Goal: Task Accomplishment & Management: Use online tool/utility

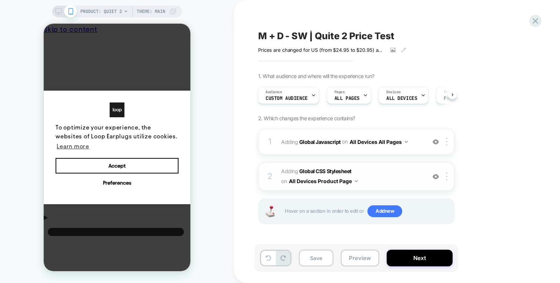
click at [388, 174] on span "Adding Global CSS Stylesheet on All Devices Product Page" at bounding box center [351, 177] width 141 height 20
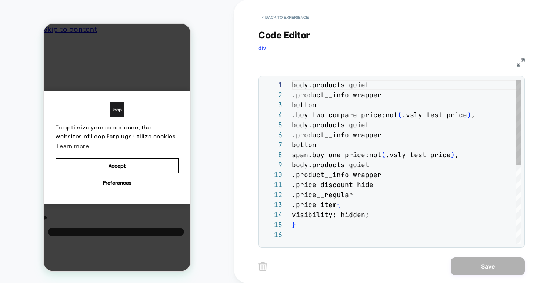
scroll to position [100, 0]
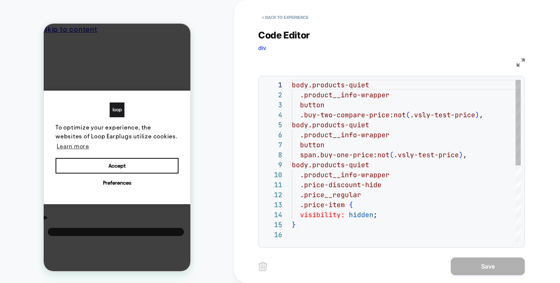
click at [388, 201] on div "body.products-quiet .product__info-wrapper button .buy-two-compare-price:not ( …" at bounding box center [406, 237] width 229 height 314
type textarea "**********"
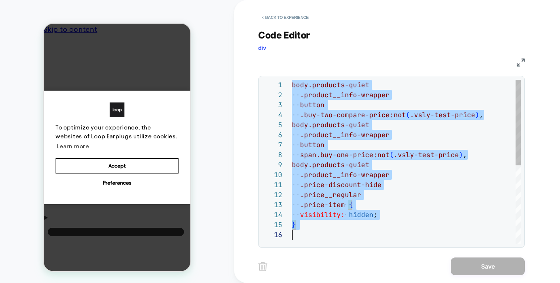
scroll to position [0, 0]
click at [274, 18] on button "< Back to experience" at bounding box center [285, 17] width 54 height 12
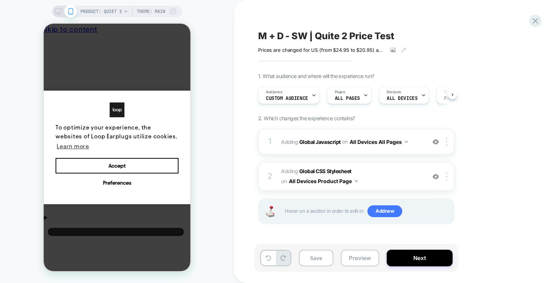
click at [274, 17] on div "M + D - SW | Quite 2 Price Test Prices are changed for US (from $24.95 to $20.9…" at bounding box center [393, 141] width 278 height 268
drag, startPoint x: 436, startPoint y: 174, endPoint x: 434, endPoint y: 164, distance: 10.6
click at [436, 174] on img at bounding box center [435, 177] width 6 height 6
click at [425, 140] on div "1 Adding Global Javascript on All Devices All Pages Add Before Add After Target…" at bounding box center [356, 142] width 196 height 26
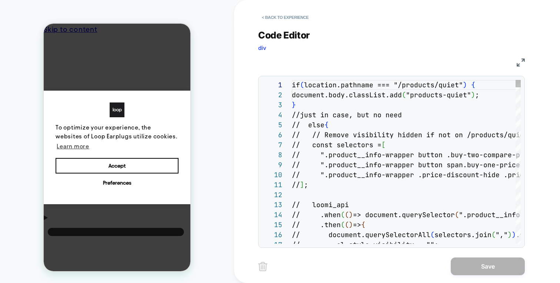
scroll to position [100, 0]
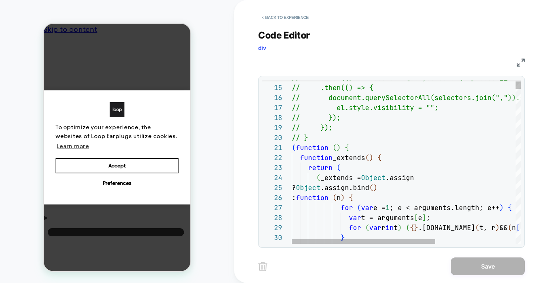
type textarea "**********"
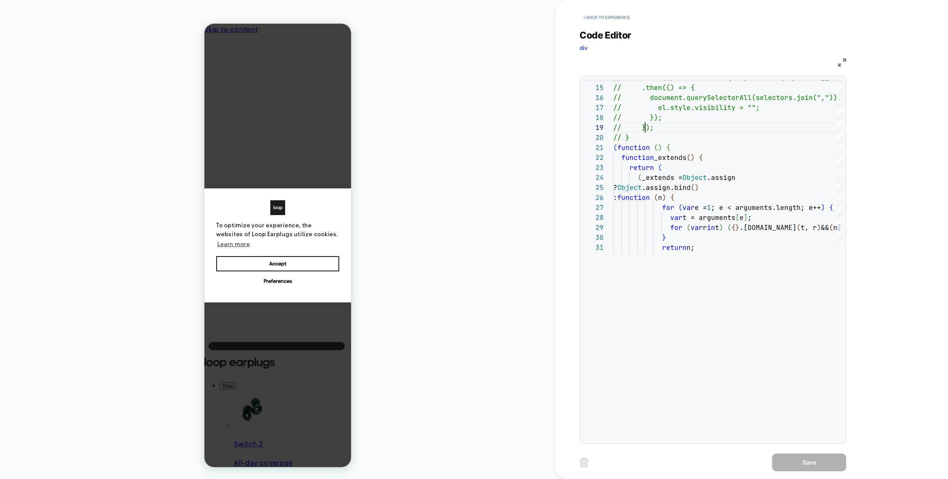
scroll to position [0, 6]
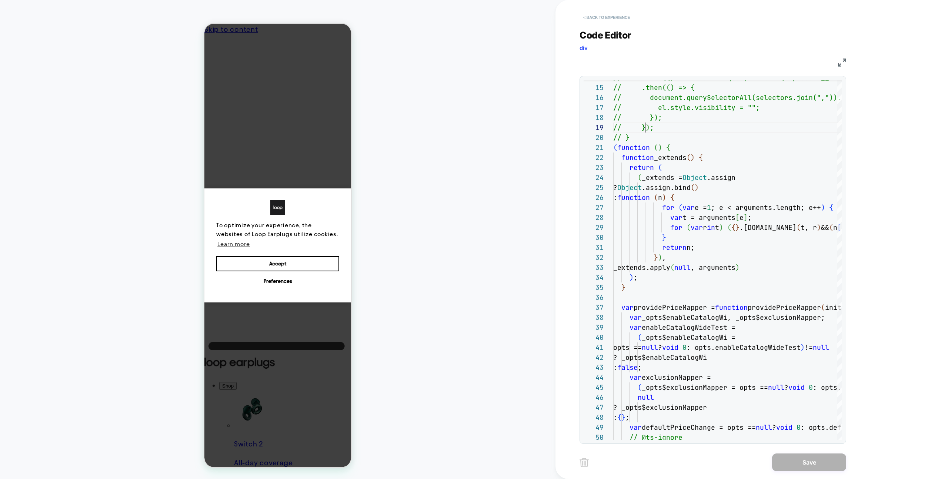
click at [629, 18] on button "< Back to experience" at bounding box center [606, 17] width 54 height 12
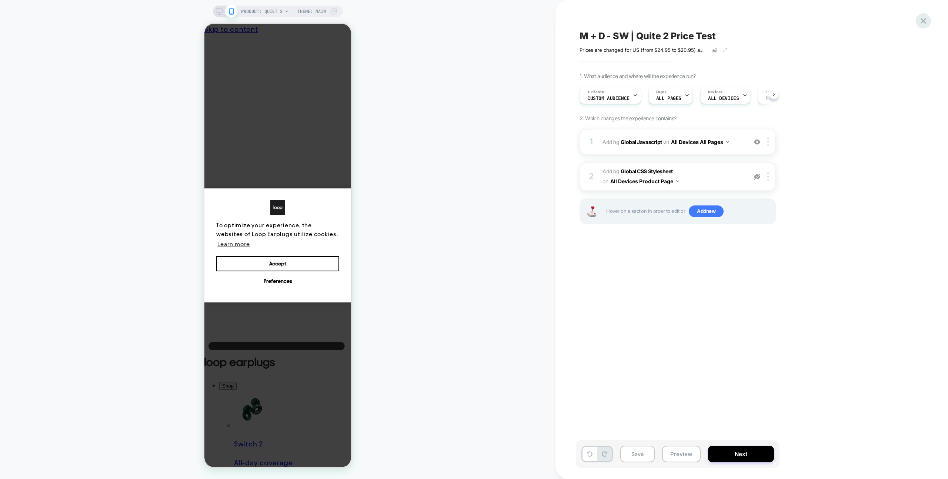
scroll to position [0, 0]
click at [921, 24] on icon at bounding box center [923, 21] width 10 height 10
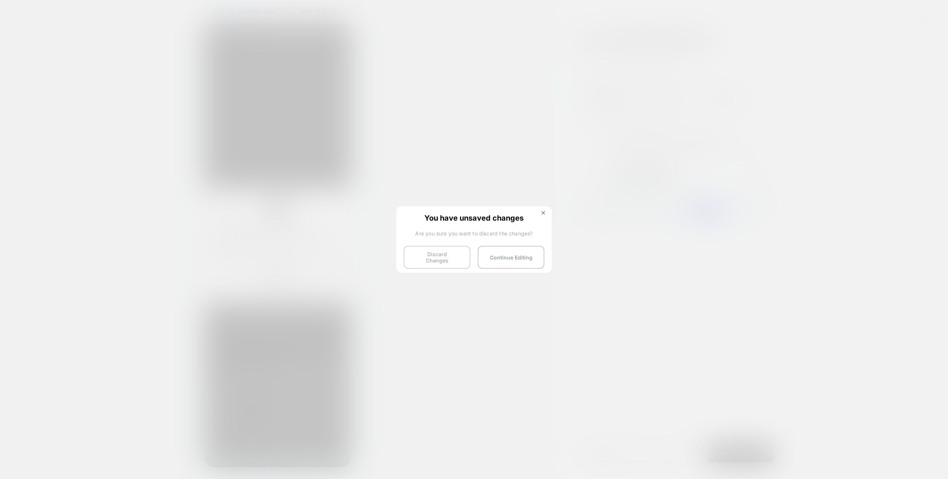
click at [462, 257] on button "Discard Changes" at bounding box center [436, 257] width 67 height 23
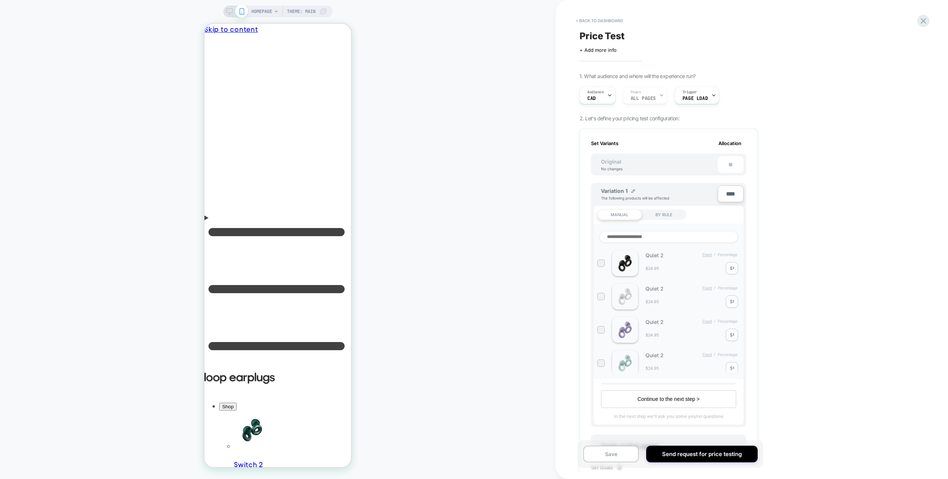
click at [659, 236] on input at bounding box center [668, 237] width 139 height 12
type input "*****"
click at [843, 291] on div "< back to dashboard Price Test Click to edit experience details + Add more info…" at bounding box center [718, 239] width 326 height 479
click at [663, 215] on div "BY RULE" at bounding box center [663, 214] width 44 height 10
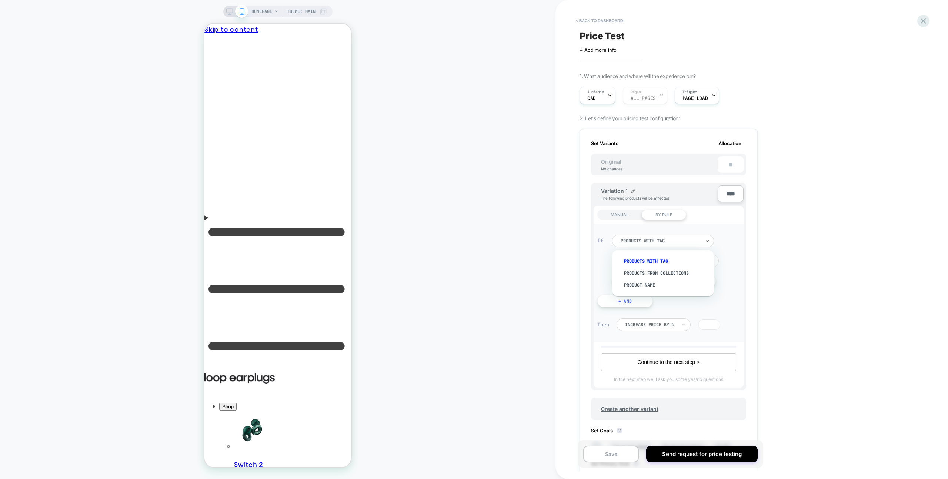
click at [661, 245] on div "products with tag" at bounding box center [663, 241] width 102 height 13
click at [661, 283] on div "Product Name" at bounding box center [666, 285] width 94 height 12
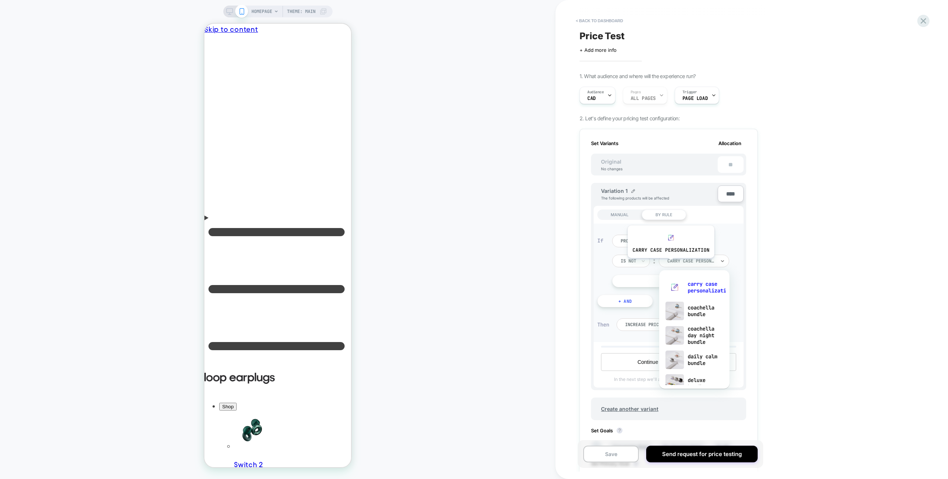
click at [670, 264] on input "text" at bounding box center [668, 261] width 3 height 7
type input "*****"
click at [764, 260] on div "< back to dashboard Price Test Click to edit experience details + Add more info…" at bounding box center [718, 239] width 326 height 479
click at [622, 212] on div "MANUAL" at bounding box center [619, 214] width 44 height 10
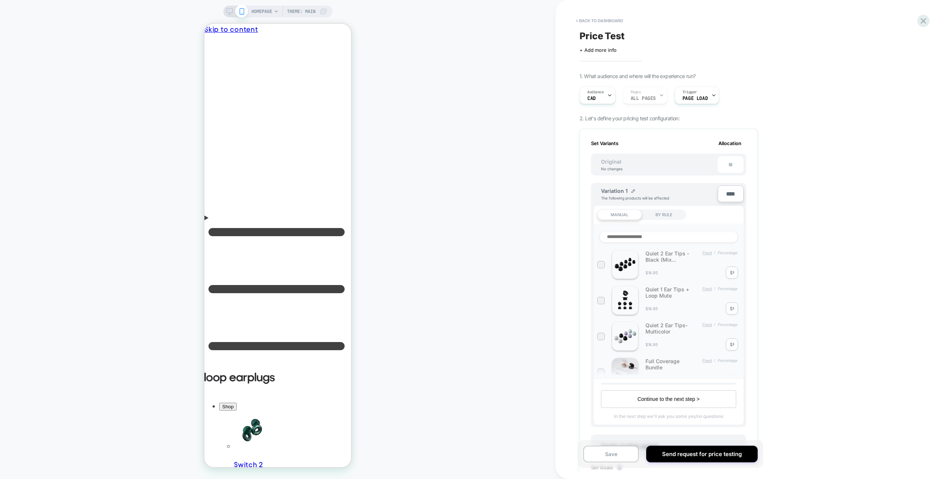
click at [670, 236] on input at bounding box center [668, 237] width 139 height 12
type input "*****"
click at [732, 271] on div "Quiet 2 Fixed / Percentage $24.95 $ *" at bounding box center [668, 263] width 143 height 26
click at [731, 269] on div "Quiet 2 Fixed / Percentage $24.95 $ *" at bounding box center [668, 263] width 143 height 26
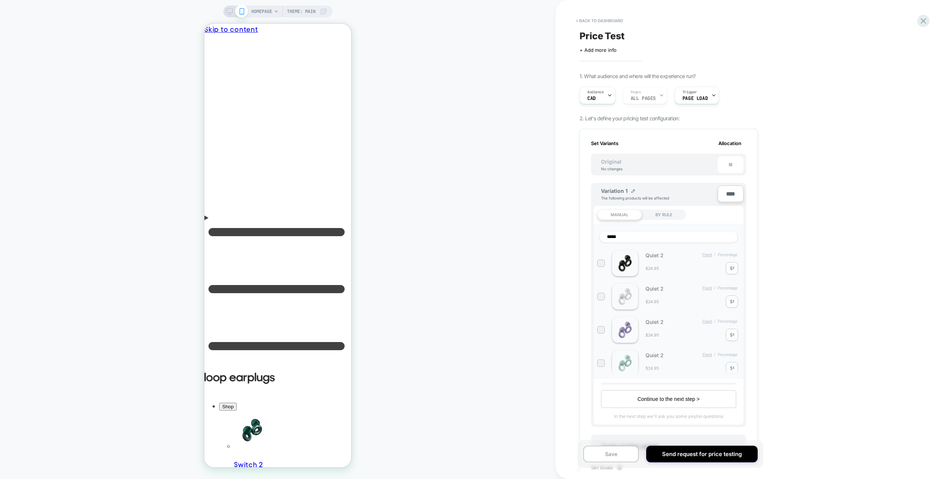
click at [737, 269] on div "Quiet 2 Fixed / Percentage $24.95 $ *" at bounding box center [668, 263] width 143 height 26
click at [731, 268] on div "Quiet 2 Fixed / Percentage $24.95 $ *" at bounding box center [668, 263] width 143 height 26
click at [603, 264] on div at bounding box center [601, 263] width 6 height 6
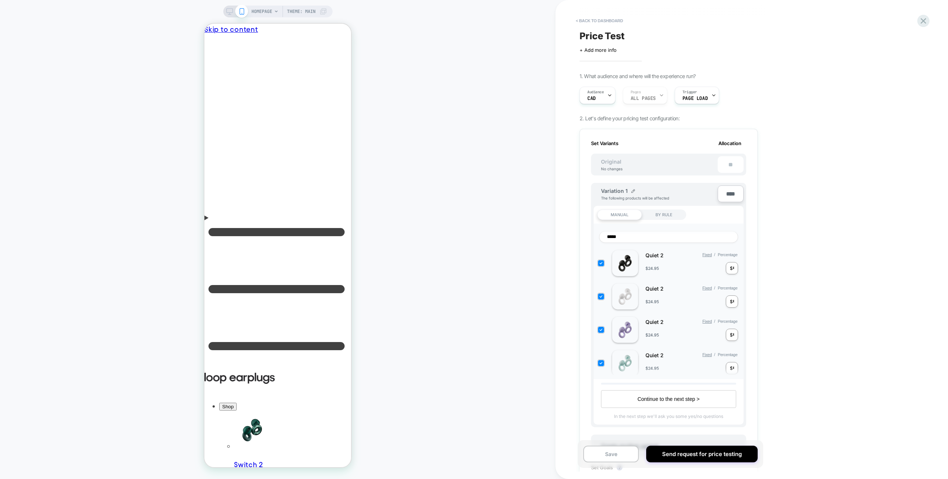
click at [732, 271] on input "*" at bounding box center [732, 268] width 1 height 6
drag, startPoint x: 732, startPoint y: 271, endPoint x: 739, endPoint y: 271, distance: 7.4
click at [732, 271] on input "*" at bounding box center [732, 268] width 1 height 6
type input "*"
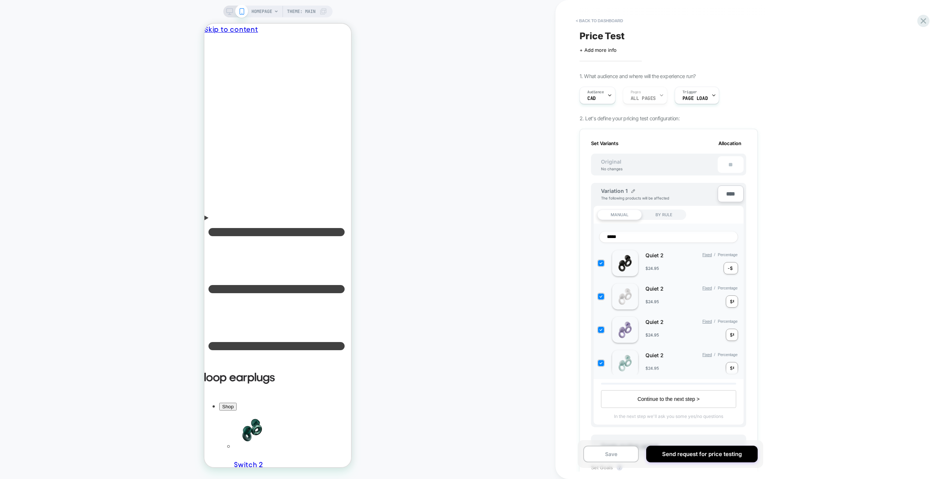
type input "*"
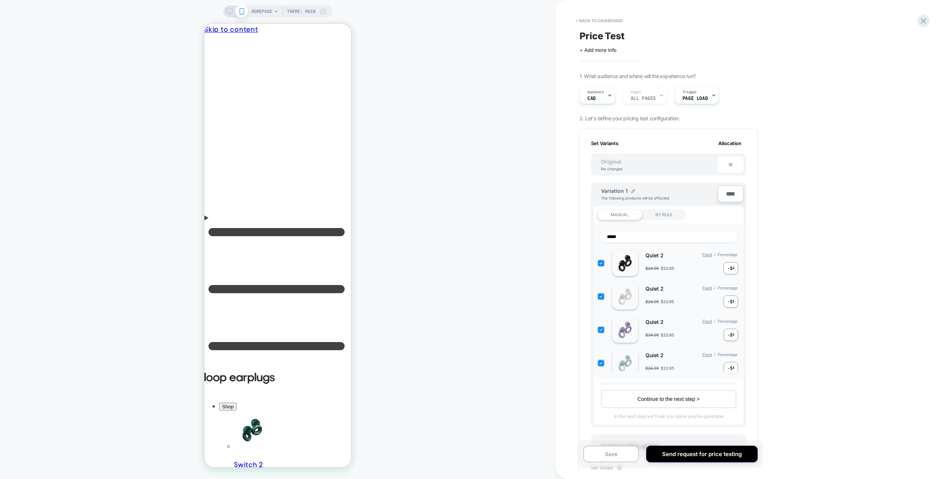
click at [794, 300] on div "< back to dashboard Price Test Click to edit experience details + Add more info…" at bounding box center [718, 239] width 326 height 479
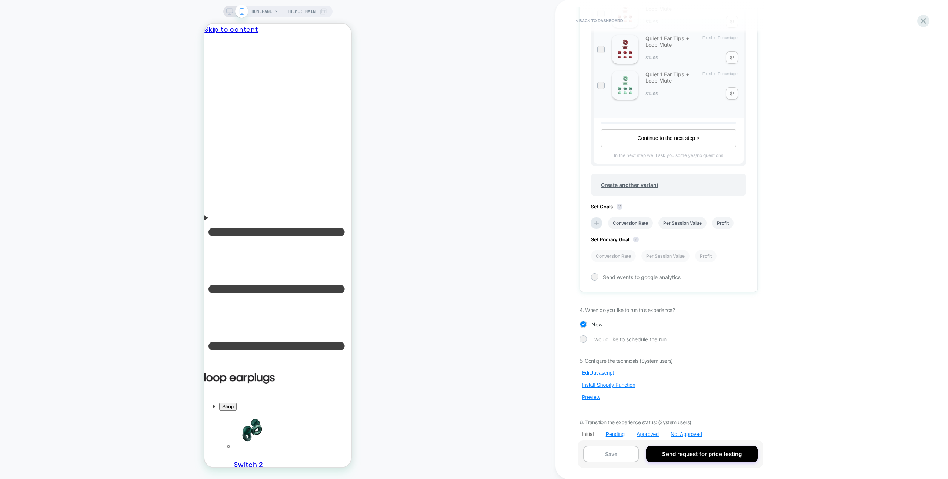
scroll to position [268, 0]
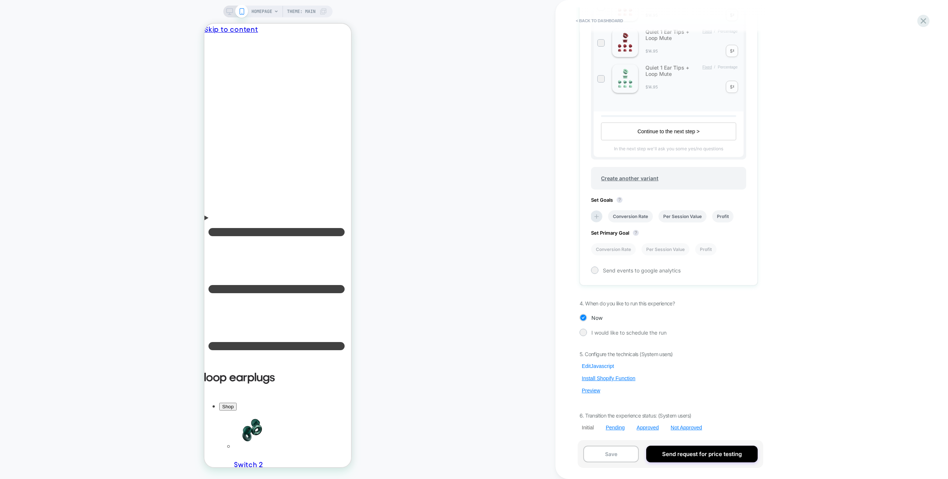
click at [603, 363] on button "Edit Javascript" at bounding box center [597, 366] width 37 height 7
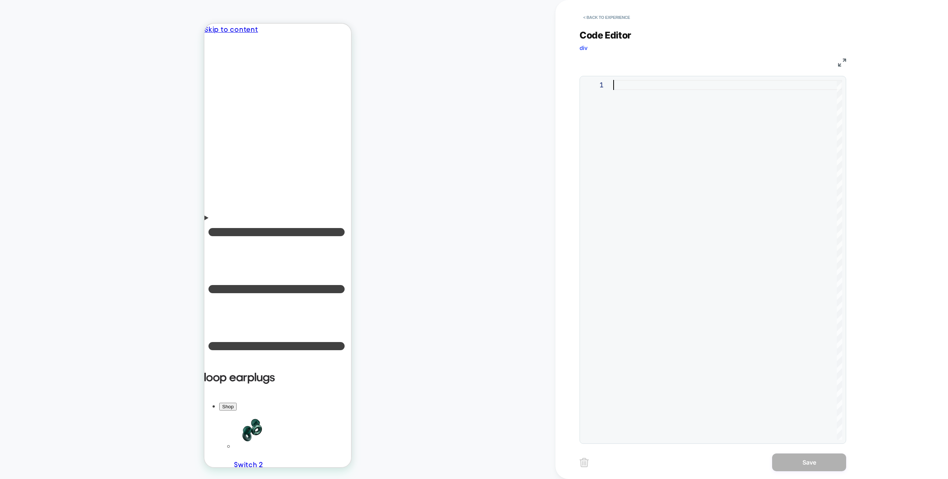
click at [652, 190] on div at bounding box center [727, 260] width 229 height 360
type textarea "**********"
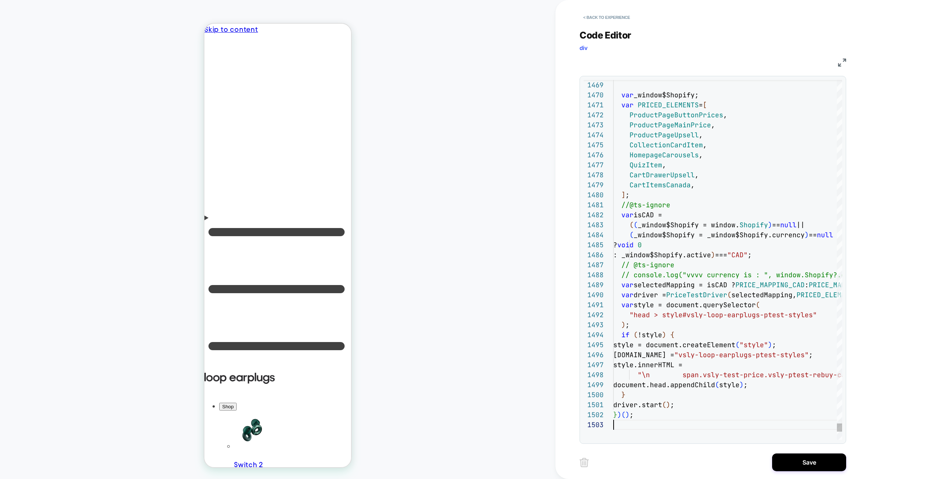
drag, startPoint x: 819, startPoint y: 465, endPoint x: 793, endPoint y: 465, distance: 25.9
click at [819, 465] on button "Save" at bounding box center [809, 462] width 74 height 18
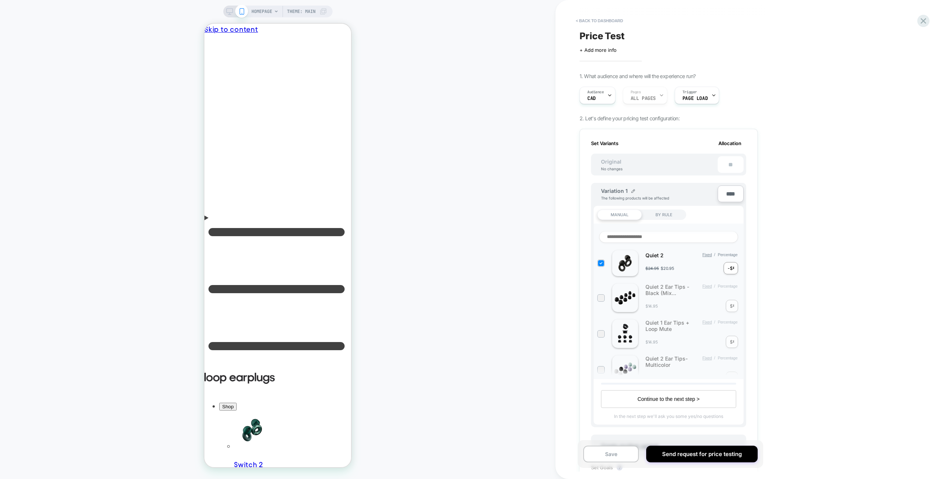
scroll to position [268, 0]
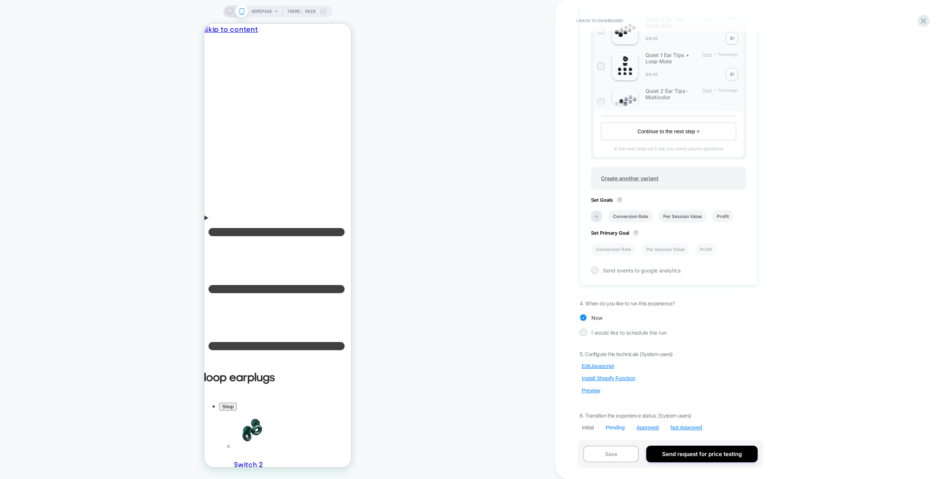
click at [617, 430] on div "Pending" at bounding box center [615, 428] width 19 height 6
click at [632, 411] on button "Yes" at bounding box center [635, 407] width 37 height 11
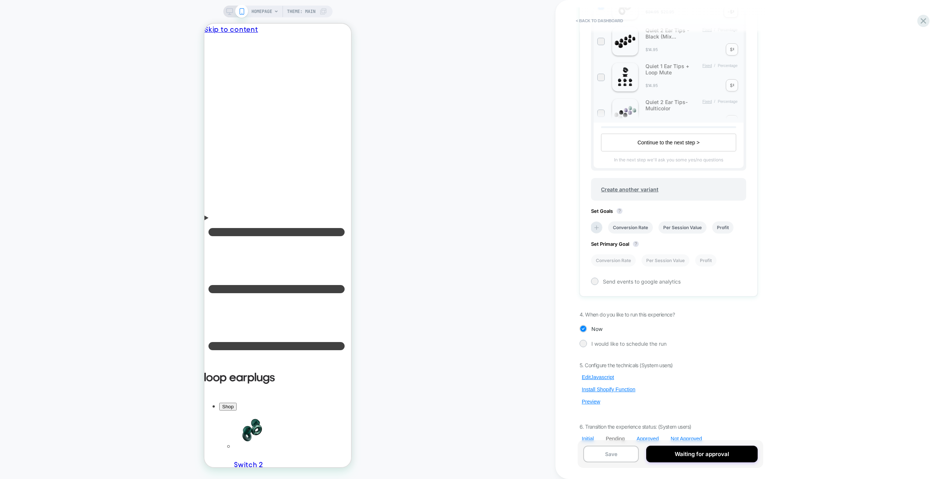
scroll to position [279, 0]
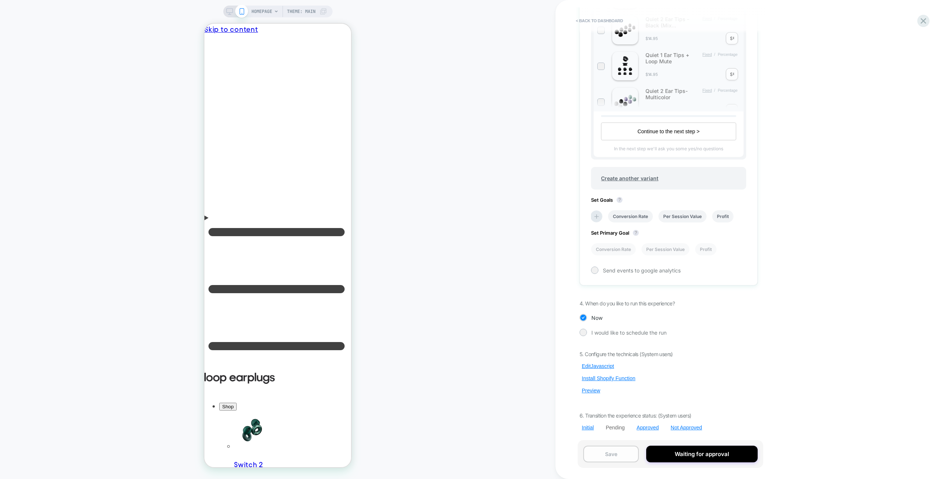
click at [623, 450] on button "Save" at bounding box center [611, 454] width 56 height 17
click at [590, 395] on div "5. Configure the technicals (System users) Edit Javascript Install Shopify Func…" at bounding box center [668, 391] width 178 height 80
drag, startPoint x: 591, startPoint y: 392, endPoint x: 594, endPoint y: 390, distance: 4.5
click at [591, 392] on button "Preview" at bounding box center [590, 390] width 23 height 7
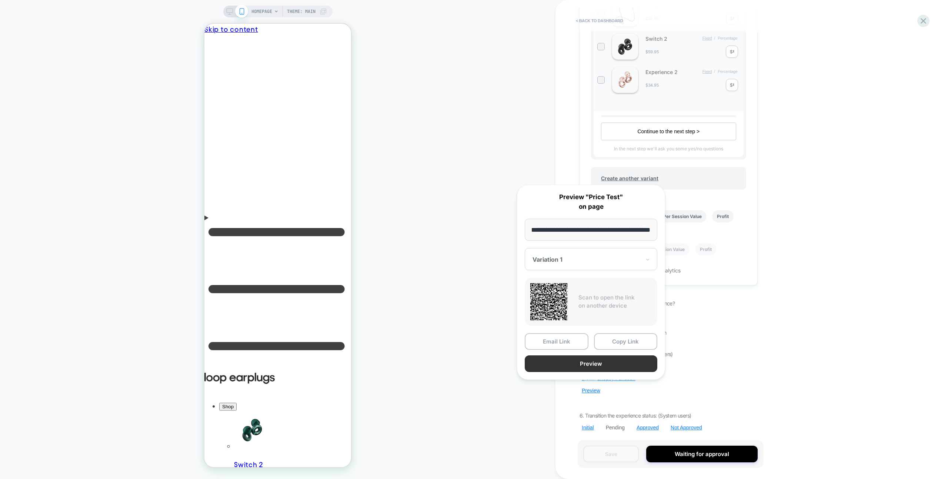
scroll to position [0, 0]
click at [623, 360] on button "Preview" at bounding box center [590, 363] width 133 height 17
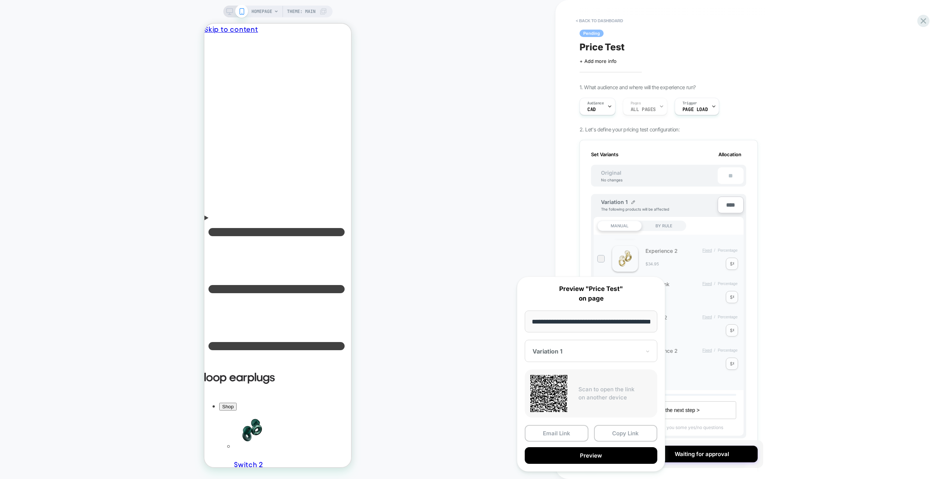
click at [788, 194] on div "< back to dashboard Pending Price Test Click to edit experience details + Add m…" at bounding box center [718, 239] width 326 height 479
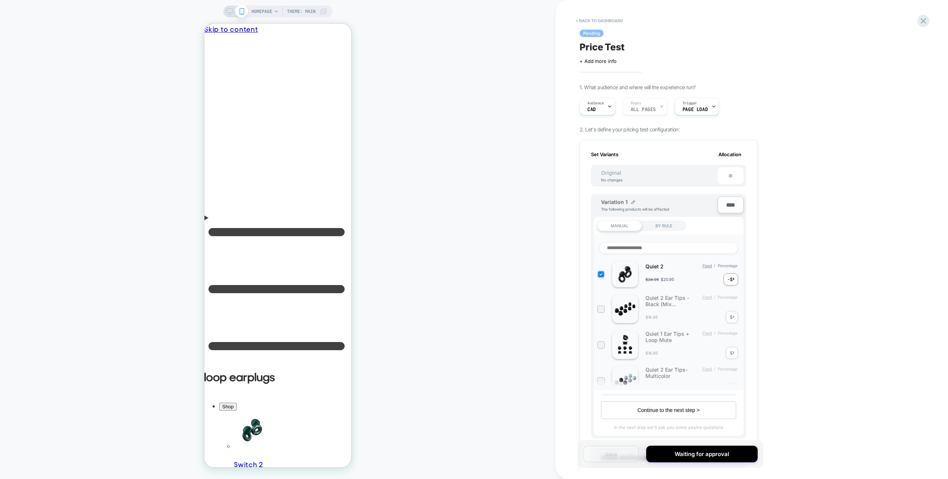
click at [730, 281] on div "-$" at bounding box center [729, 279] width 5 height 6
click at [730, 281] on div "-$ *" at bounding box center [730, 279] width 14 height 12
click at [732, 281] on input "*" at bounding box center [732, 279] width 1 height 6
type input "*"
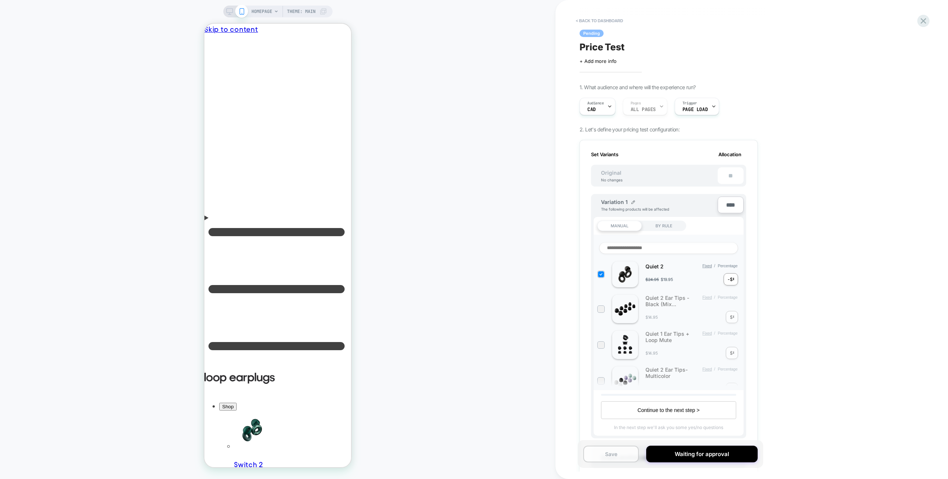
click at [618, 455] on button "Save" at bounding box center [611, 454] width 56 height 17
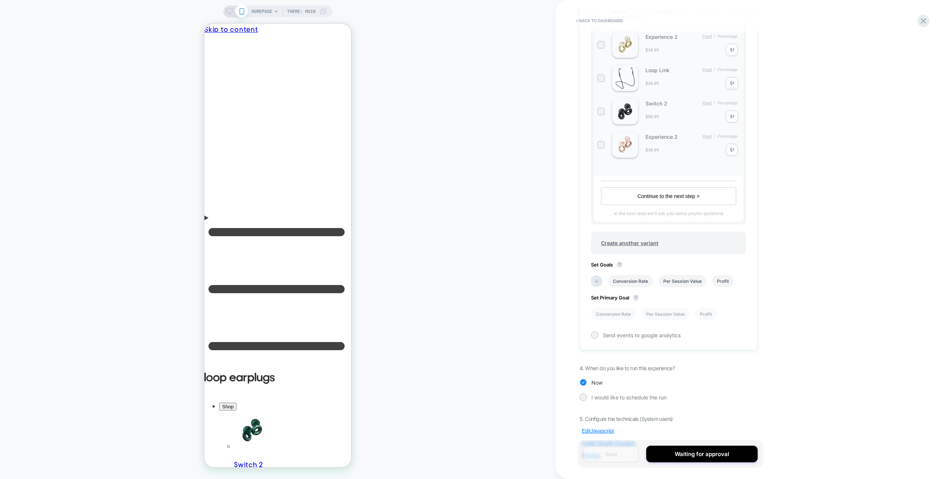
scroll to position [279, 0]
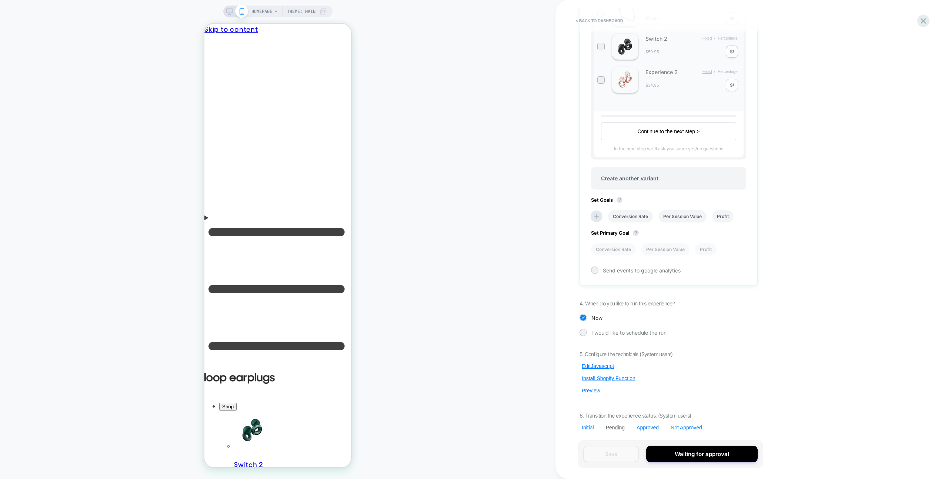
click at [589, 393] on button "Preview" at bounding box center [590, 390] width 23 height 7
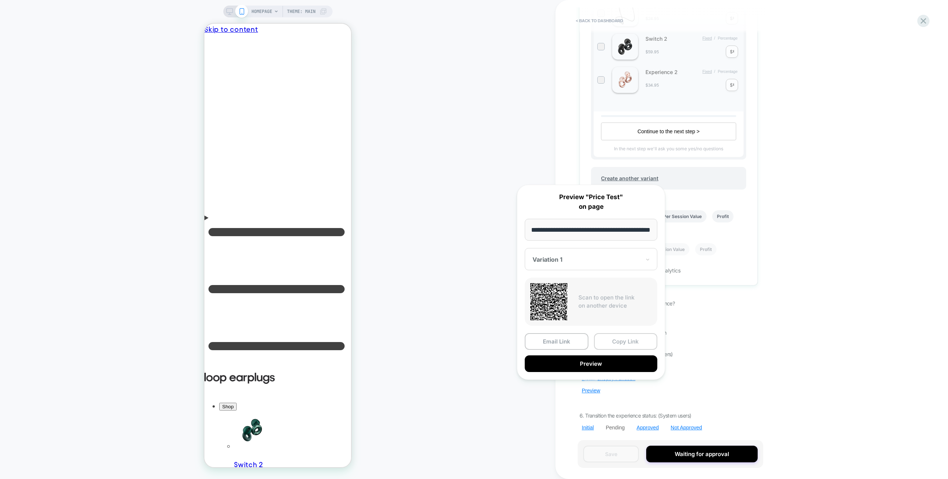
scroll to position [0, 0]
click at [631, 341] on button "Copy Link" at bounding box center [626, 341] width 64 height 17
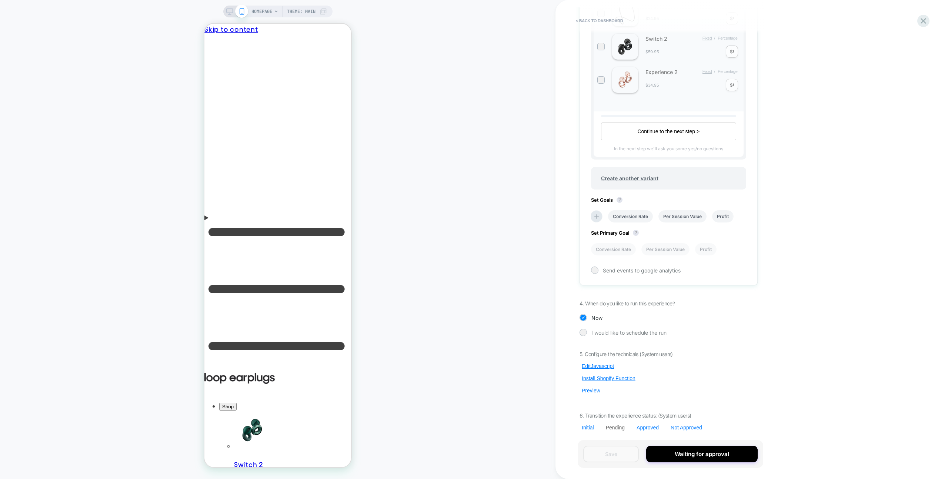
click at [599, 392] on button "Preview" at bounding box center [590, 390] width 23 height 7
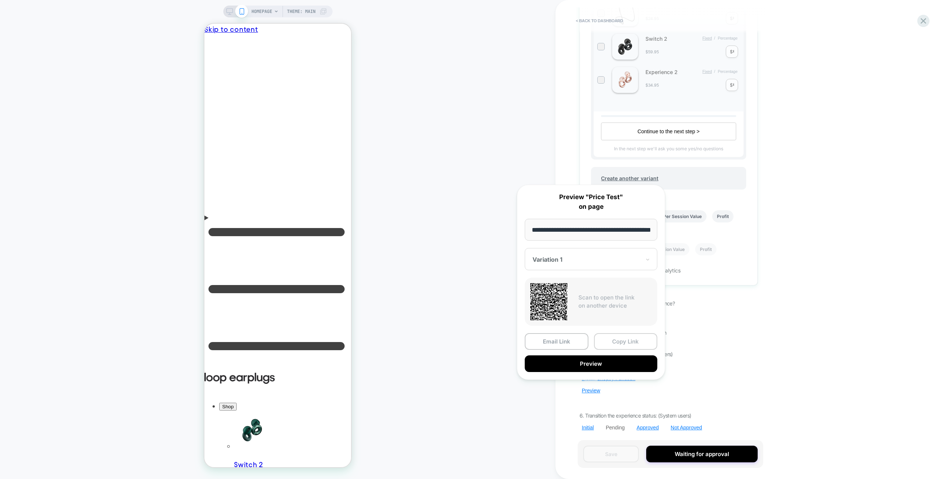
click at [637, 339] on button "Copy Link" at bounding box center [626, 341] width 64 height 17
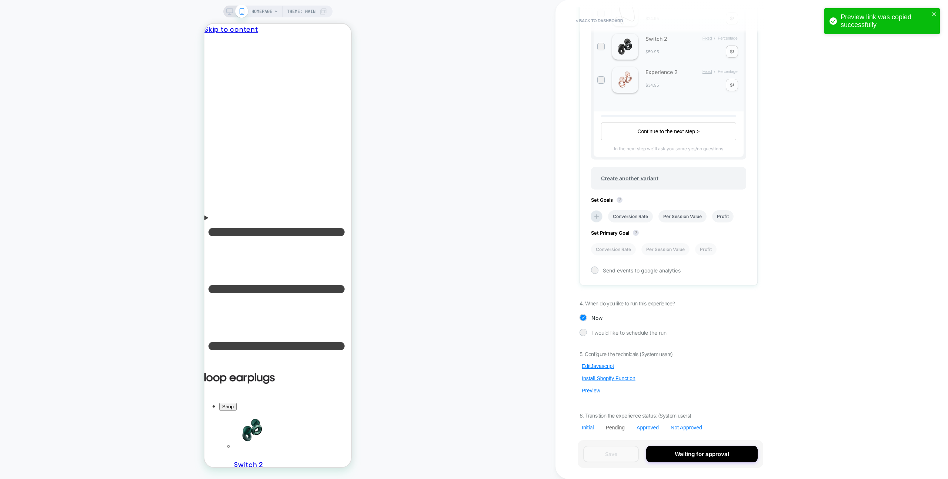
click at [597, 392] on button "Preview" at bounding box center [590, 390] width 23 height 7
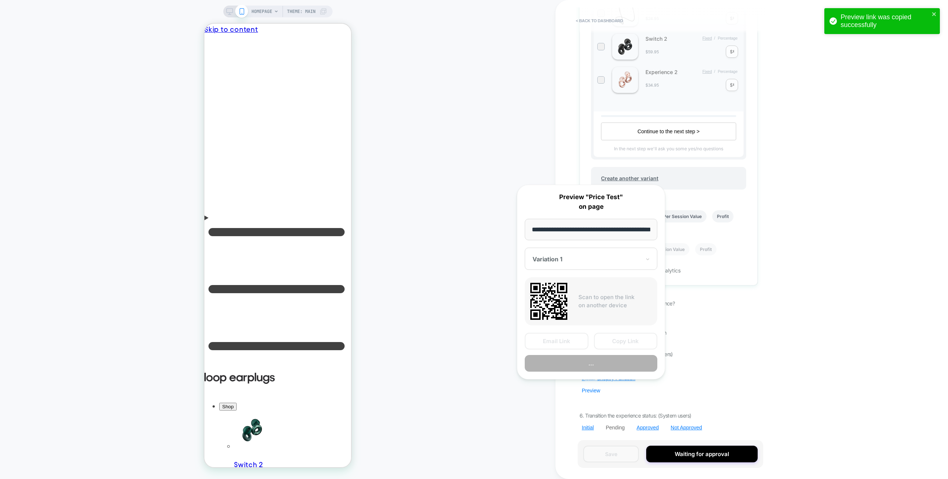
scroll to position [0, 27]
click at [587, 232] on input "**********" at bounding box center [590, 230] width 133 height 22
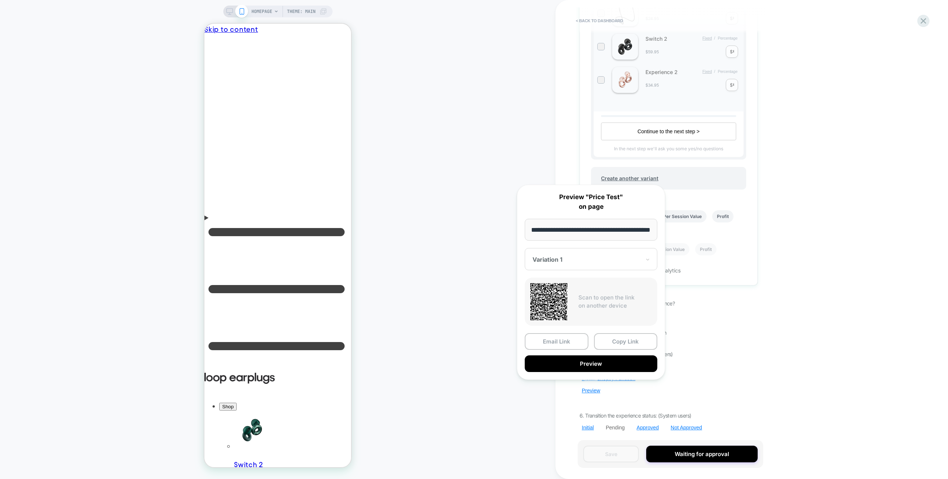
scroll to position [0, 0]
click at [819, 279] on div "< back to dashboard Pending Price Test Click to edit experience details + Add m…" at bounding box center [718, 239] width 326 height 479
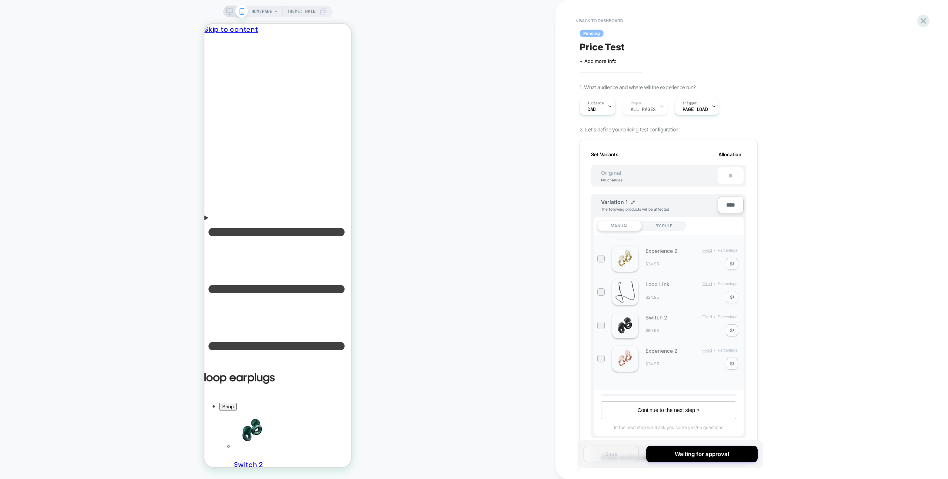
click at [618, 54] on div "Click to edit experience details + Add more info" at bounding box center [632, 58] width 107 height 11
click at [615, 50] on span "Price Test" at bounding box center [601, 46] width 45 height 11
click at [643, 44] on textarea "**********" at bounding box center [624, 46] width 90 height 11
paste textarea "******"
click at [595, 48] on textarea "**********" at bounding box center [643, 46] width 128 height 11
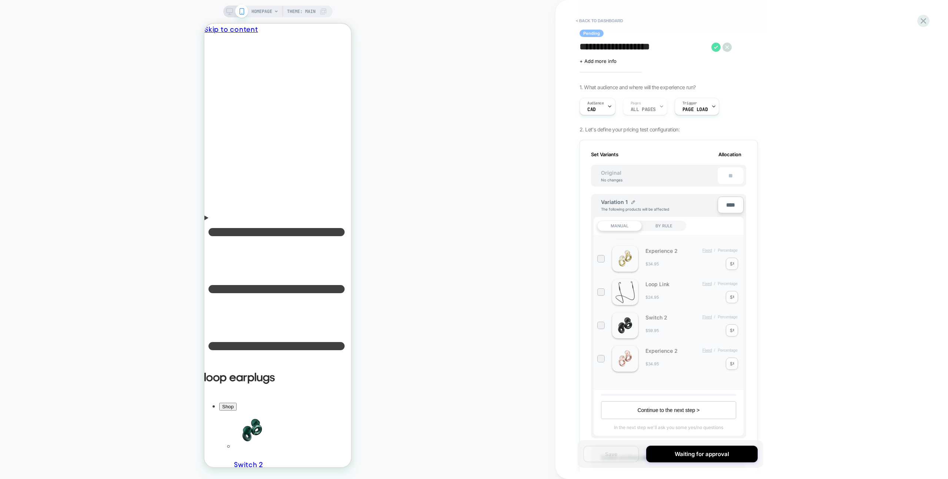
type textarea "**********"
click at [716, 48] on icon at bounding box center [715, 47] width 9 height 9
click at [631, 459] on button "Save" at bounding box center [611, 454] width 56 height 17
click at [492, 205] on div "HOMEPAGE Theme: MAIN" at bounding box center [277, 239] width 555 height 464
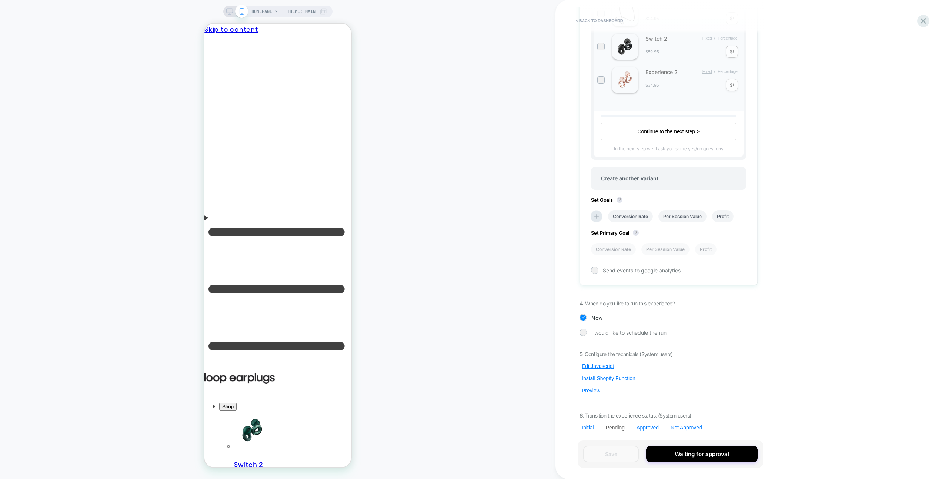
click at [606, 361] on div "5. Configure the technicals (System users) Edit Javascript Install Shopify Func…" at bounding box center [668, 391] width 178 height 80
click at [605, 363] on button "Edit Javascript" at bounding box center [597, 366] width 37 height 7
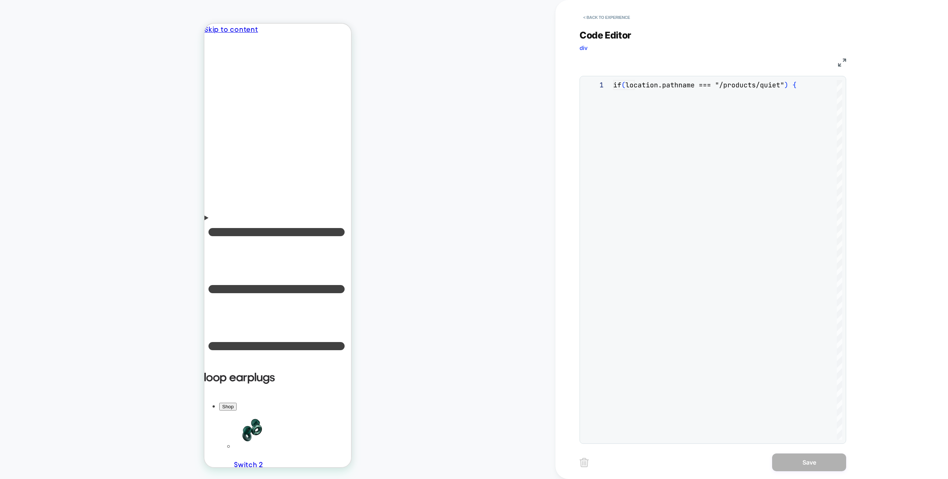
scroll to position [100, 0]
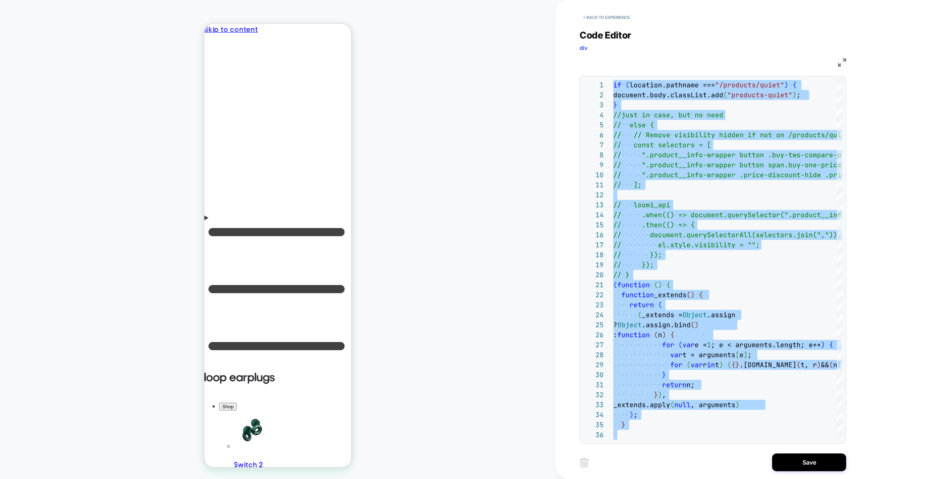
type textarea "**********"
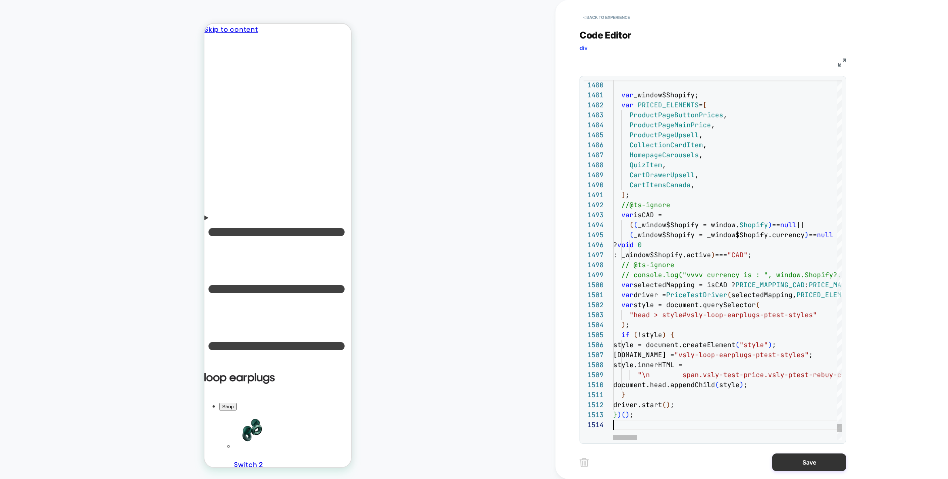
click at [781, 459] on button "Save" at bounding box center [809, 462] width 74 height 18
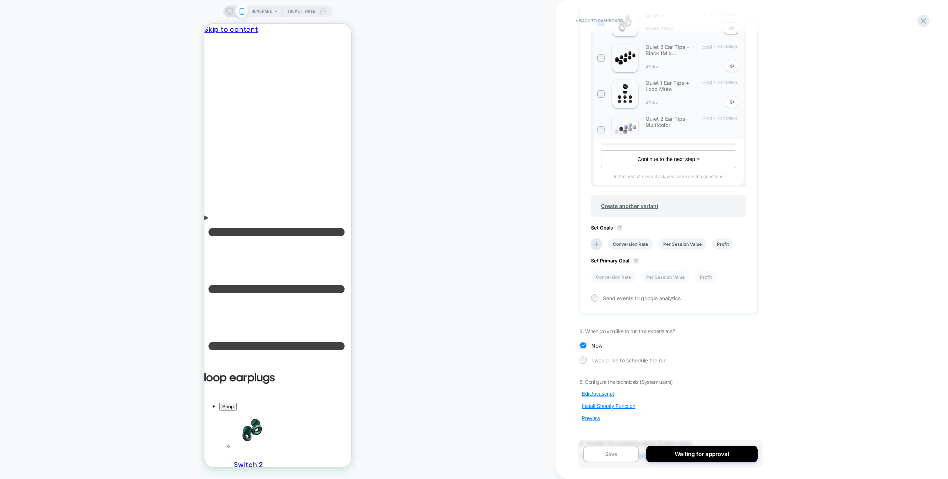
scroll to position [279, 0]
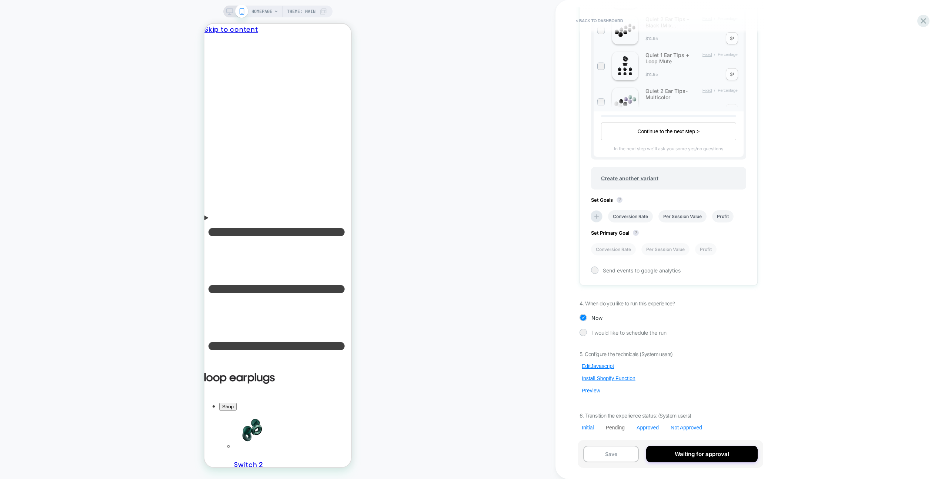
drag, startPoint x: 594, startPoint y: 394, endPoint x: 596, endPoint y: 390, distance: 4.5
click at [594, 394] on div "5. Configure the technicals (System users) Edit Javascript Install Shopify Func…" at bounding box center [668, 391] width 178 height 80
click at [596, 388] on button "Preview" at bounding box center [590, 390] width 23 height 7
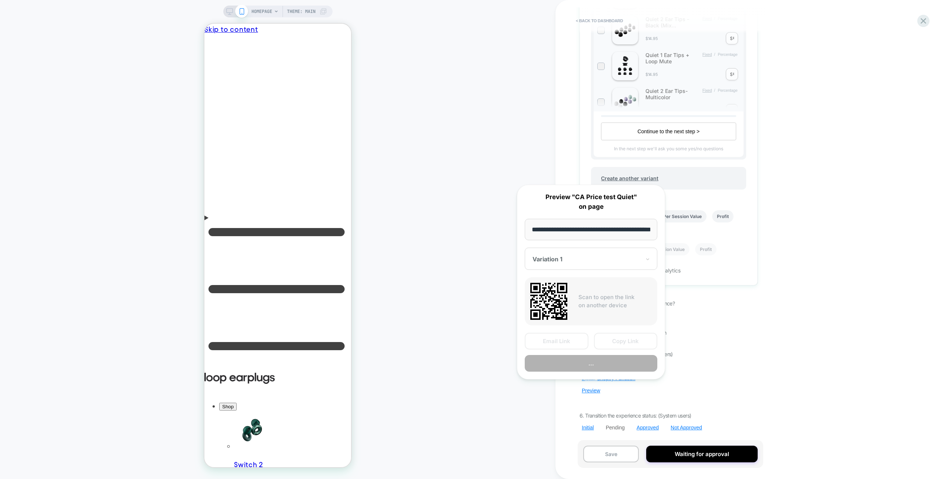
scroll to position [0, 27]
click at [641, 338] on button "Copy Link" at bounding box center [626, 341] width 64 height 17
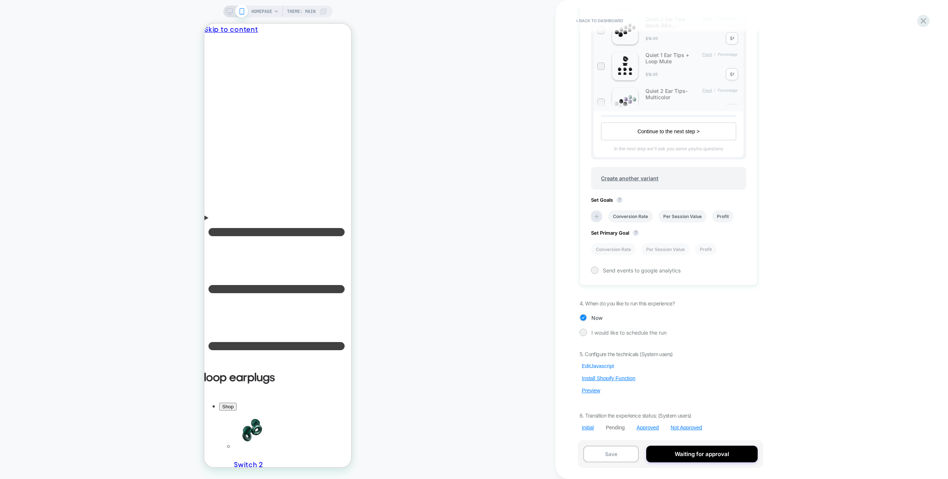
click at [605, 365] on button "Edit Javascript" at bounding box center [597, 366] width 37 height 7
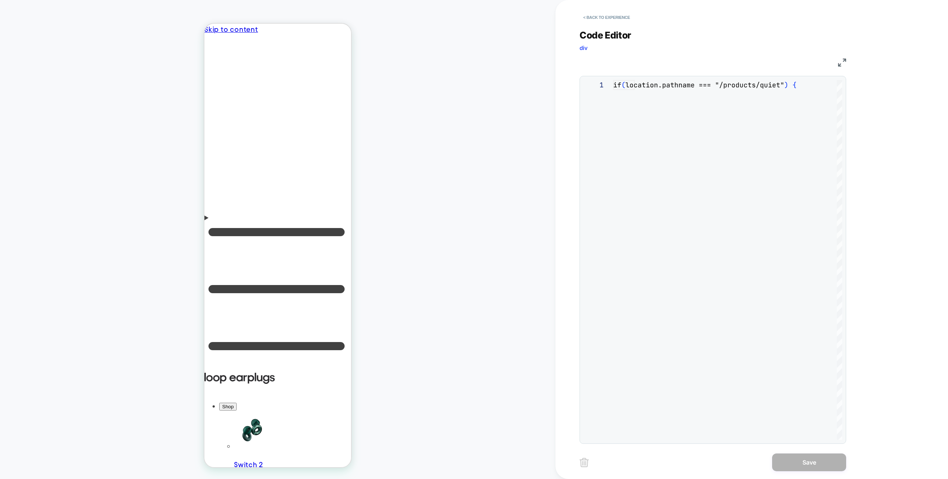
scroll to position [100, 0]
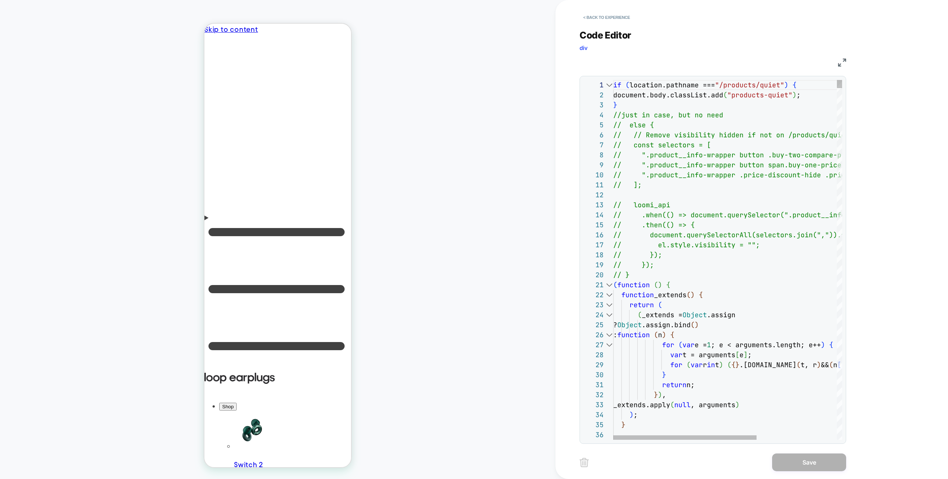
click at [608, 284] on div at bounding box center [609, 285] width 10 height 10
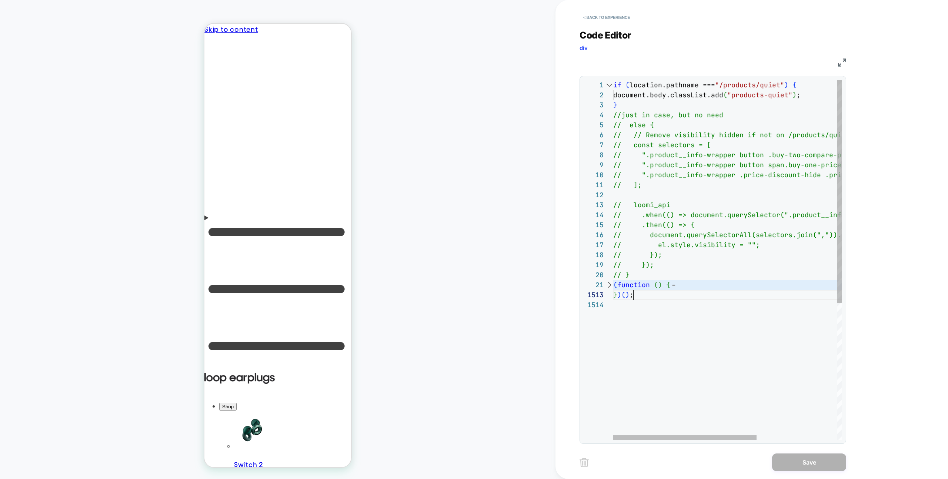
scroll to position [0, 0]
drag, startPoint x: 642, startPoint y: 297, endPoint x: 604, endPoint y: 286, distance: 40.0
click at [601, 286] on div "1 2 3 4 5 6 7 8 9 10 11 12 13 14 15 16 17 18 19 20 21 1513 1514 if ( location.p…" at bounding box center [712, 260] width 258 height 360
type textarea "**********"
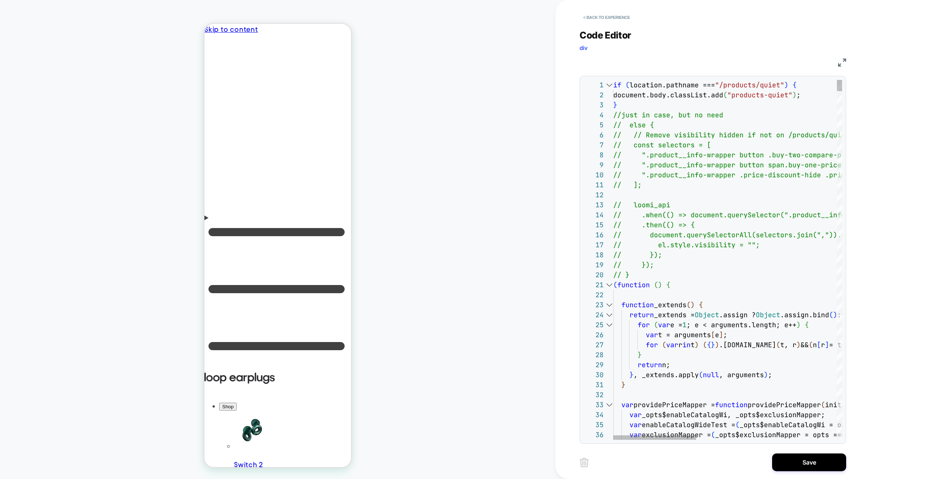
click at [818, 472] on div "< Back to experience Code Editor div JS 1 2 3 4 5 6 7 8 9 10 11 12 13 14 15 16 …" at bounding box center [718, 239] width 278 height 479
drag, startPoint x: 816, startPoint y: 469, endPoint x: 683, endPoint y: 443, distance: 135.7
click at [816, 469] on button "Save" at bounding box center [809, 462] width 74 height 18
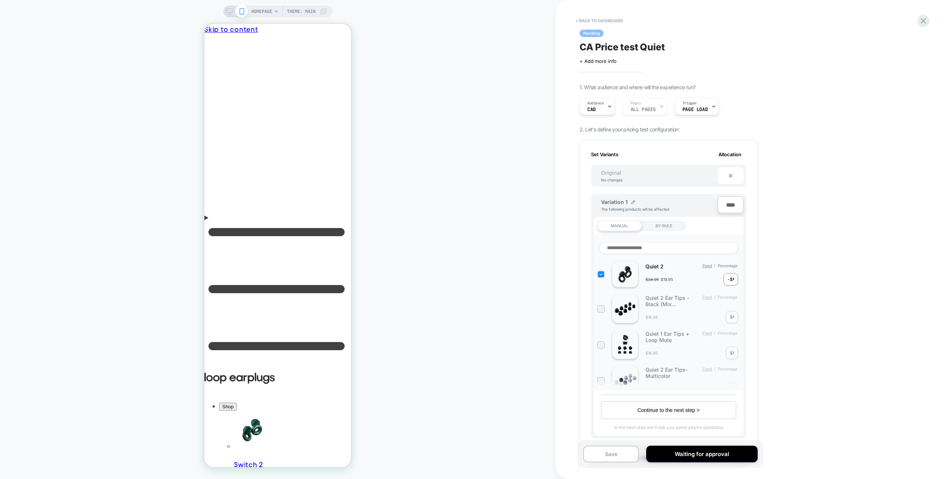
scroll to position [279, 0]
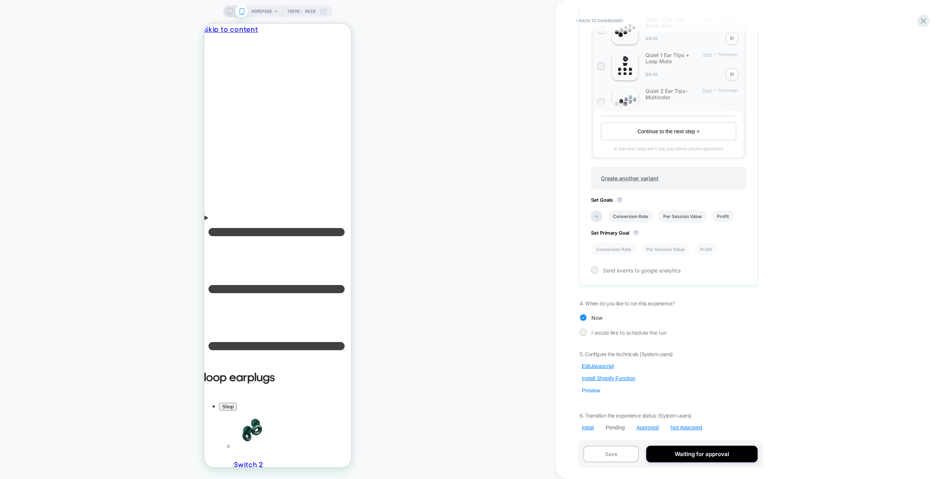
click at [590, 393] on button "Preview" at bounding box center [590, 390] width 23 height 7
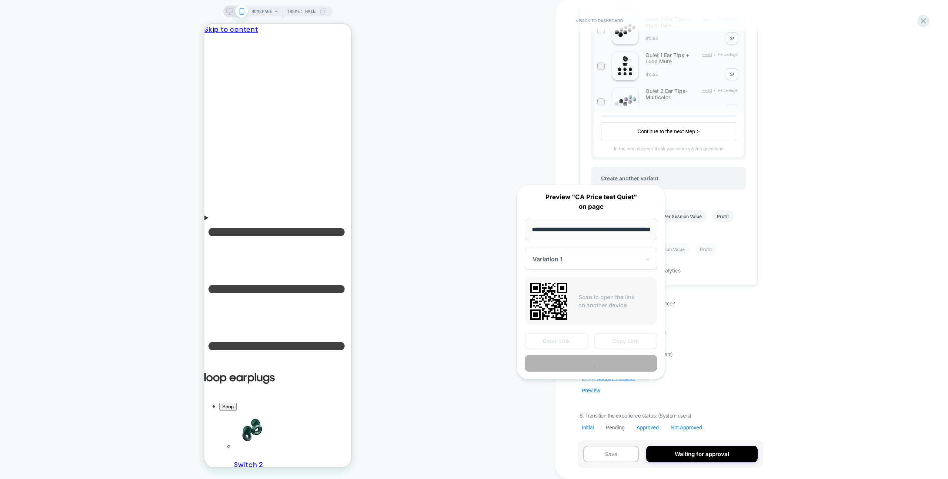
scroll to position [0, 27]
click at [606, 345] on button "Copy Link" at bounding box center [626, 341] width 64 height 17
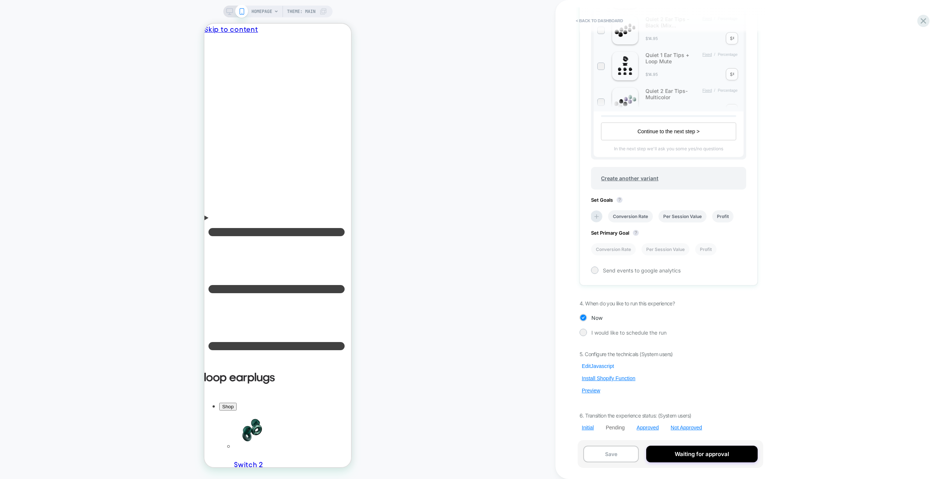
click at [600, 363] on button "Edit Javascript" at bounding box center [597, 366] width 37 height 7
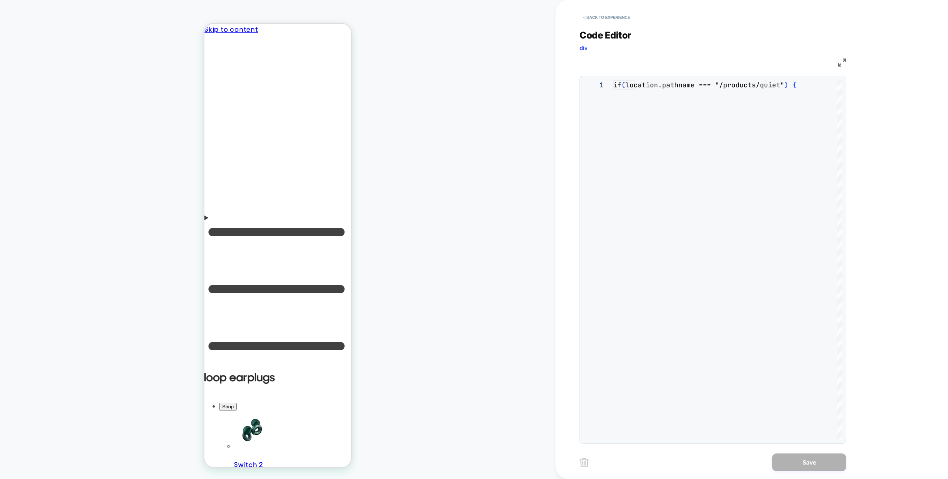
scroll to position [100, 0]
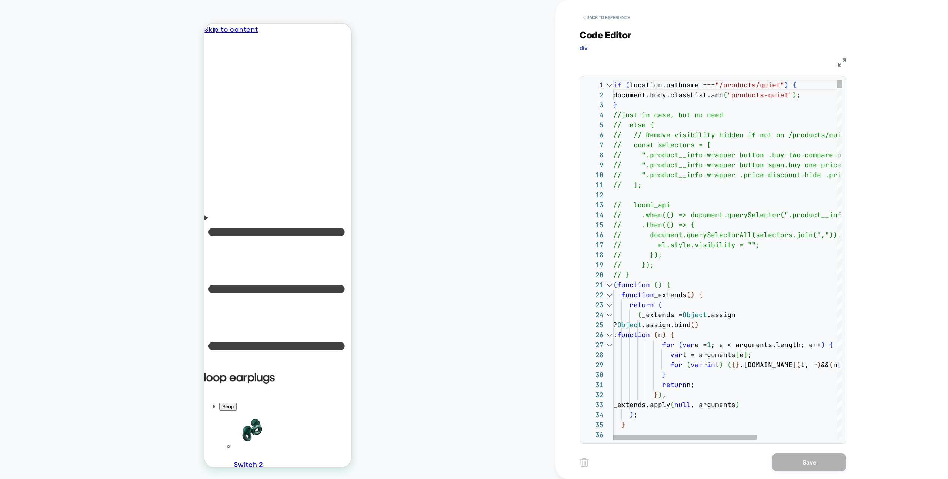
click at [610, 286] on div at bounding box center [609, 285] width 10 height 10
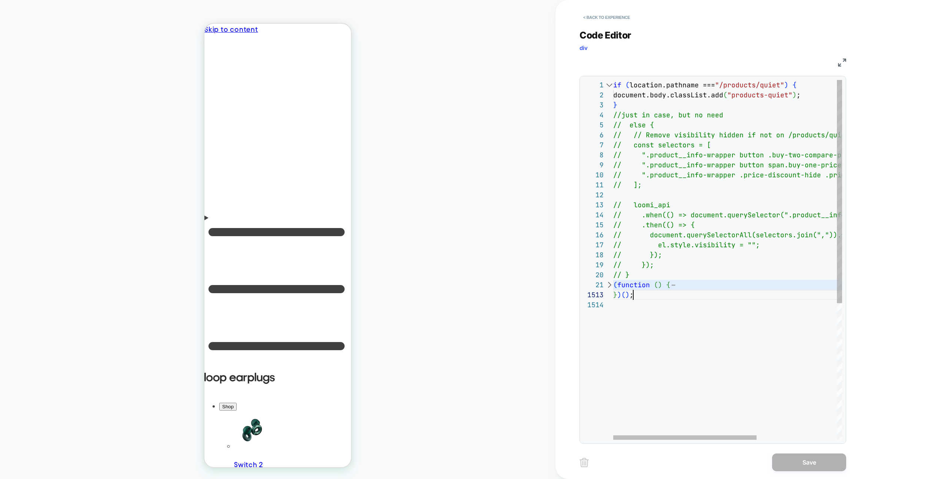
scroll to position [20, 0]
type textarea "**********"
drag, startPoint x: 640, startPoint y: 298, endPoint x: 598, endPoint y: 284, distance: 44.5
click at [613, 284] on div "if ( location.pathname === "/products/quiet" ) { document.body.classList.add ( …" at bounding box center [791, 370] width 357 height 580
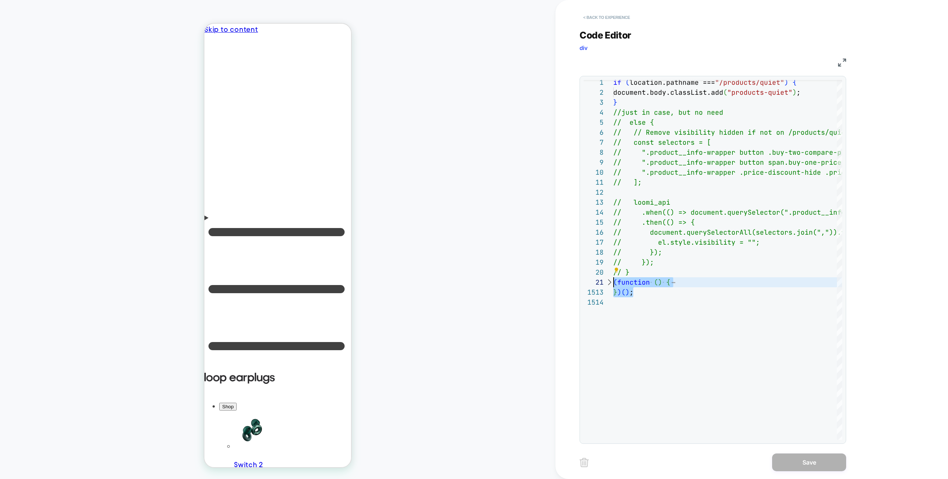
click at [594, 17] on button "< Back to experience" at bounding box center [606, 17] width 54 height 12
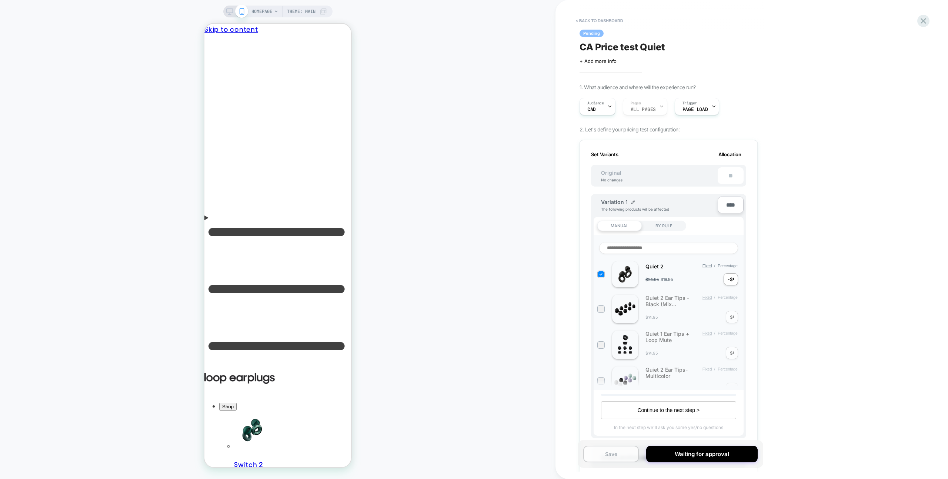
scroll to position [0, 1]
click at [632, 461] on button "Save" at bounding box center [611, 454] width 56 height 17
click at [921, 16] on icon at bounding box center [923, 21] width 10 height 10
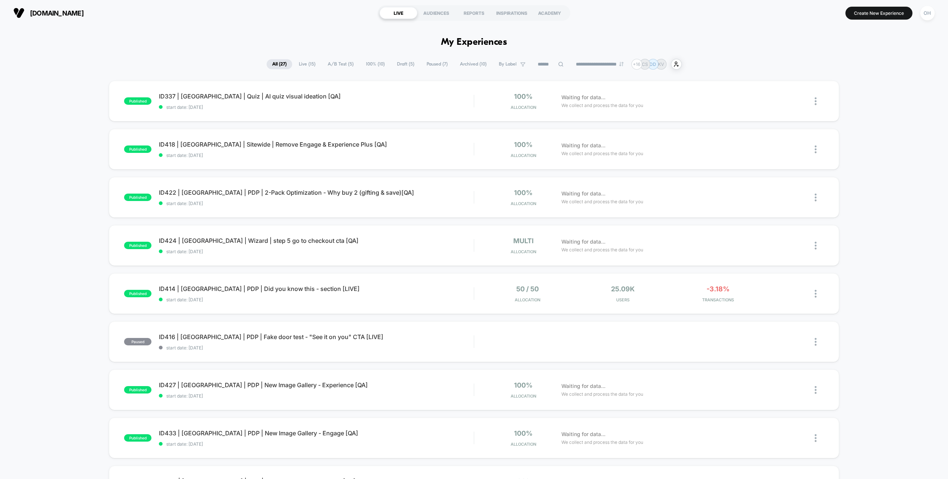
click at [395, 68] on span "Draft ( 5 )" at bounding box center [405, 64] width 29 height 10
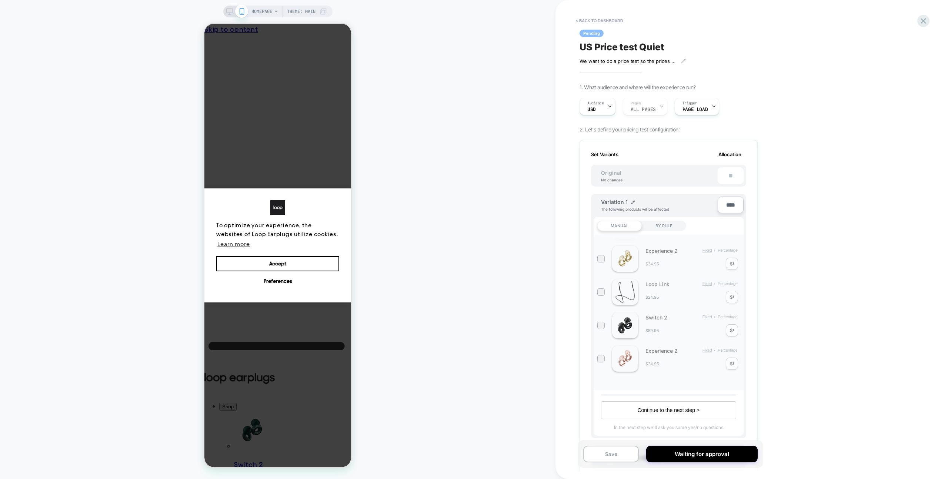
scroll to position [279, 0]
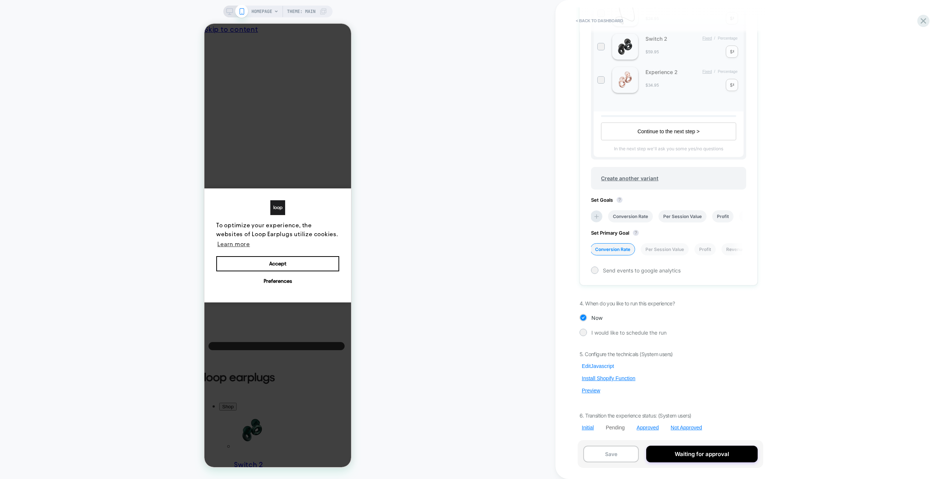
click at [606, 363] on button "Edit Javascript" at bounding box center [597, 366] width 37 height 7
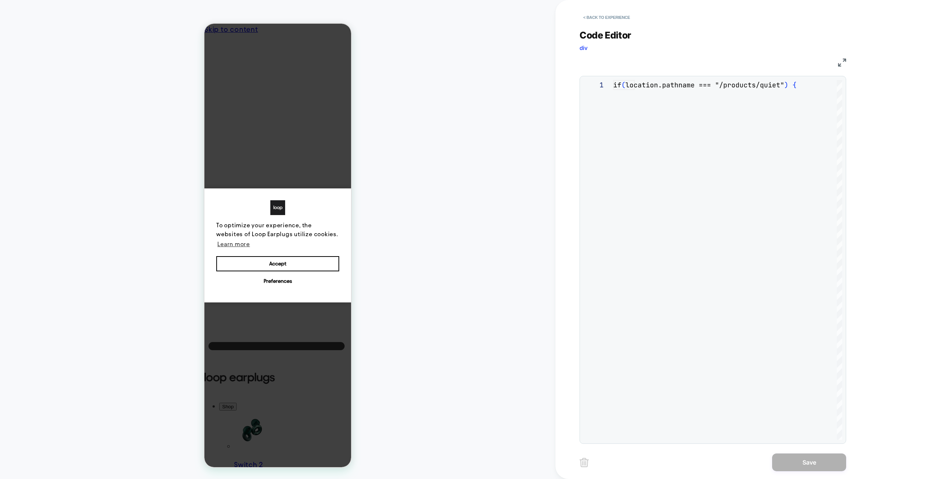
scroll to position [100, 0]
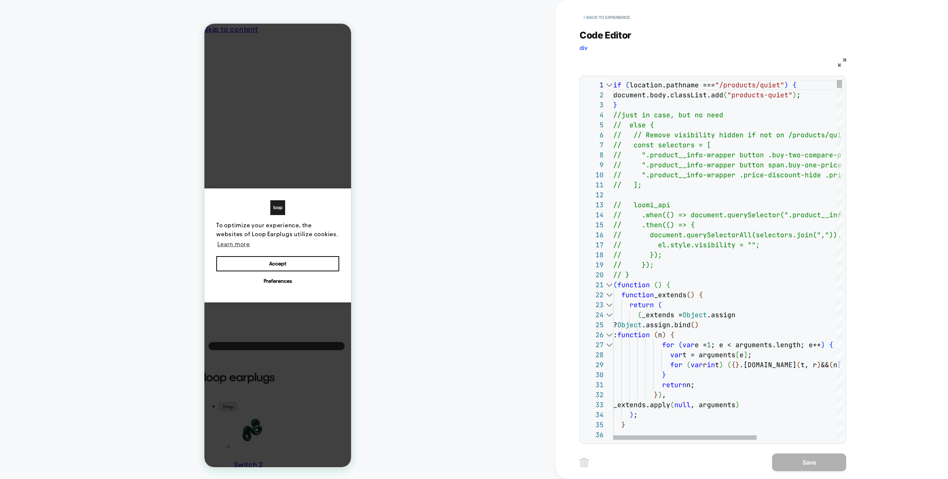
click at [608, 285] on div at bounding box center [609, 285] width 10 height 10
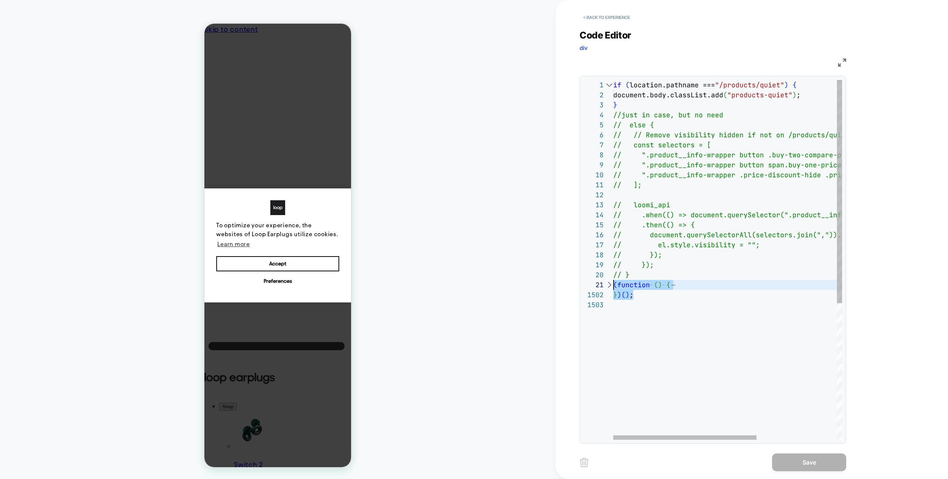
scroll to position [0, 0]
drag, startPoint x: 645, startPoint y: 298, endPoint x: 609, endPoint y: 288, distance: 37.8
click at [613, 288] on div "if ( location.pathname === "/products/quiet" ) { document.body.classList.add ( …" at bounding box center [791, 370] width 357 height 580
type textarea "**********"
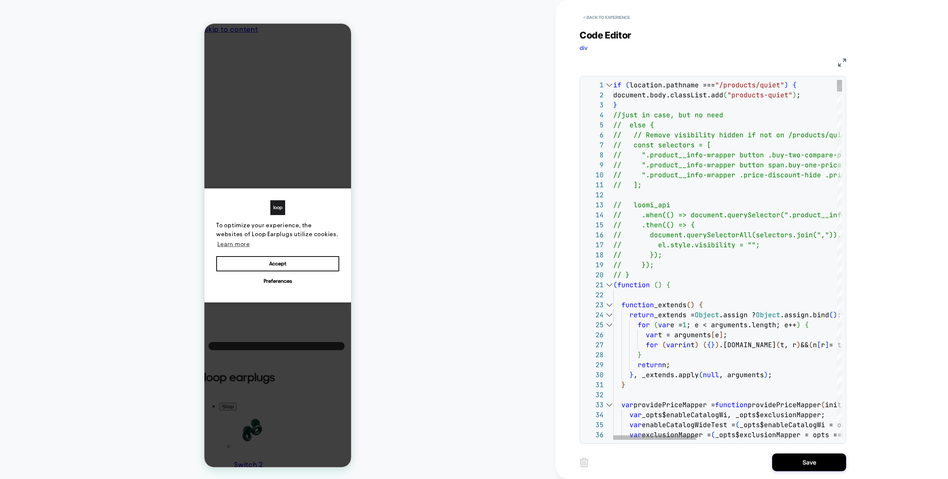
drag, startPoint x: 799, startPoint y: 464, endPoint x: 615, endPoint y: 428, distance: 187.9
click at [799, 464] on button "Save" at bounding box center [809, 462] width 74 height 18
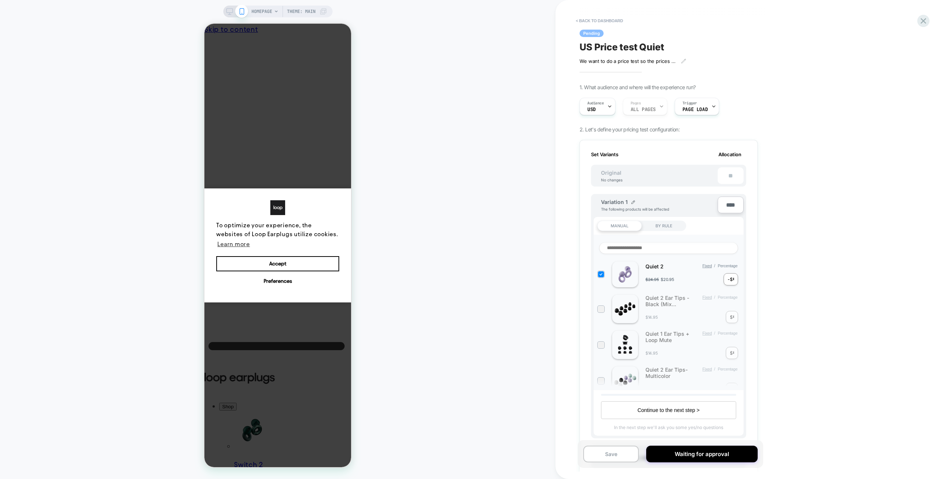
scroll to position [279, 0]
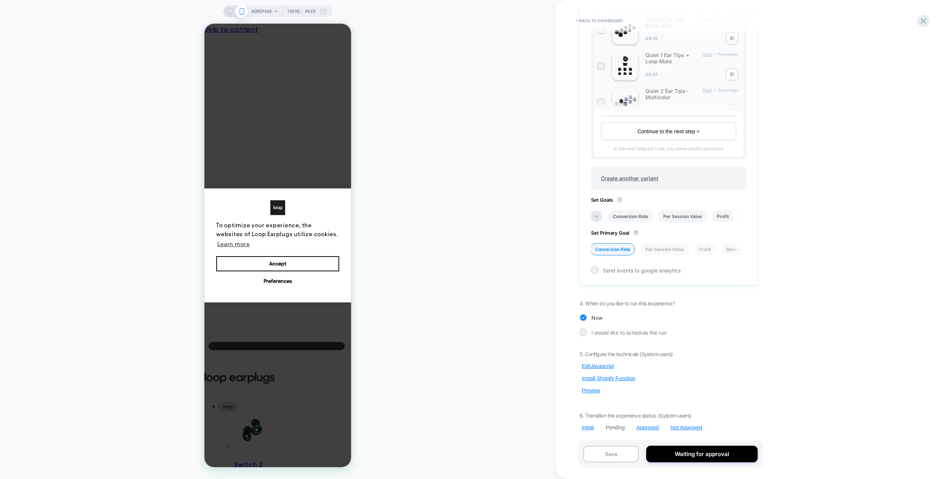
drag, startPoint x: 587, startPoint y: 392, endPoint x: 603, endPoint y: 387, distance: 16.6
click at [587, 392] on button "Preview" at bounding box center [590, 390] width 23 height 7
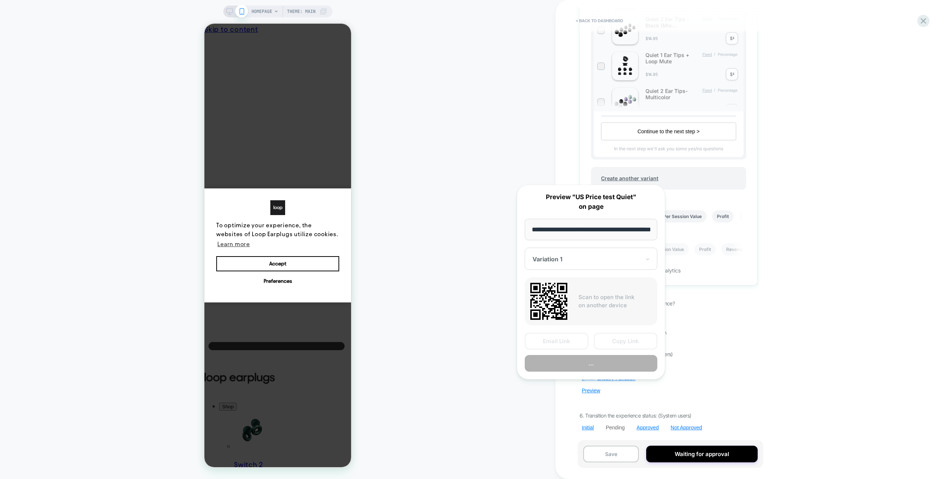
scroll to position [0, 27]
click at [502, 402] on div "HOMEPAGE Theme: MAIN" at bounding box center [277, 239] width 555 height 464
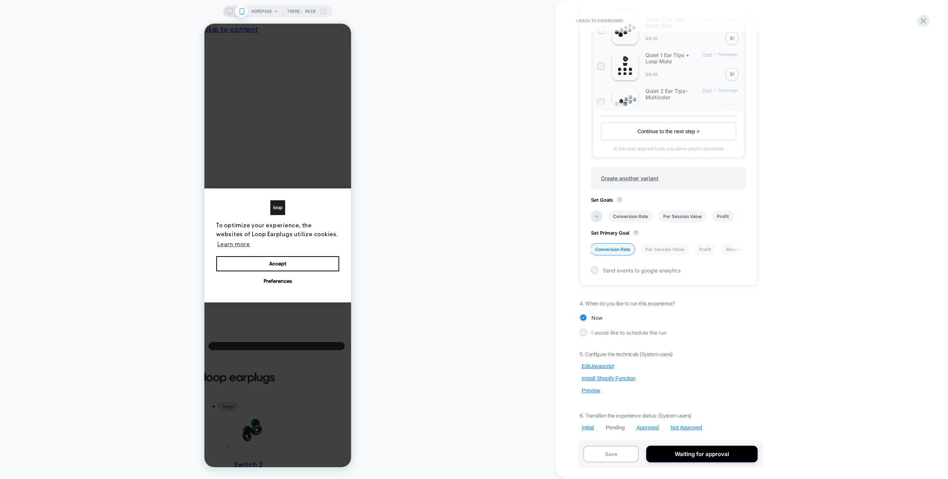
scroll to position [0, 0]
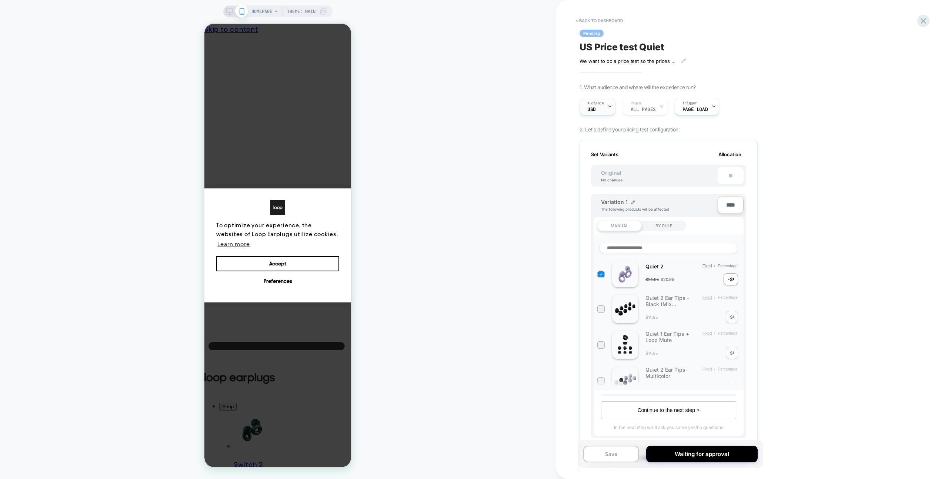
click at [598, 109] on div "Audience USD" at bounding box center [595, 106] width 31 height 17
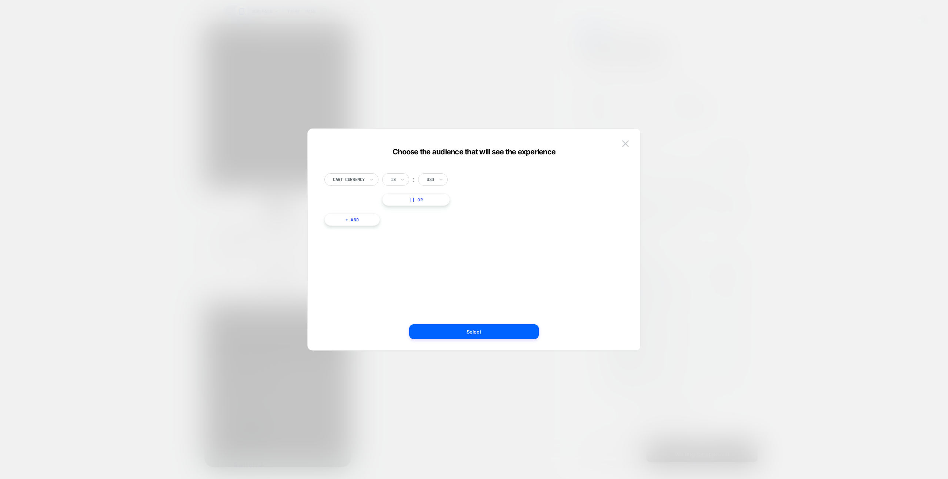
click at [227, 164] on div at bounding box center [474, 239] width 948 height 479
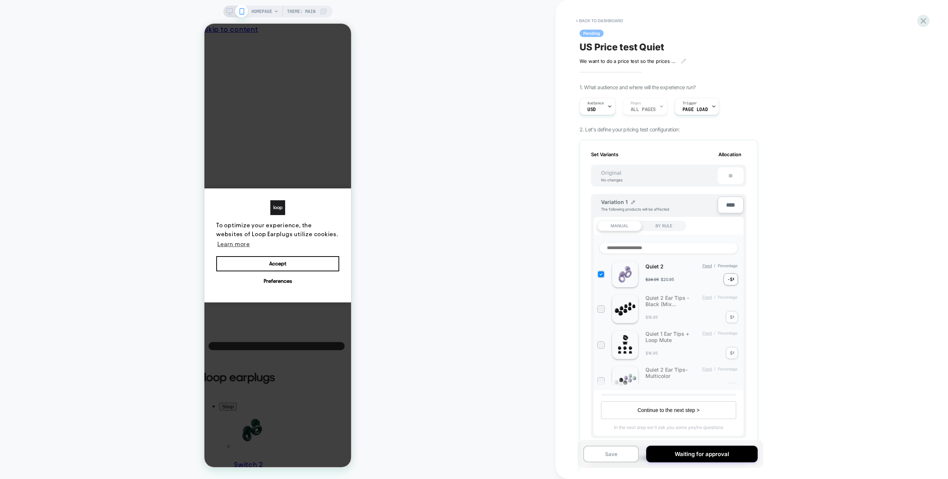
click at [543, 242] on div "HOMEPAGE Theme: MAIN" at bounding box center [277, 239] width 555 height 464
click at [668, 246] on input at bounding box center [668, 248] width 139 height 12
click at [788, 272] on div "< back to dashboard Pending US Price test Quiet We want to do a price test so t…" at bounding box center [718, 239] width 326 height 479
click at [670, 254] on input "*****" at bounding box center [668, 248] width 139 height 12
type input "*"
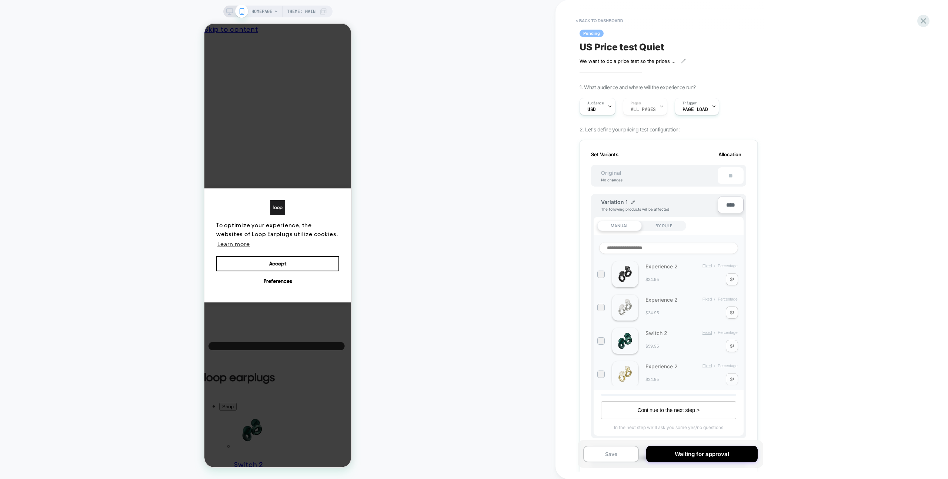
click at [527, 284] on div "HOMEPAGE Theme: MAIN" at bounding box center [277, 239] width 555 height 464
click at [640, 252] on input at bounding box center [668, 248] width 139 height 12
click at [653, 228] on div "BY RULE" at bounding box center [663, 226] width 44 height 10
click at [629, 225] on div "MANUAL" at bounding box center [619, 226] width 44 height 10
click at [650, 248] on input at bounding box center [668, 248] width 139 height 12
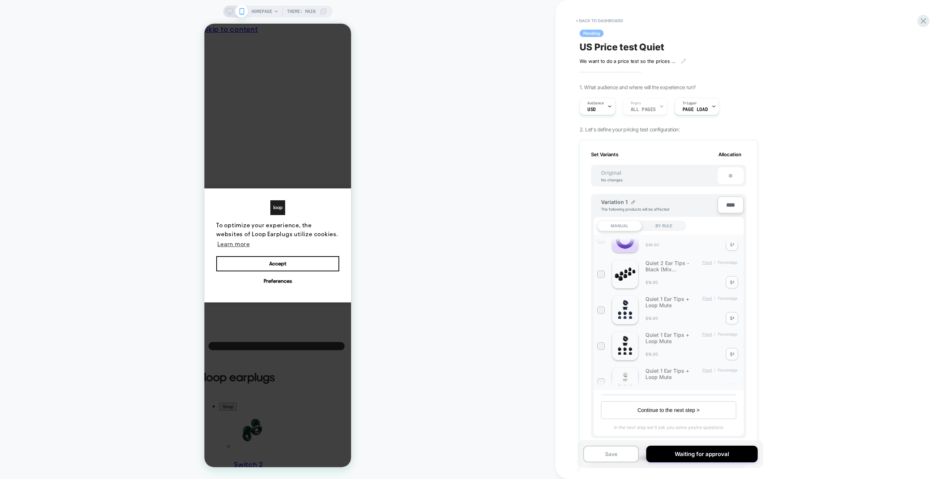
scroll to position [470, 0]
type input "*****"
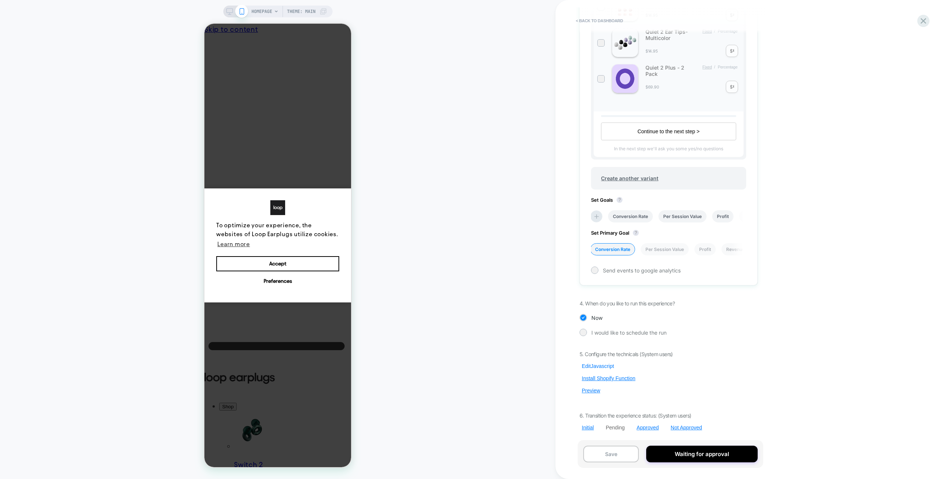
click at [609, 366] on button "Edit Javascript" at bounding box center [597, 366] width 37 height 7
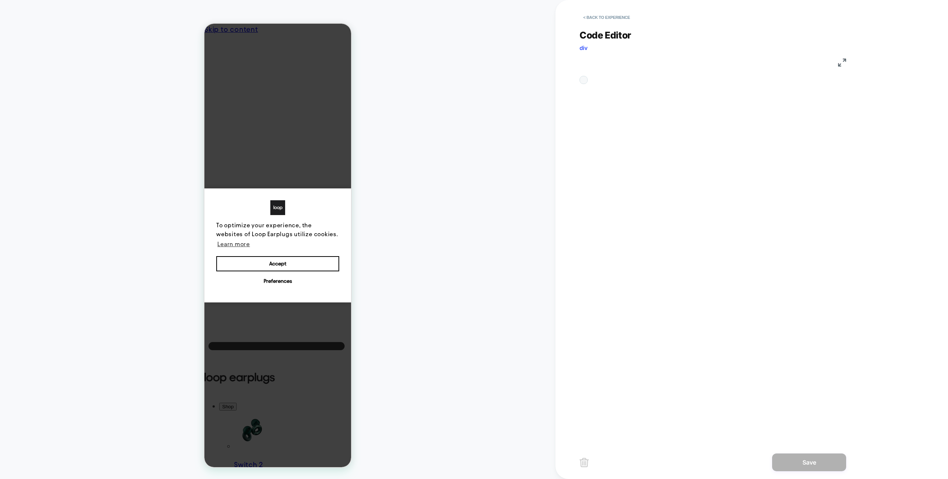
scroll to position [100, 0]
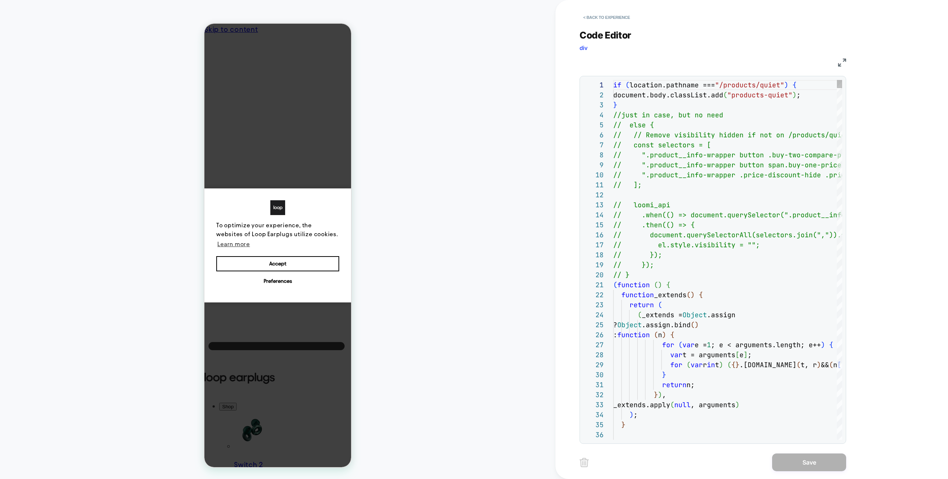
type textarea "**********"
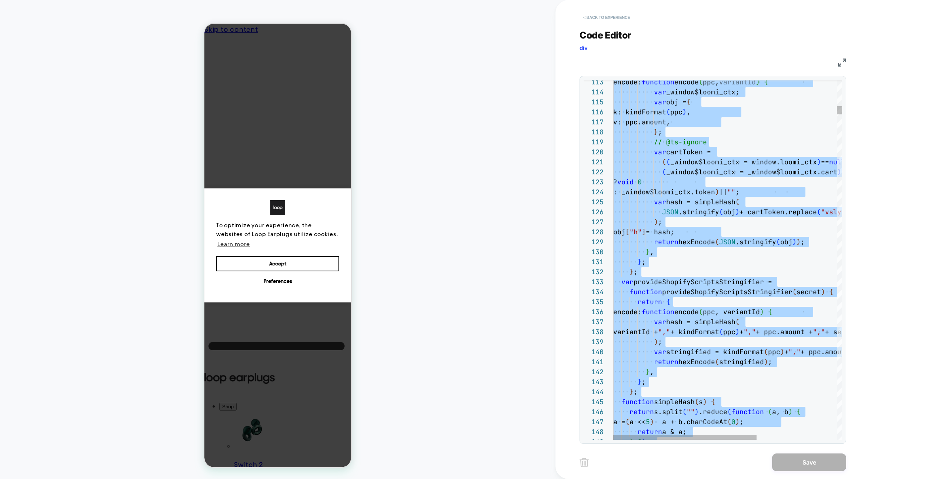
click at [607, 19] on button "< Back to experience" at bounding box center [606, 17] width 54 height 12
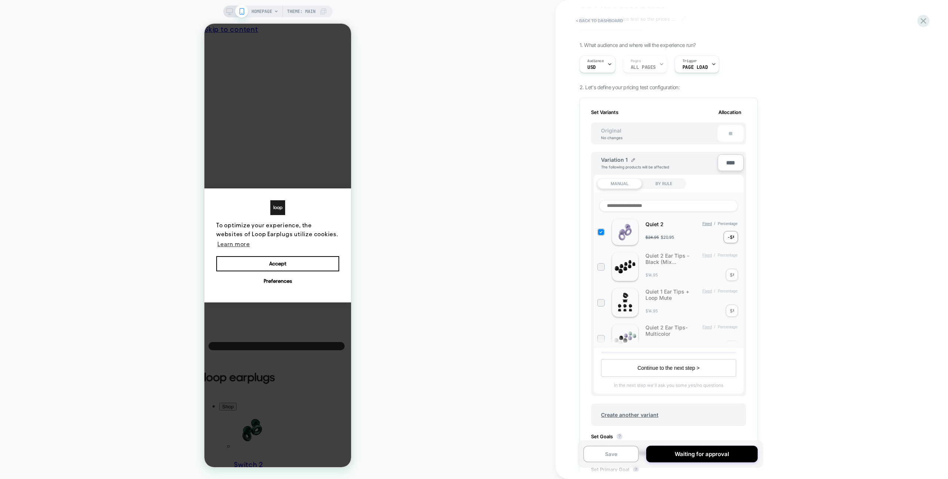
scroll to position [0, 0]
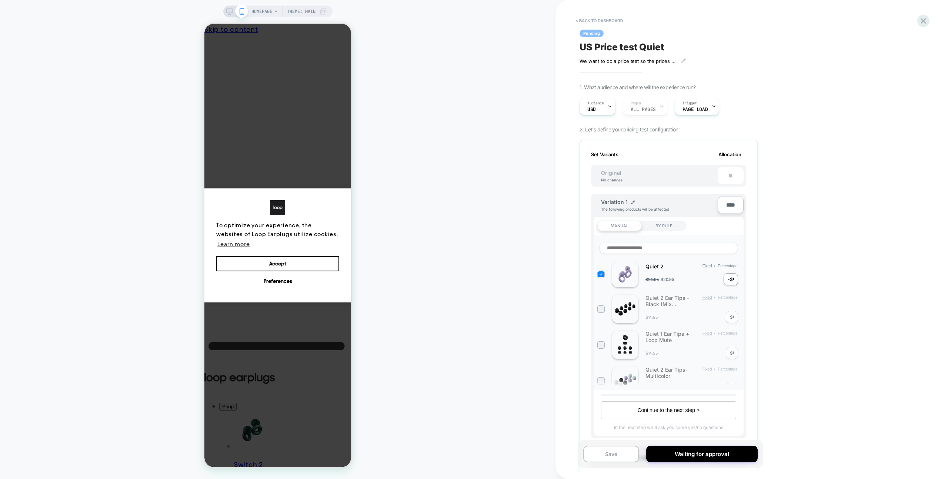
click at [679, 251] on input at bounding box center [668, 248] width 139 height 12
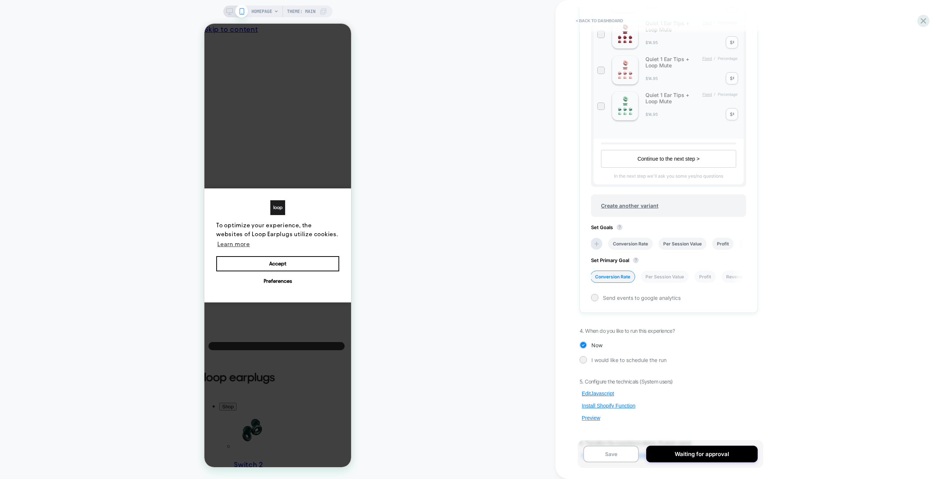
scroll to position [279, 0]
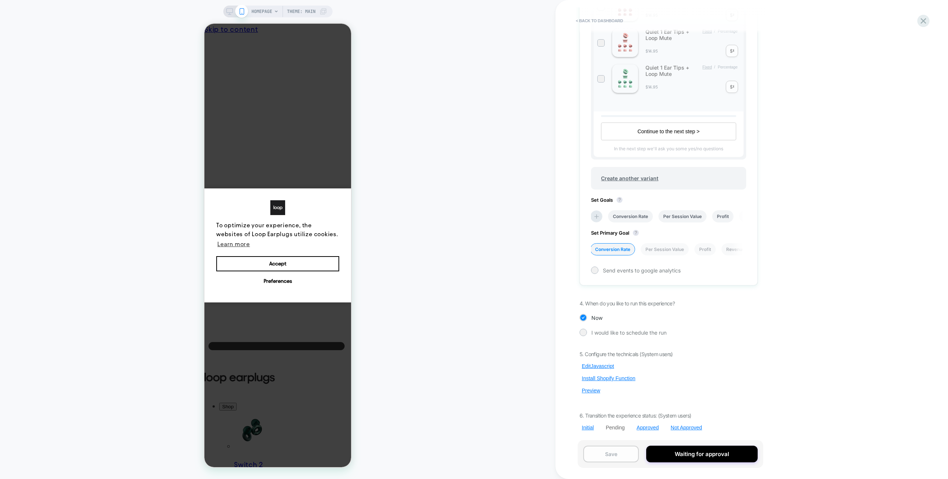
type input "*****"
click at [607, 453] on button "Save" at bounding box center [611, 454] width 56 height 17
click at [516, 386] on div "HOMEPAGE Theme: MAIN" at bounding box center [277, 239] width 555 height 464
click at [589, 392] on button "Preview" at bounding box center [590, 390] width 23 height 7
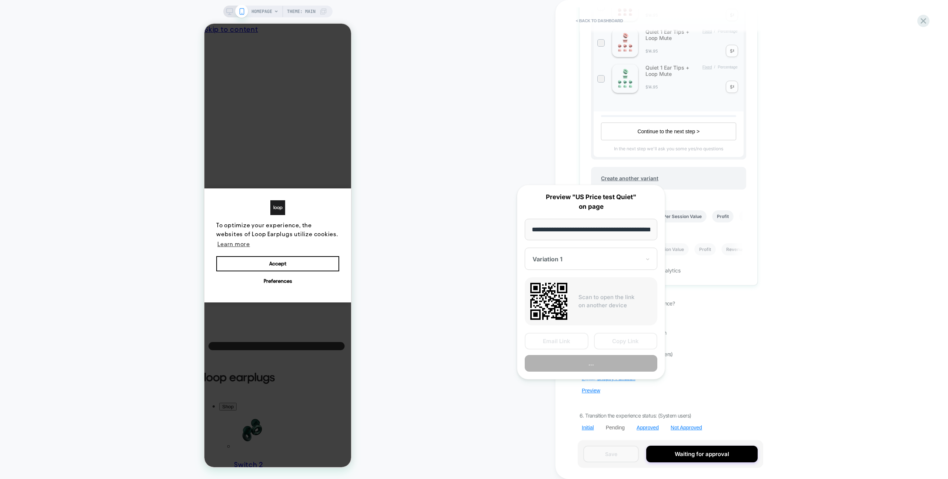
scroll to position [0, 27]
click at [614, 343] on button "Copy Link" at bounding box center [626, 341] width 64 height 17
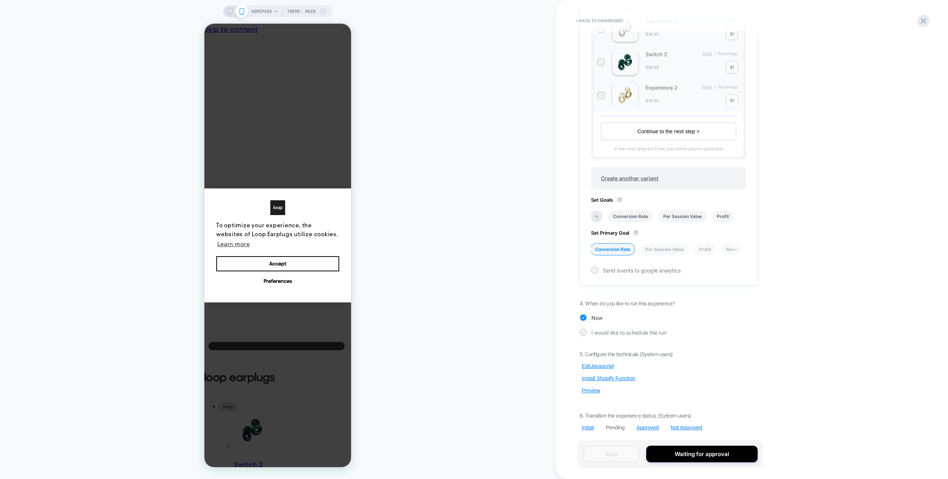
scroll to position [0, 0]
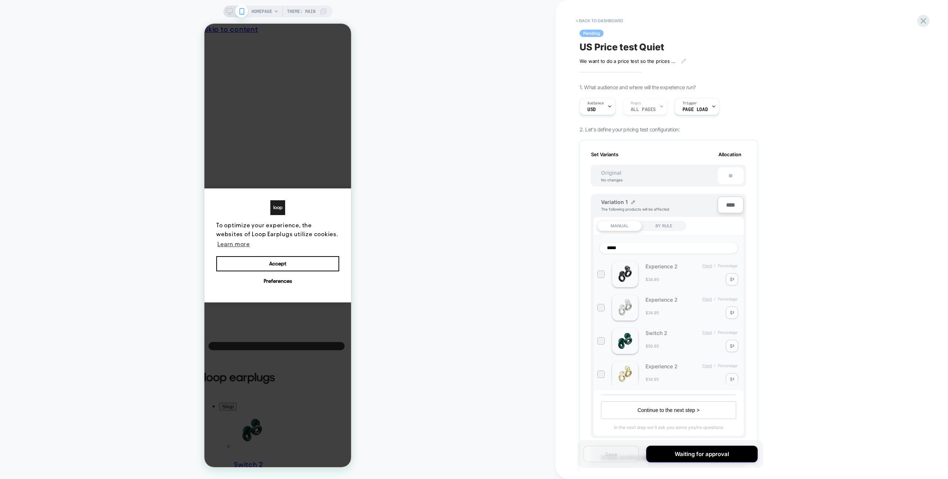
click at [625, 52] on span "US Price test Quiet" at bounding box center [621, 46] width 85 height 11
click at [727, 48] on icon at bounding box center [726, 47] width 9 height 9
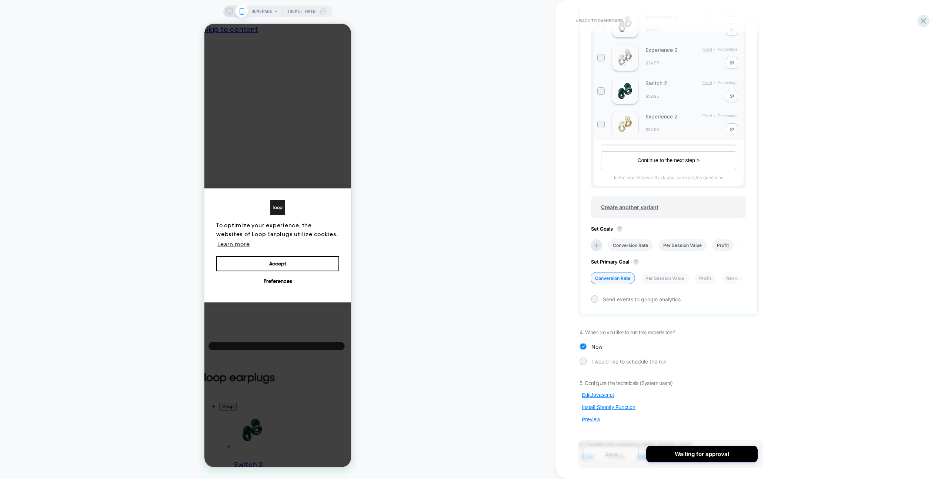
scroll to position [279, 0]
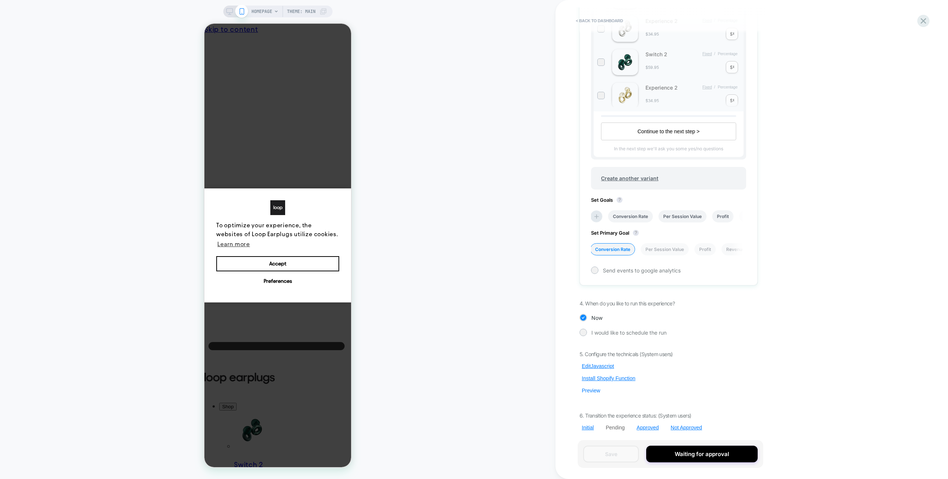
click at [595, 392] on button "Preview" at bounding box center [590, 390] width 23 height 7
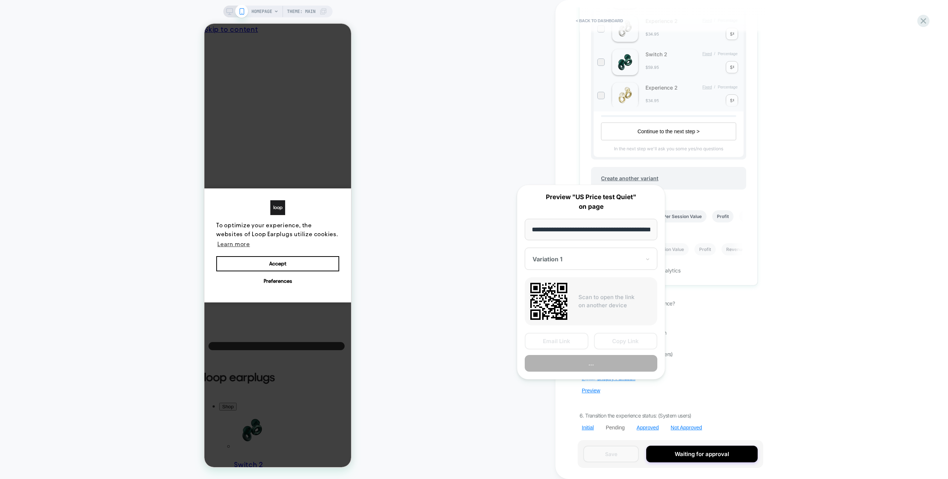
scroll to position [0, 27]
click at [617, 339] on button "Copy Link" at bounding box center [626, 341] width 64 height 17
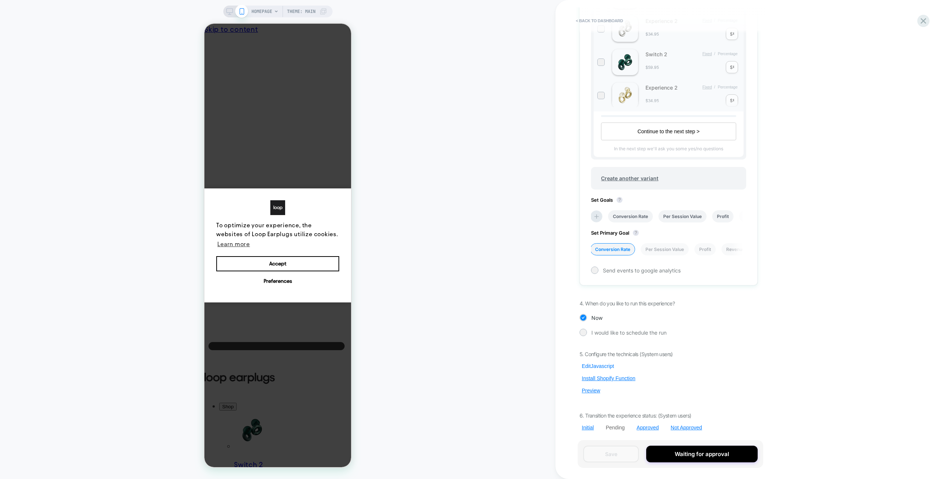
drag, startPoint x: 602, startPoint y: 360, endPoint x: 602, endPoint y: 365, distance: 4.4
click at [602, 360] on div "5. Configure the technicals (System users) Edit Javascript Install Shopify Func…" at bounding box center [668, 391] width 178 height 80
click at [601, 365] on button "Edit Javascript" at bounding box center [597, 366] width 37 height 7
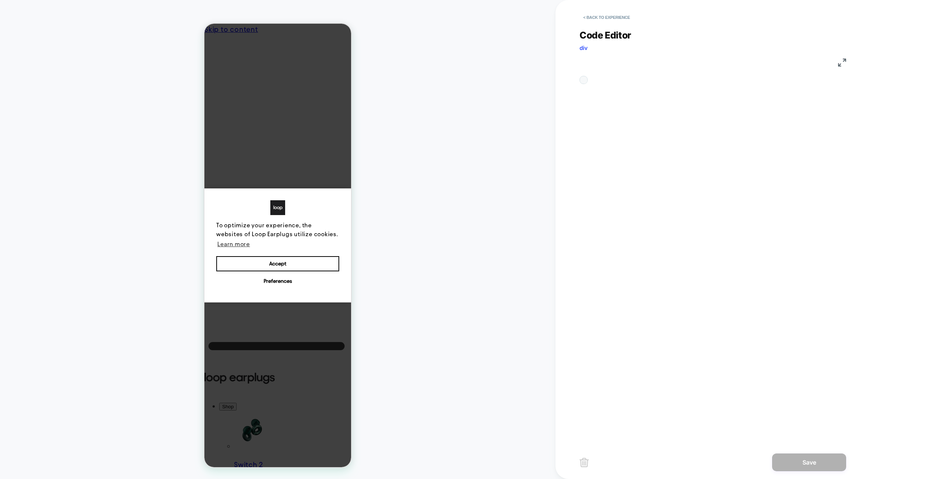
scroll to position [100, 0]
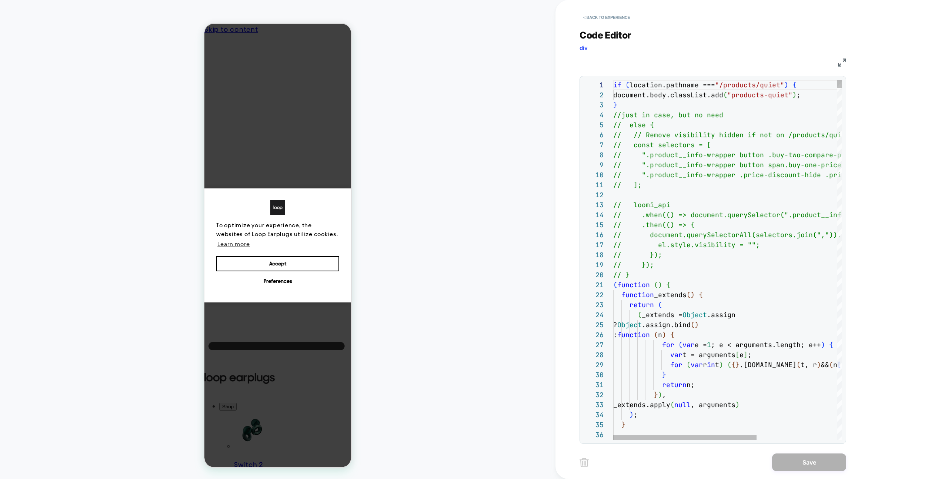
click at [613, 285] on span "(" at bounding box center [615, 285] width 4 height 9
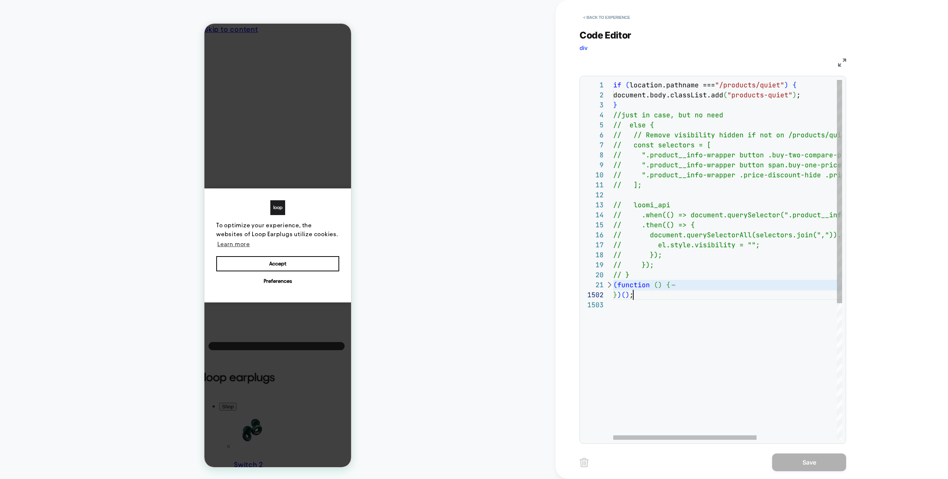
scroll to position [0, 0]
drag, startPoint x: 648, startPoint y: 294, endPoint x: 782, endPoint y: 476, distance: 225.8
click at [613, 284] on div "if ( location.pathname === "/products/quiet" ) { document.body.classList.add ( …" at bounding box center [791, 370] width 357 height 580
type textarea "**********"
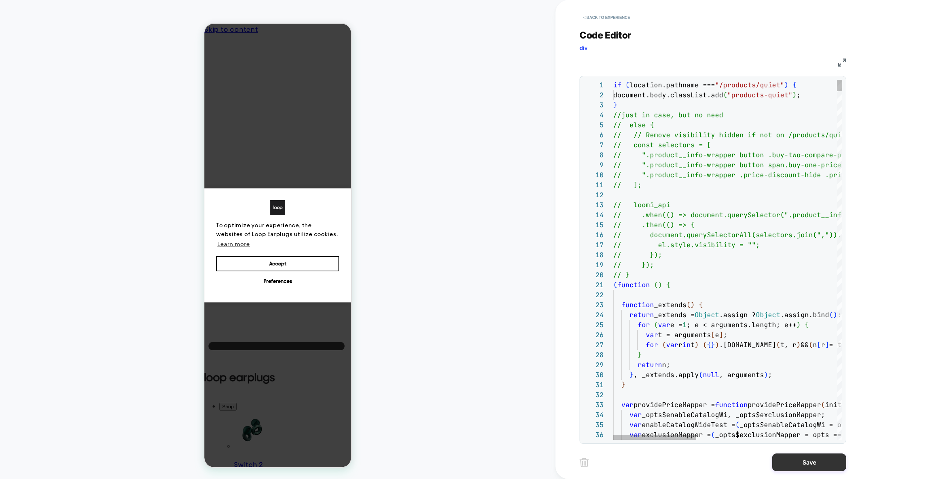
drag, startPoint x: 842, startPoint y: 466, endPoint x: 838, endPoint y: 465, distance: 4.5
click at [842, 466] on button "Save" at bounding box center [809, 462] width 74 height 18
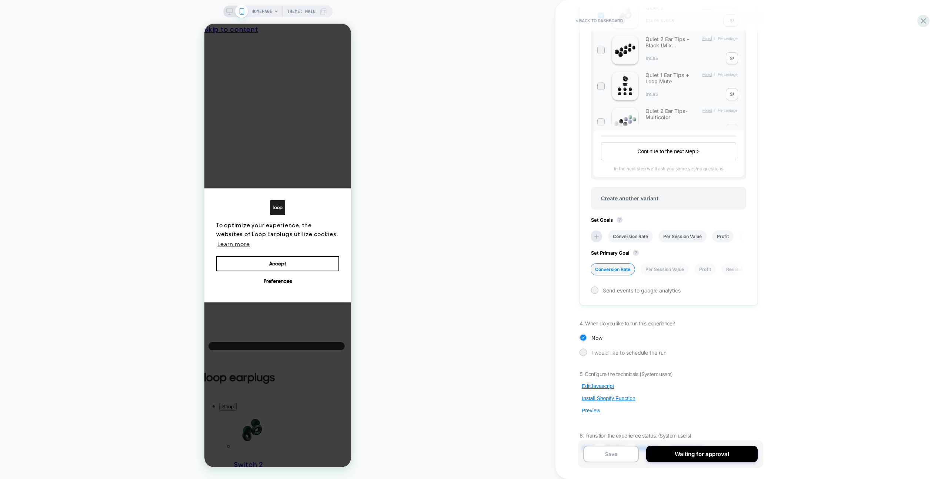
scroll to position [279, 0]
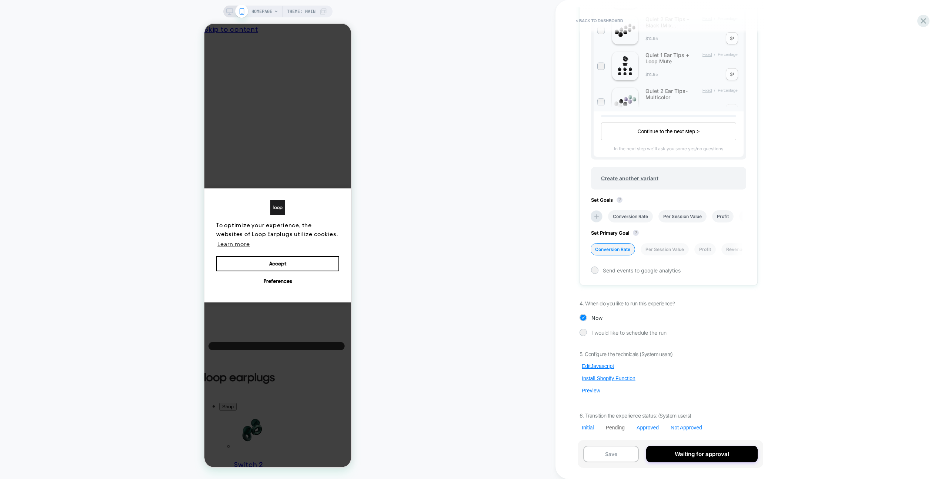
click at [592, 390] on button "Preview" at bounding box center [590, 390] width 23 height 7
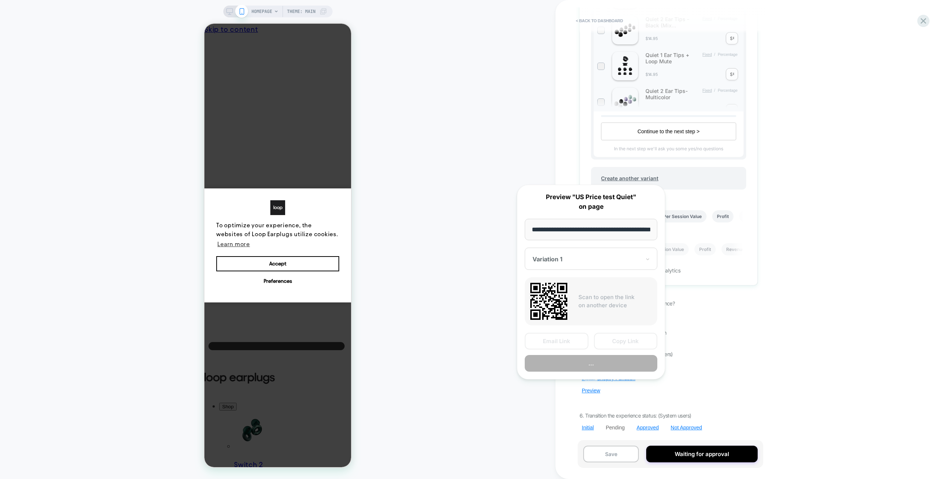
scroll to position [0, 27]
click at [610, 337] on button "Copy Link" at bounding box center [626, 341] width 64 height 17
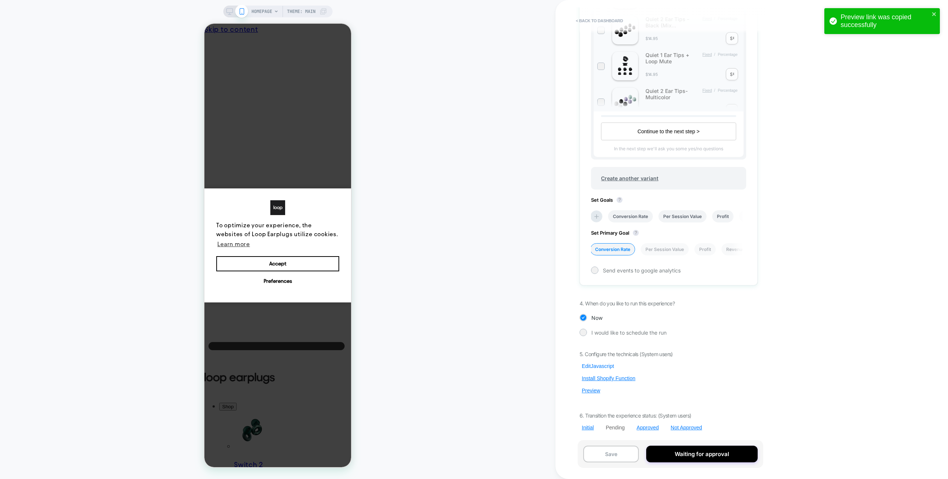
click at [594, 368] on button "Edit Javascript" at bounding box center [597, 366] width 37 height 7
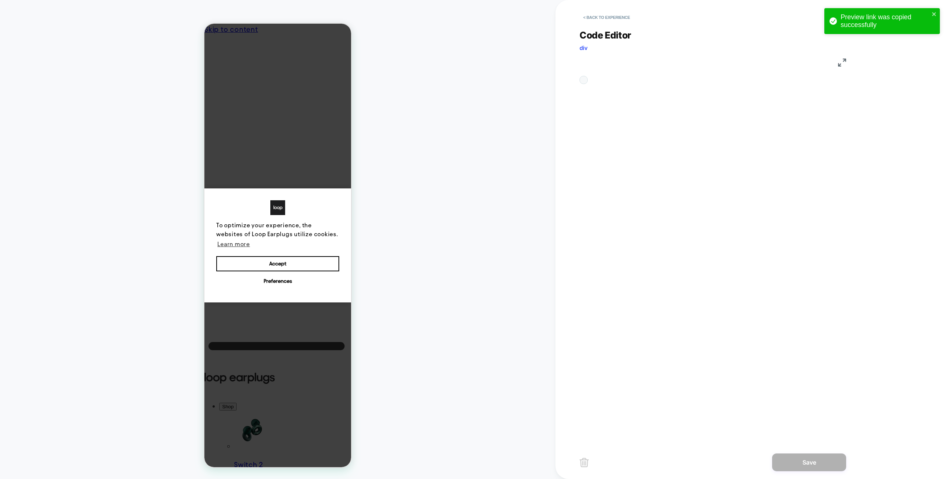
scroll to position [100, 0]
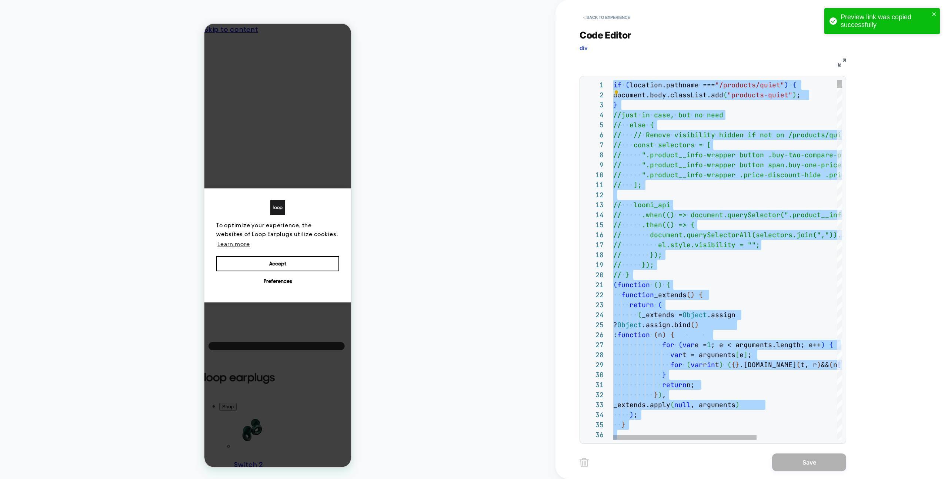
type textarea "**********"
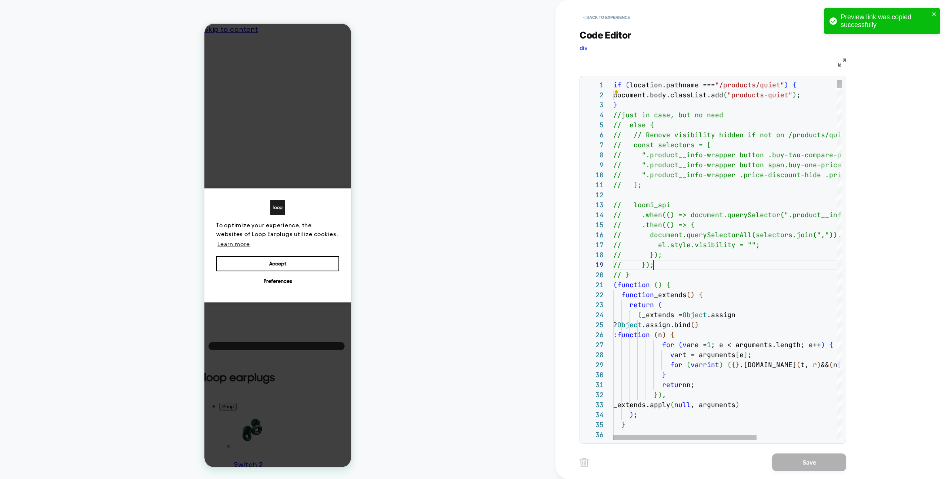
drag, startPoint x: 734, startPoint y: 268, endPoint x: 694, endPoint y: 272, distance: 40.2
click at [607, 284] on div at bounding box center [609, 285] width 10 height 10
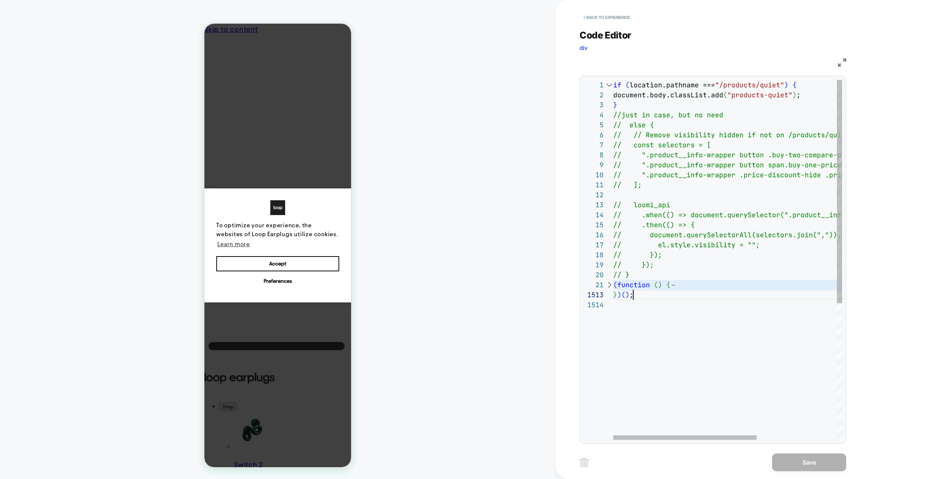
scroll to position [0, 28]
type textarea "**********"
drag, startPoint x: 662, startPoint y: 291, endPoint x: 607, endPoint y: 288, distance: 55.2
click at [613, 282] on div "if ( location.pathname === "/products/quiet" ) { document.body.classList.add ( …" at bounding box center [791, 370] width 357 height 580
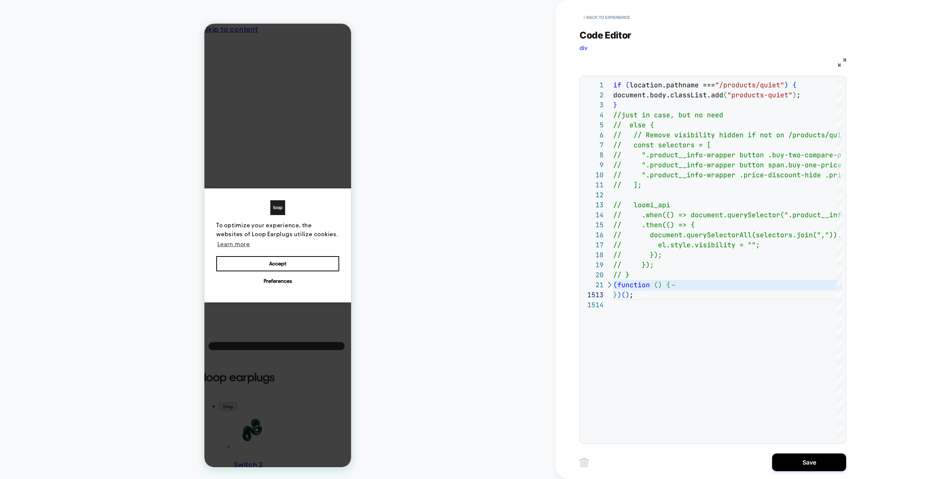
drag, startPoint x: 843, startPoint y: 463, endPoint x: 693, endPoint y: 438, distance: 152.4
click at [843, 463] on button "Save" at bounding box center [809, 462] width 74 height 18
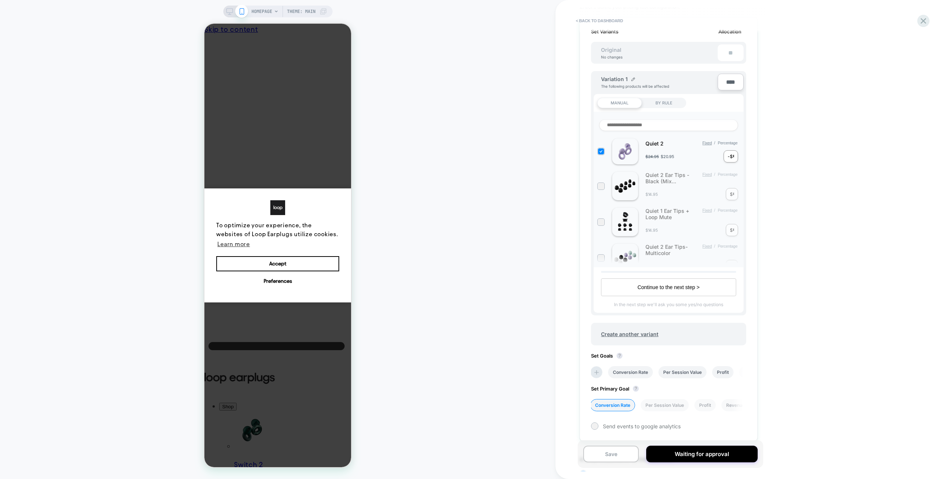
scroll to position [279, 0]
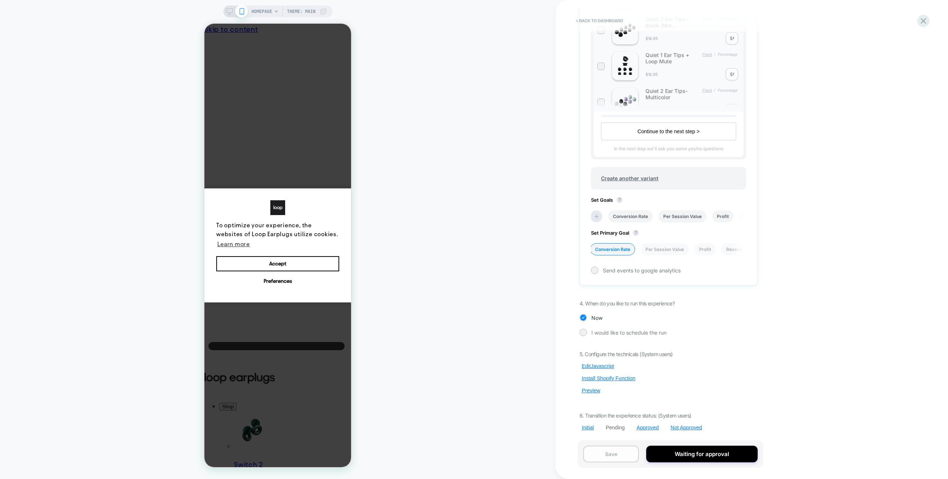
click at [607, 450] on button "Save" at bounding box center [611, 454] width 56 height 17
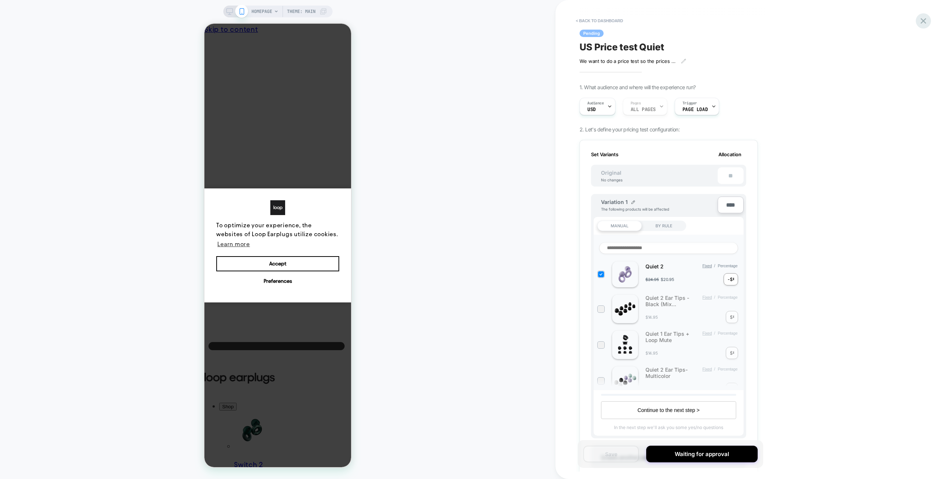
drag, startPoint x: 916, startPoint y: 22, endPoint x: 920, endPoint y: 22, distance: 3.7
click at [920, 22] on div "< back to dashboard Pending US Price test Quiet We want to do a price test so t…" at bounding box center [751, 239] width 392 height 479
click at [920, 22] on icon at bounding box center [923, 21] width 10 height 10
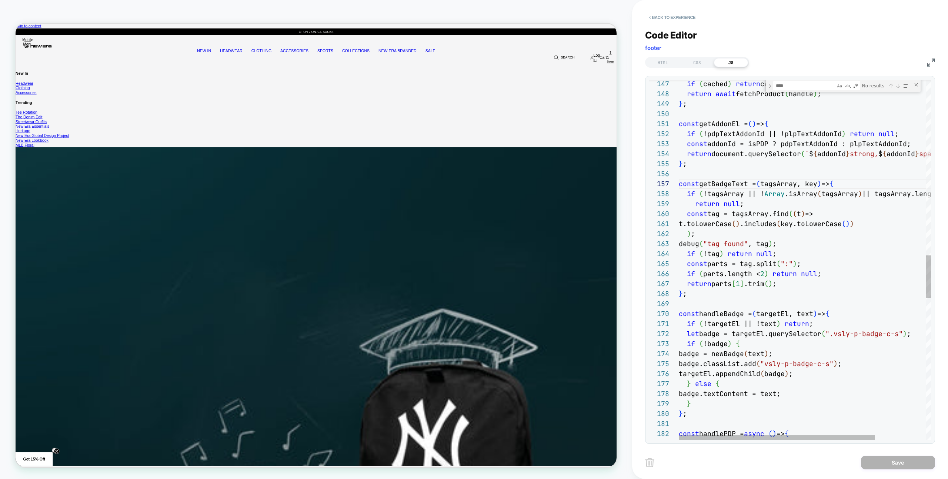
click at [792, 162] on div "} ;" at bounding box center [836, 164] width 317 height 10
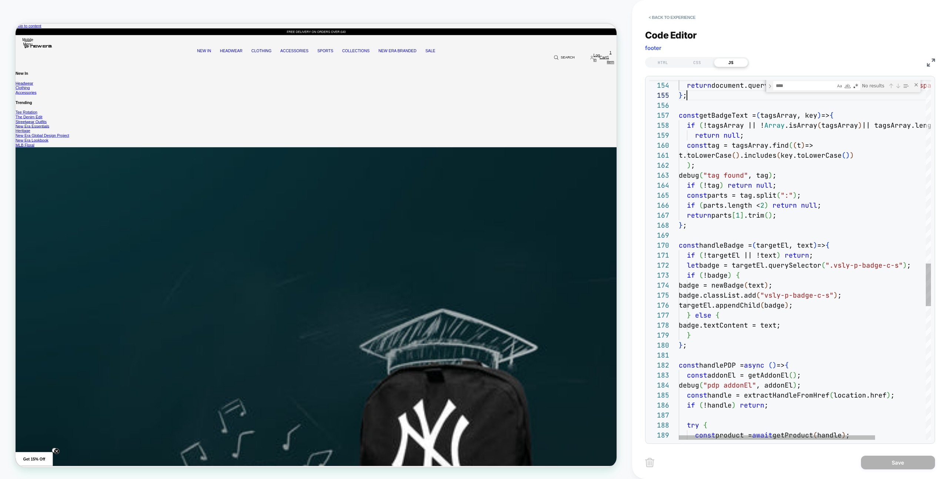
click at [733, 109] on div "const addonId = isPDP ? pdpTextAddonId : plpTextAddonId ; return document.query…" at bounding box center [836, 49] width 317 height 3020
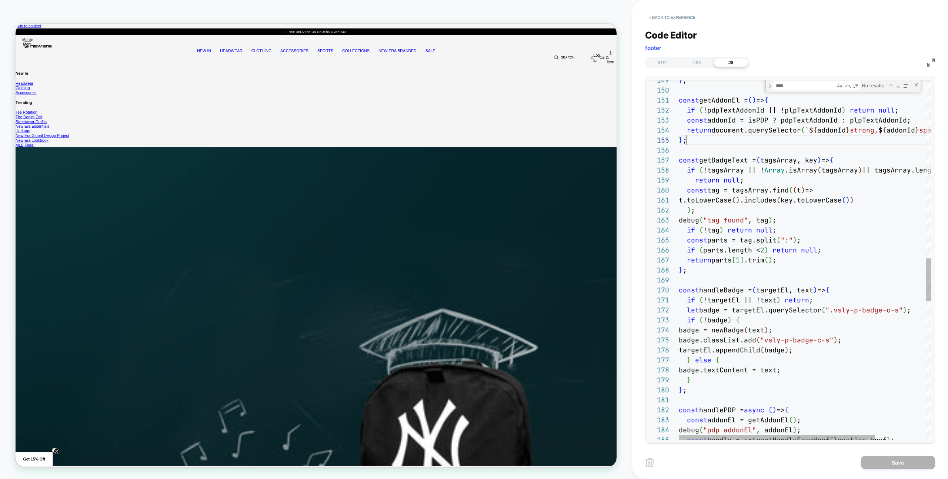
click at [781, 140] on div "const addonId = isPDP ? pdpTextAddonId : plpTextAddonId ; return document.query…" at bounding box center [836, 94] width 317 height 3020
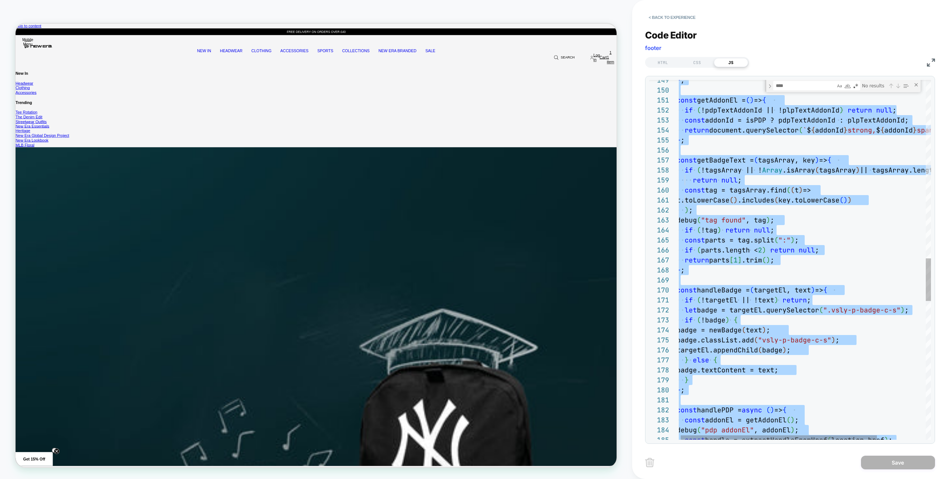
click at [794, 158] on div "const addonId = isPDP ? pdpTextAddonId : plpTextAddonId ; return document.query…" at bounding box center [834, 94] width 317 height 3020
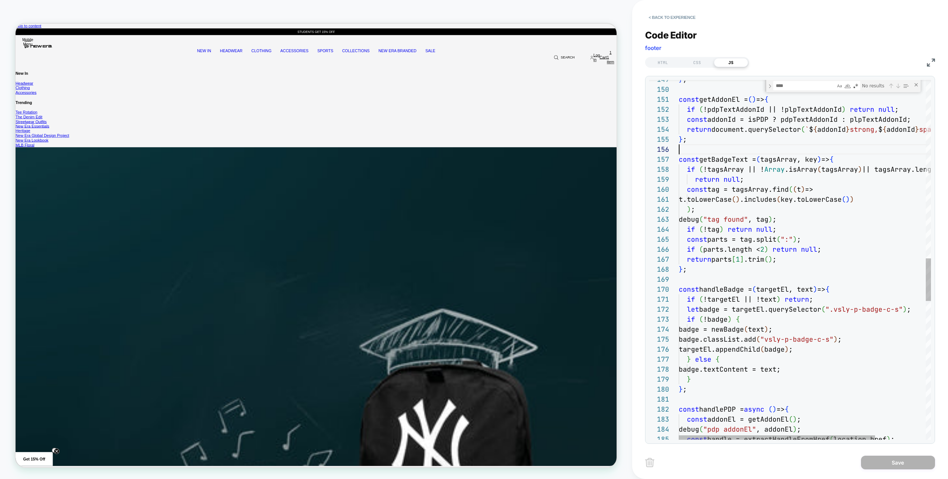
click at [794, 145] on div "const addonId = isPDP ? pdpTextAddonId : plpTextAddonId ; return document.query…" at bounding box center [836, 93] width 317 height 3020
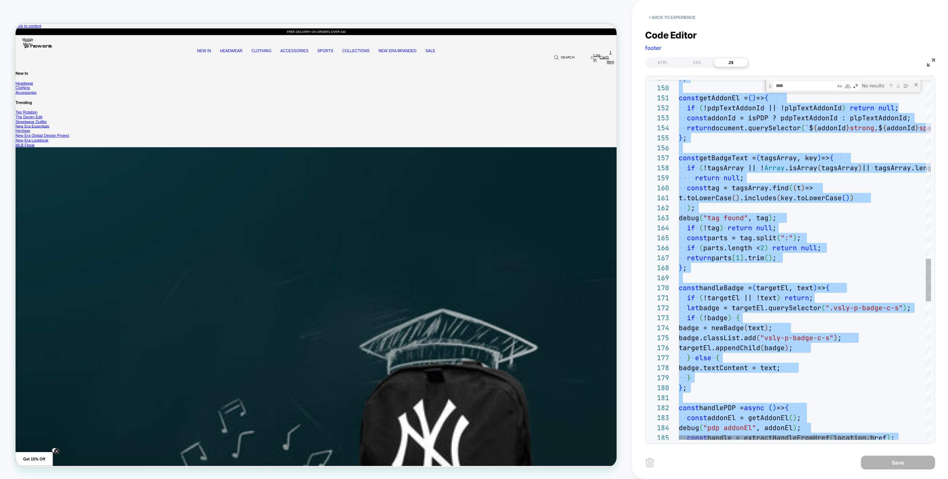
click at [827, 154] on div "const addonId = isPDP ? pdpTextAddonId : plpTextAddonId ; return document.query…" at bounding box center [836, 92] width 317 height 3020
click at [836, 148] on div "const addonId = isPDP ? pdpTextAddonId : plpTextAddonId ; return document.query…" at bounding box center [836, 92] width 317 height 3020
click at [710, 183] on div "const addonId = isPDP ? pdpTextAddonId : plpTextAddonId ; return document.query…" at bounding box center [836, 92] width 317 height 3020
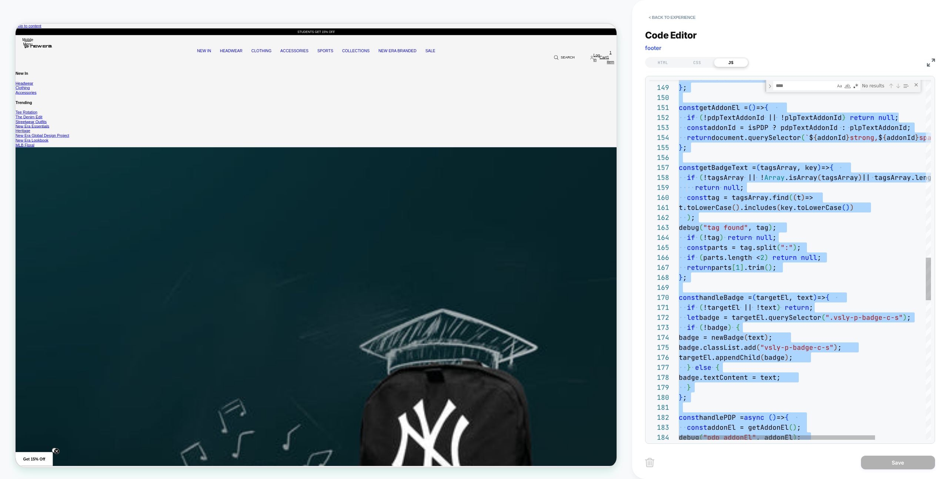
click at [808, 182] on div "const addonId = isPDP ? pdpTextAddonId : plpTextAddonId ; return document.query…" at bounding box center [836, 101] width 317 height 3020
type textarea "**********"
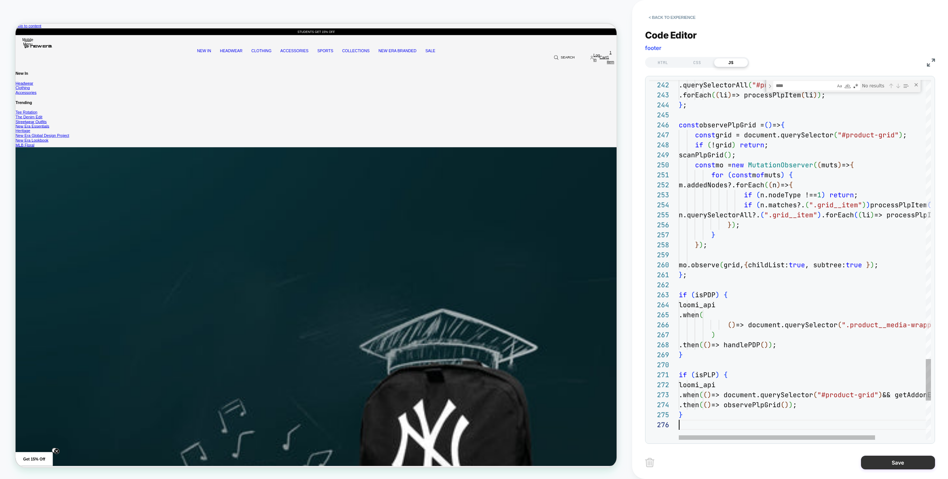
click at [882, 460] on button "Save" at bounding box center [898, 463] width 74 height 14
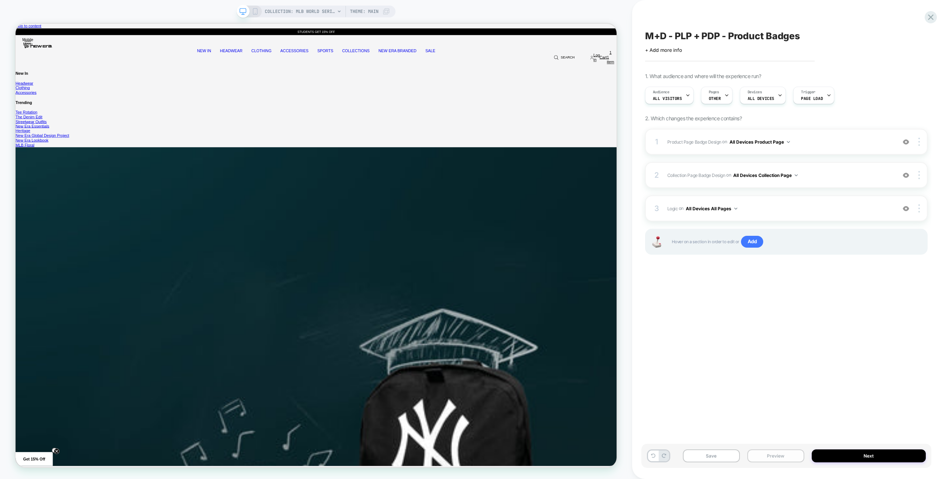
click at [756, 456] on button "Preview" at bounding box center [775, 455] width 57 height 13
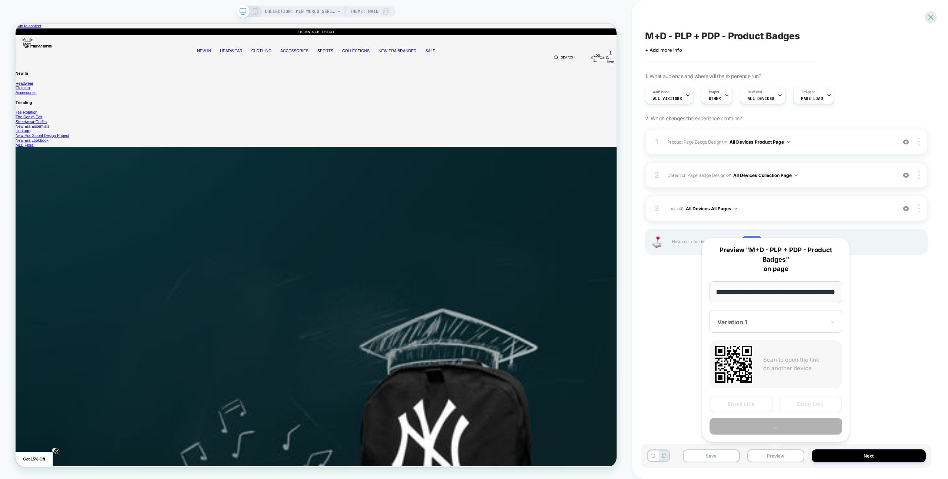
scroll to position [0, 0]
click at [767, 429] on button "Preview" at bounding box center [775, 426] width 133 height 17
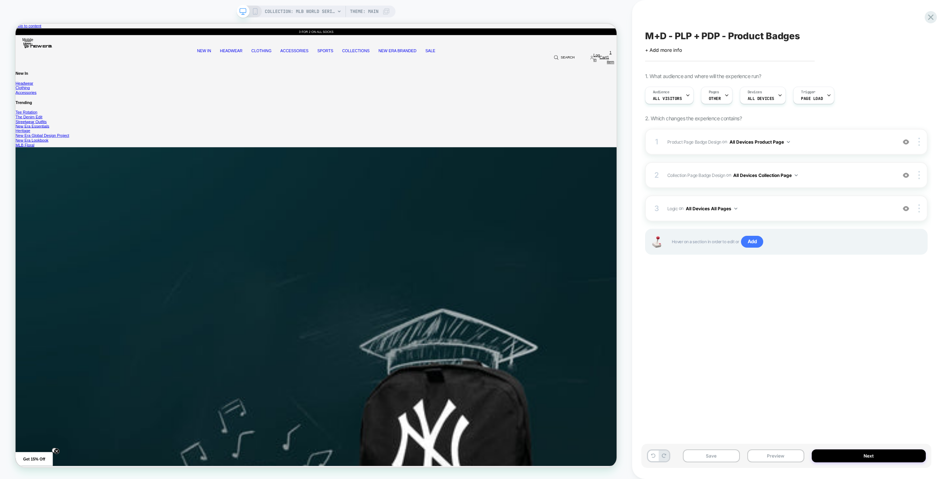
click at [710, 333] on div "M+D - PLP + PDP - Product Badges Click to edit experience details + Add more in…" at bounding box center [786, 239] width 290 height 464
click at [722, 455] on button "Save" at bounding box center [711, 455] width 57 height 13
click at [822, 211] on span "Logic Adding Code Block BEFORE footer on All Devices All Pages" at bounding box center [779, 208] width 225 height 9
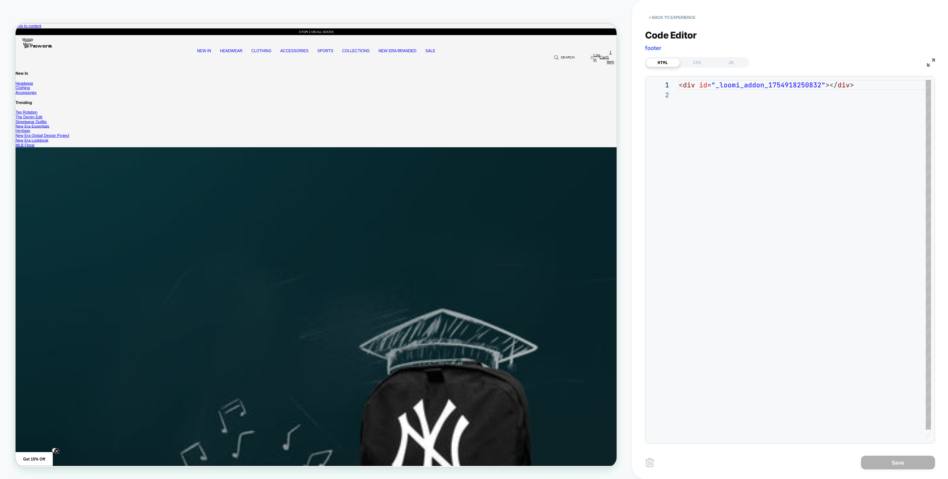
scroll to position [10, 0]
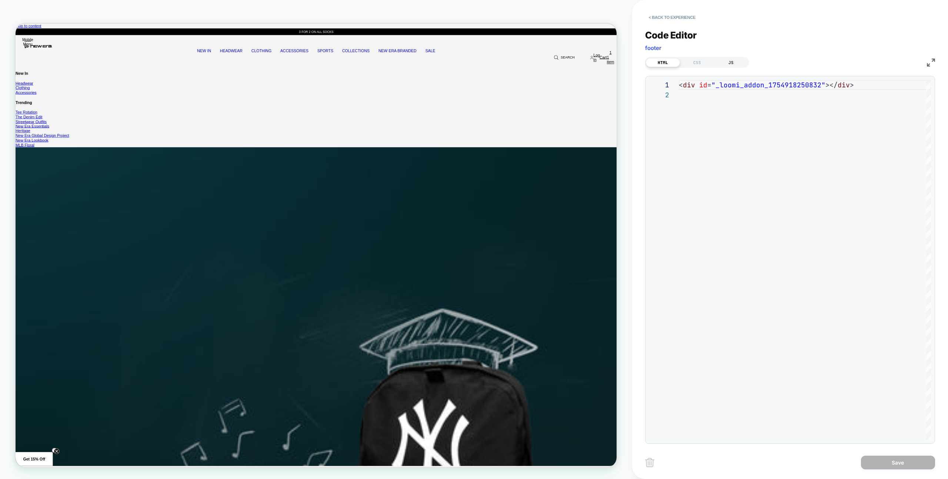
click at [737, 63] on div "JS" at bounding box center [731, 62] width 34 height 9
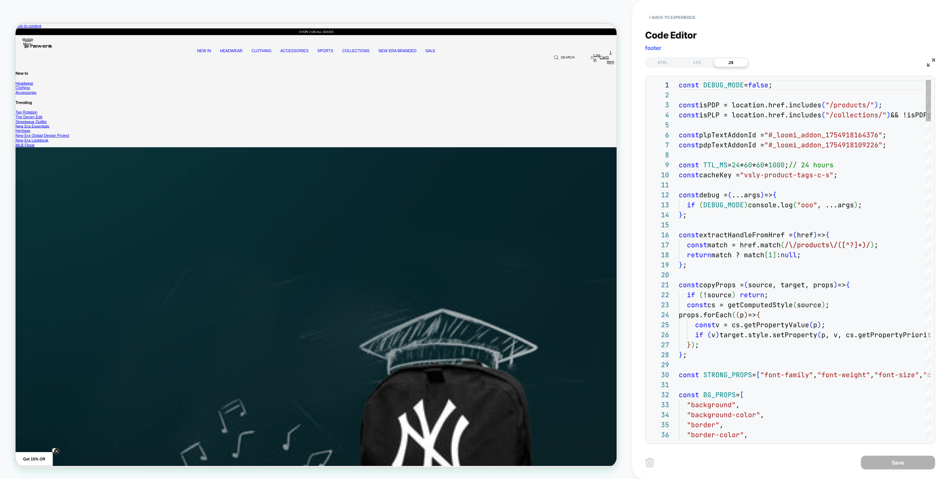
scroll to position [100, 0]
click at [658, 24] on div "Code Editor footer HTML CSS JS 1 2 3 4 5 6 7 8 9 10 11 12 13 14 15 16 17 18 19 …" at bounding box center [790, 231] width 290 height 423
click at [659, 20] on button "< Back to experience" at bounding box center [672, 17] width 54 height 12
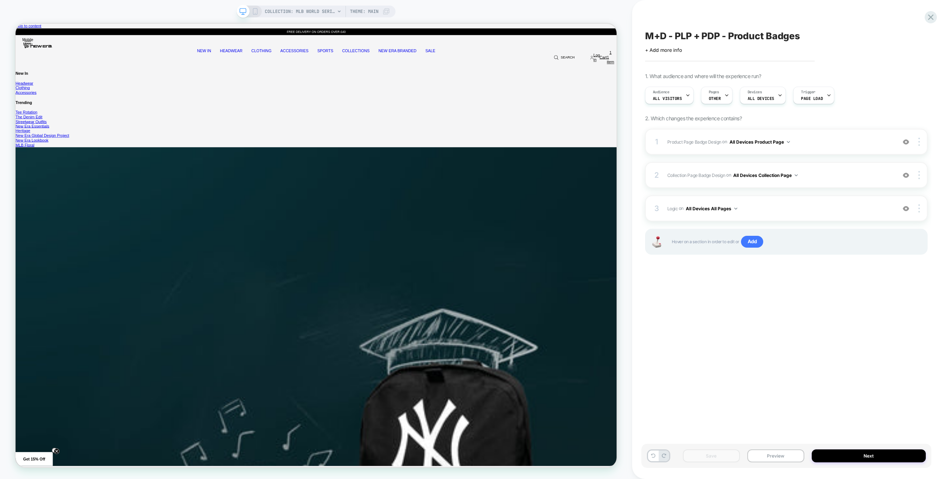
click at [925, 22] on icon at bounding box center [930, 17] width 10 height 10
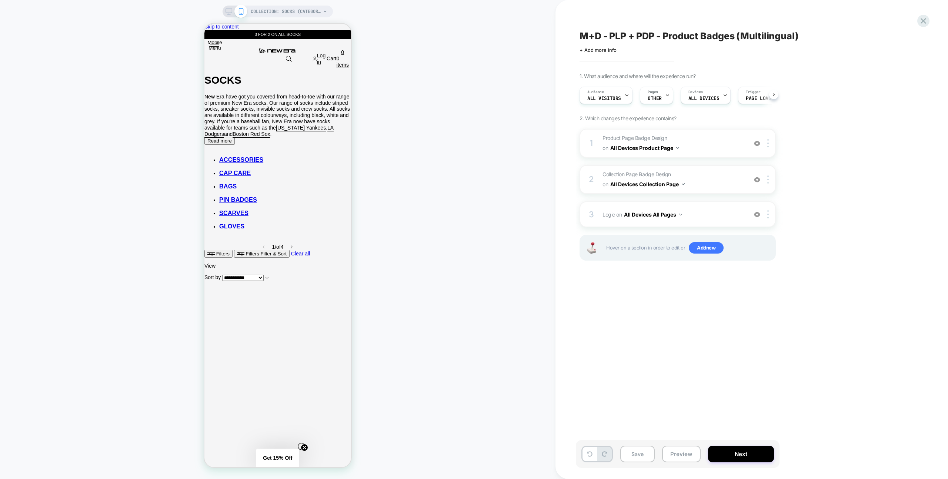
scroll to position [0, 0]
click at [411, 57] on div "COLLECTION: SOCKS (Category) COLLECTION: SOCKS (Category)" at bounding box center [277, 239] width 555 height 464
drag, startPoint x: 668, startPoint y: 451, endPoint x: 669, endPoint y: 447, distance: 3.9
click at [668, 451] on button "Preview" at bounding box center [681, 454] width 38 height 17
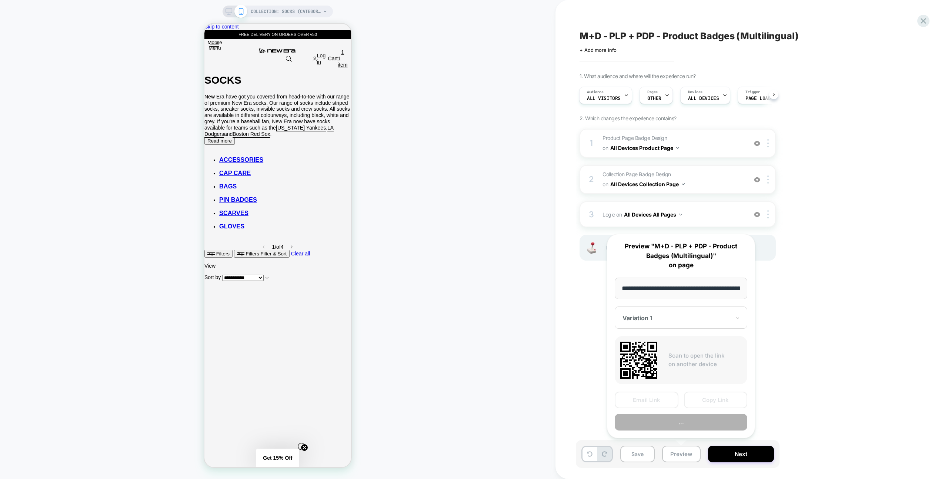
scroll to position [0, 73]
click at [680, 424] on button "Preview" at bounding box center [680, 422] width 133 height 17
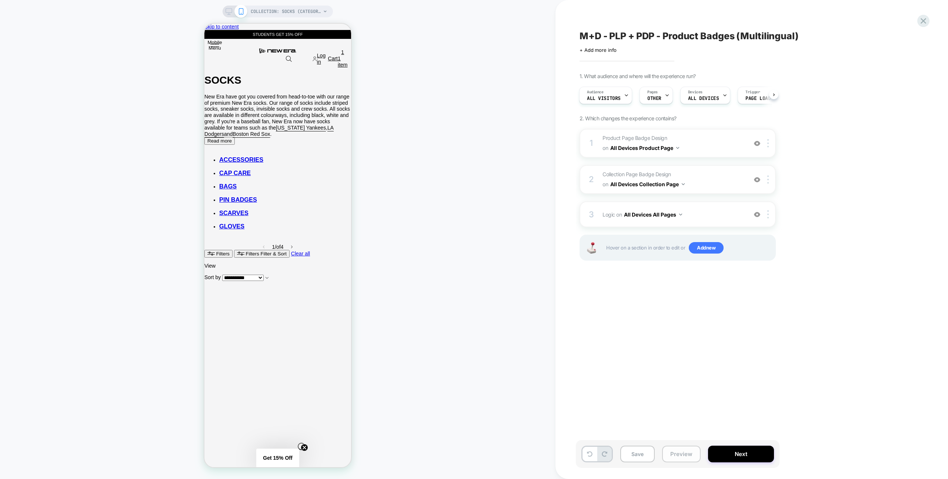
drag, startPoint x: 670, startPoint y: 460, endPoint x: 671, endPoint y: 450, distance: 9.7
click at [670, 460] on button "Preview" at bounding box center [681, 454] width 38 height 17
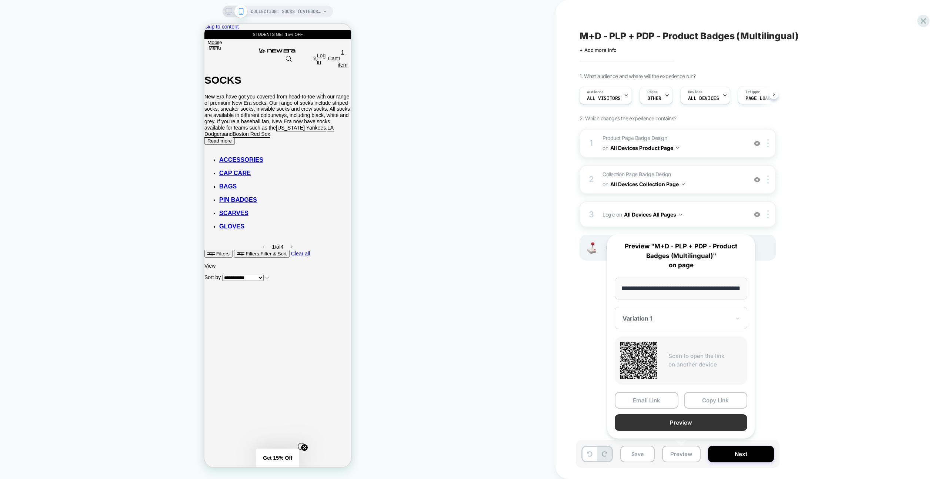
click at [677, 420] on button "Preview" at bounding box center [680, 422] width 133 height 17
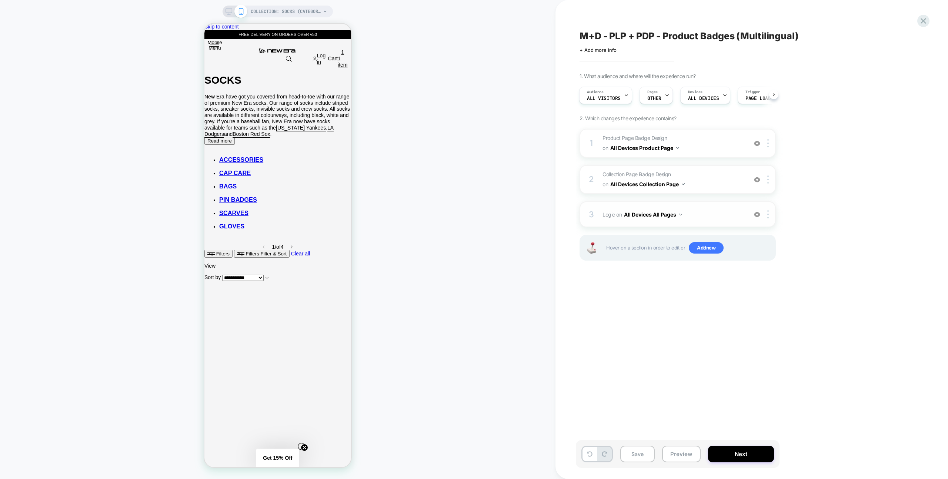
click at [710, 207] on div "3 Logic Adding Code Block BEFORE footer on All Devices All Pages Add Before Add…" at bounding box center [677, 214] width 196 height 26
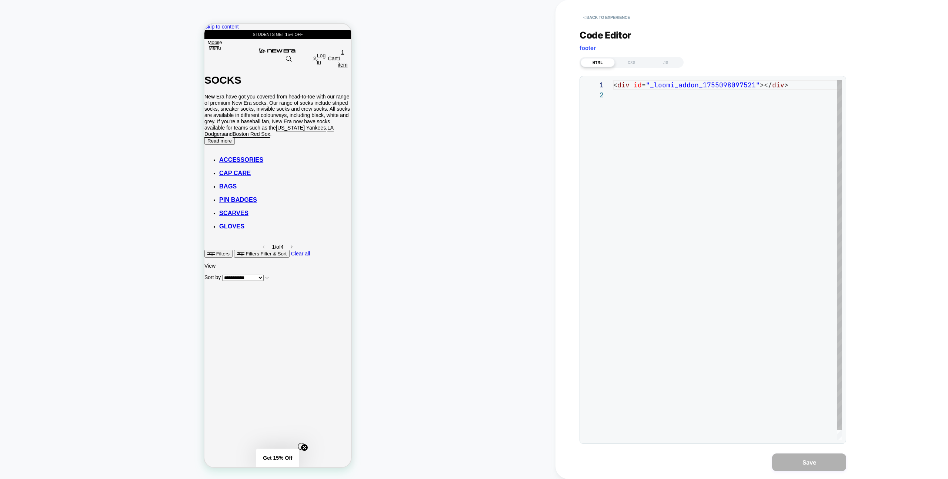
scroll to position [10, 0]
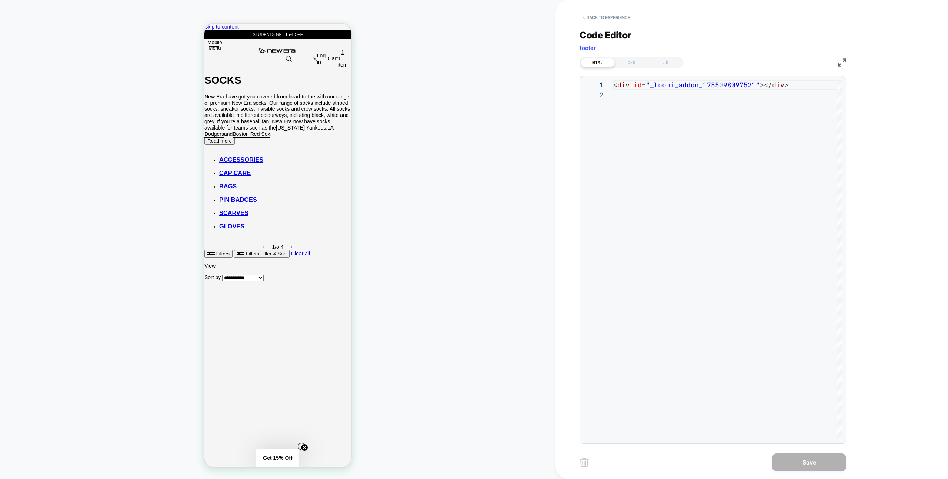
click at [675, 72] on div "**********" at bounding box center [712, 231] width 266 height 423
click at [671, 66] on div "JS" at bounding box center [665, 62] width 34 height 9
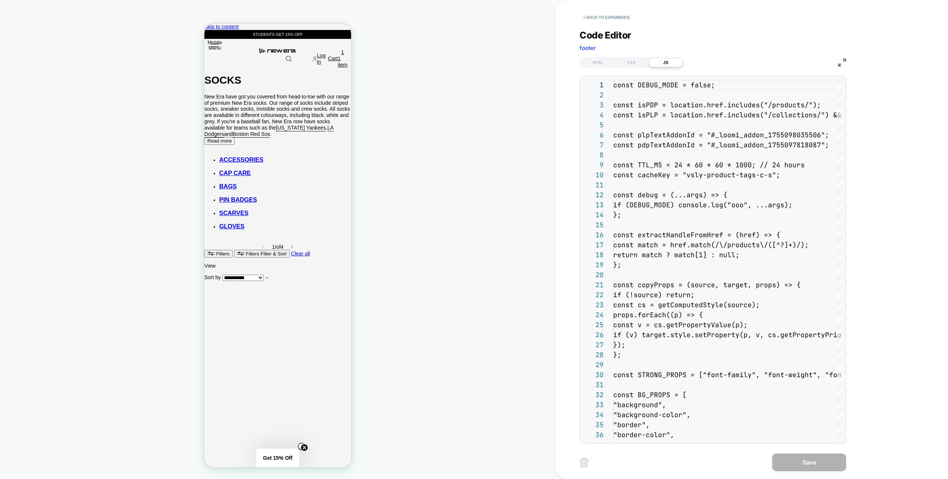
scroll to position [100, 0]
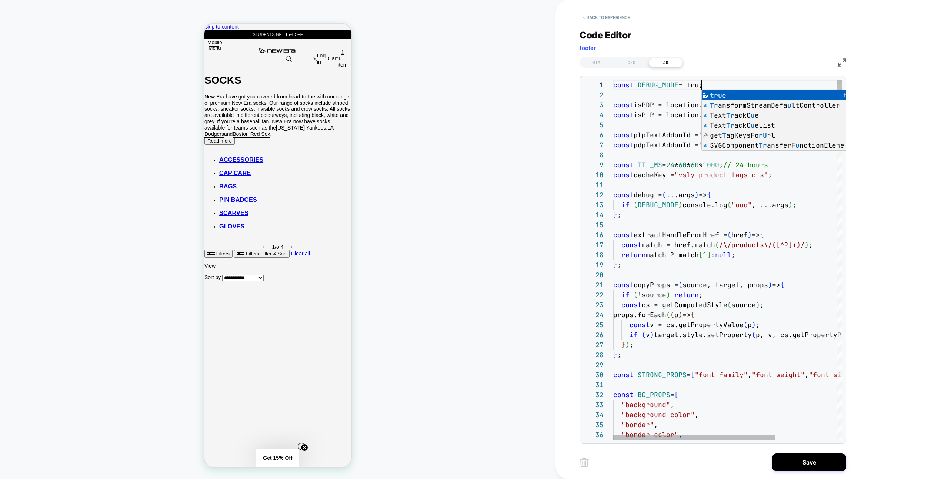
scroll to position [0, 92]
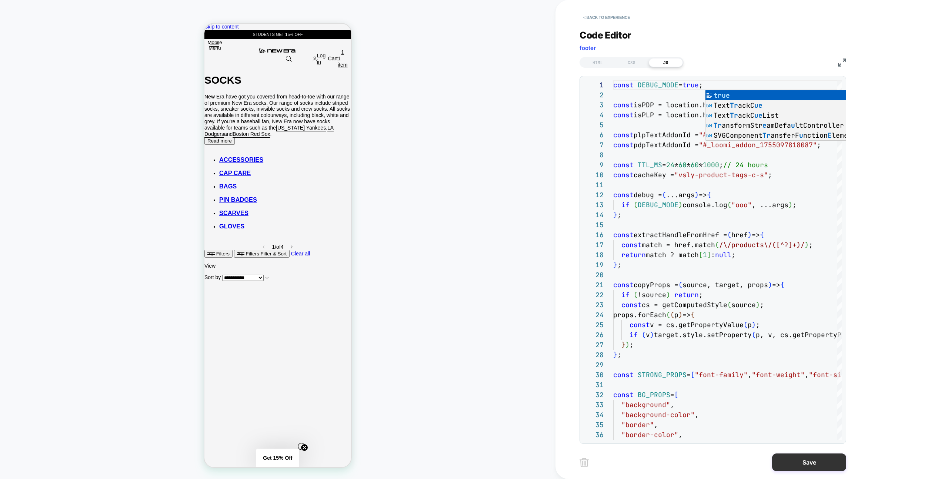
type textarea "**********"
drag, startPoint x: 813, startPoint y: 470, endPoint x: 794, endPoint y: 465, distance: 19.8
click at [813, 470] on button "Save" at bounding box center [809, 462] width 74 height 18
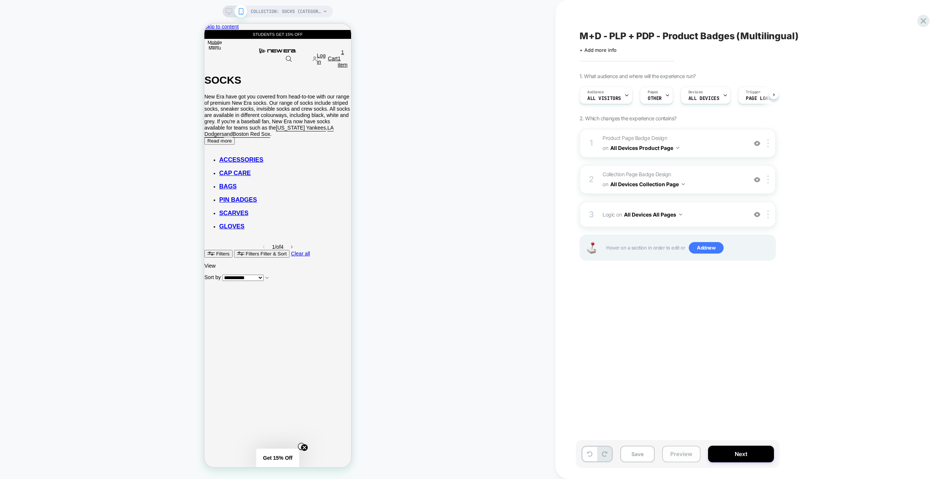
drag, startPoint x: 689, startPoint y: 455, endPoint x: 691, endPoint y: 448, distance: 6.5
click at [689, 455] on button "Preview" at bounding box center [681, 454] width 38 height 17
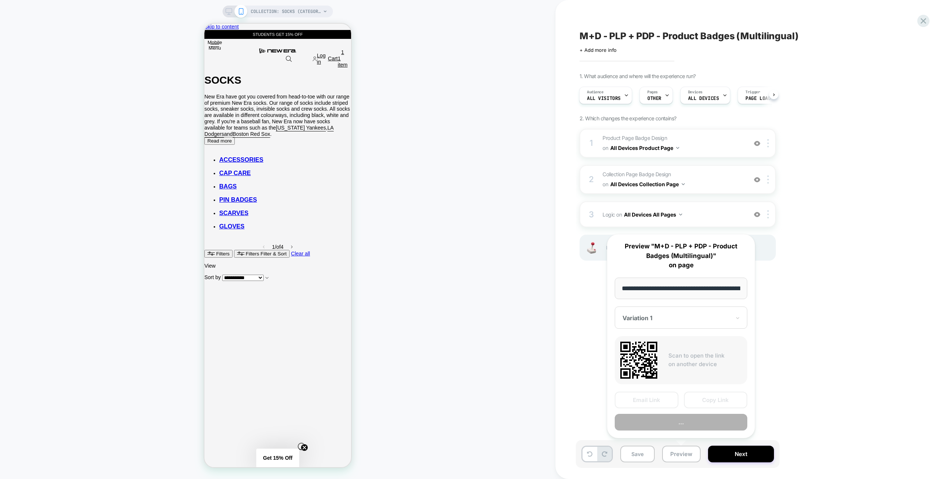
scroll to position [0, 73]
click at [697, 419] on button "Preview" at bounding box center [680, 422] width 133 height 17
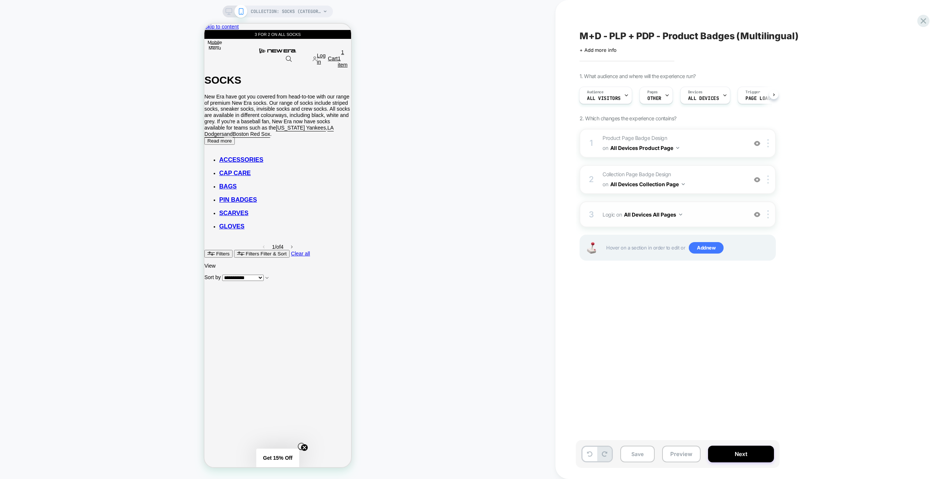
click at [708, 213] on span "Logic Adding Code Block BEFORE footer on All Devices All Pages" at bounding box center [672, 214] width 141 height 11
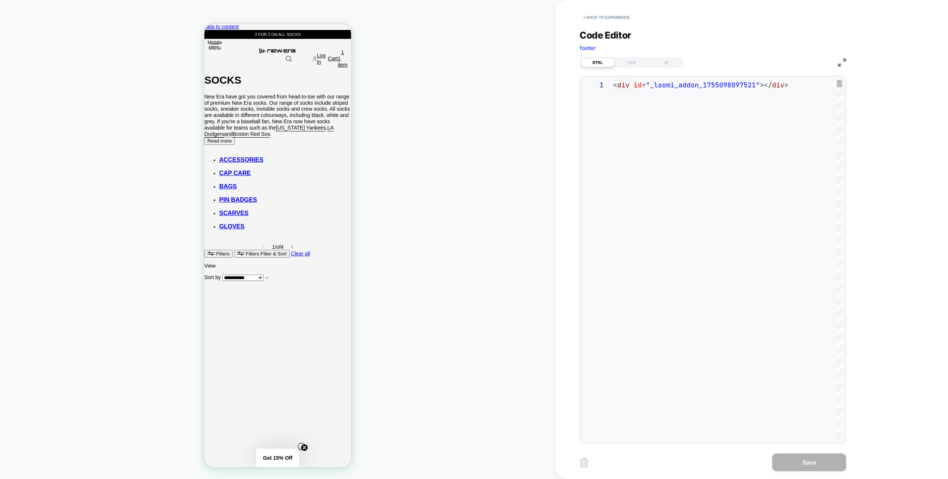
scroll to position [10, 0]
click at [670, 58] on div "JS" at bounding box center [665, 62] width 34 height 9
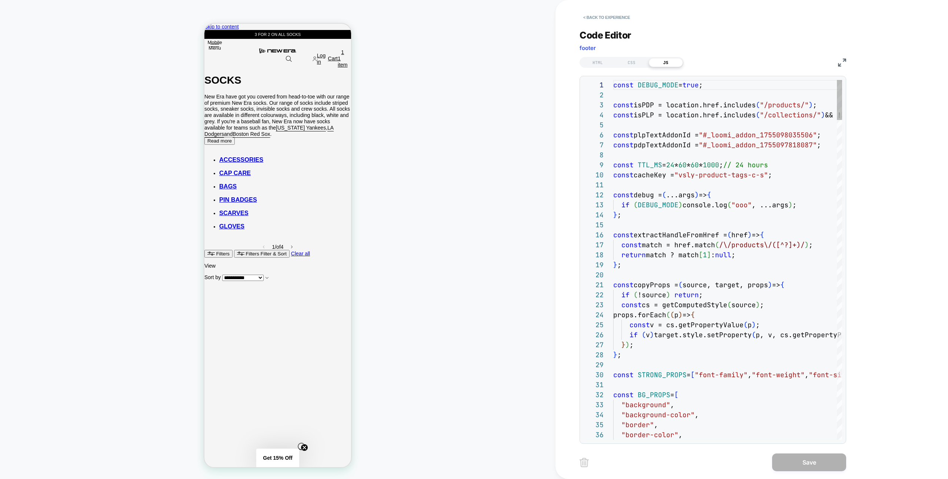
scroll to position [100, 0]
type textarea "*"
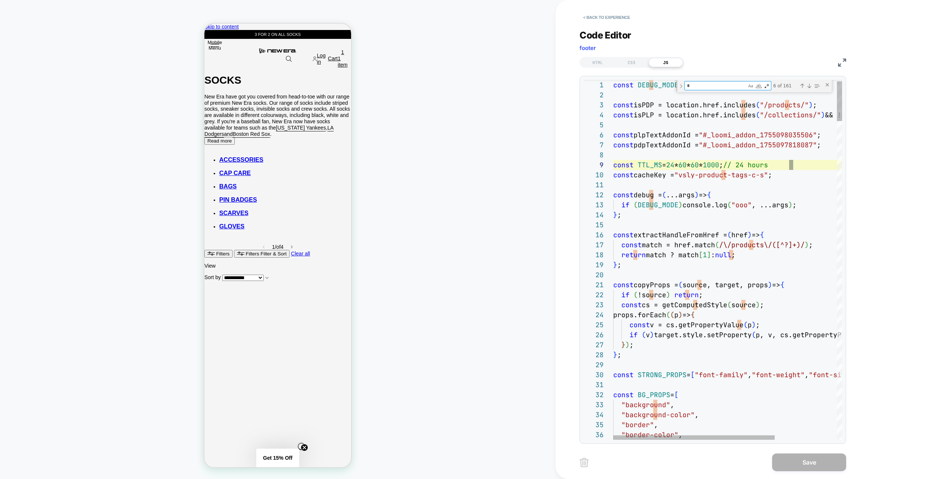
type textarea "**********"
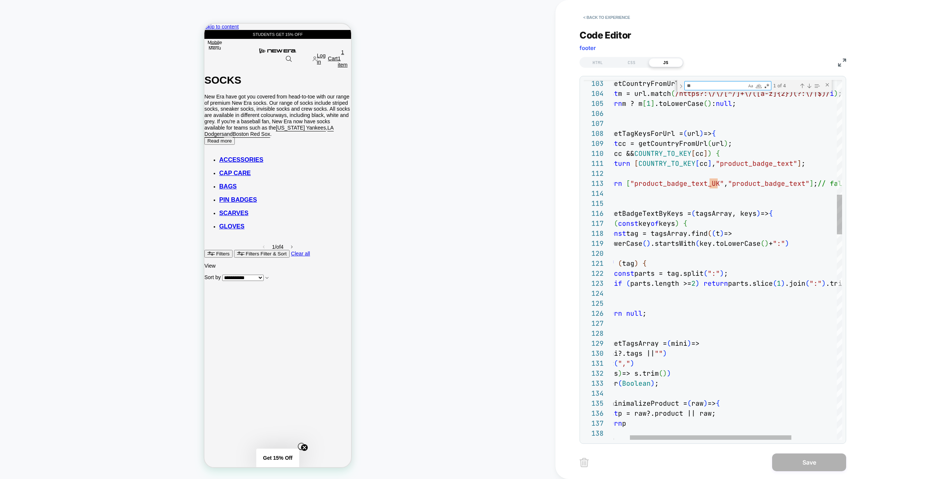
type textarea "**"
drag, startPoint x: 808, startPoint y: 182, endPoint x: 798, endPoint y: 192, distance: 14.1
click at [814, 194] on div "} ;" at bounding box center [747, 193] width 317 height 10
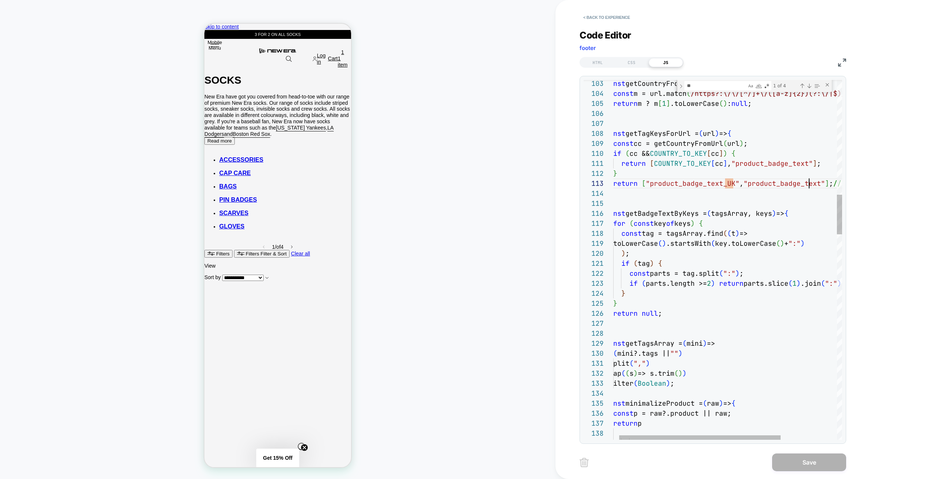
click at [824, 184] on span ""product_badge_text"" at bounding box center [783, 183] width 81 height 9
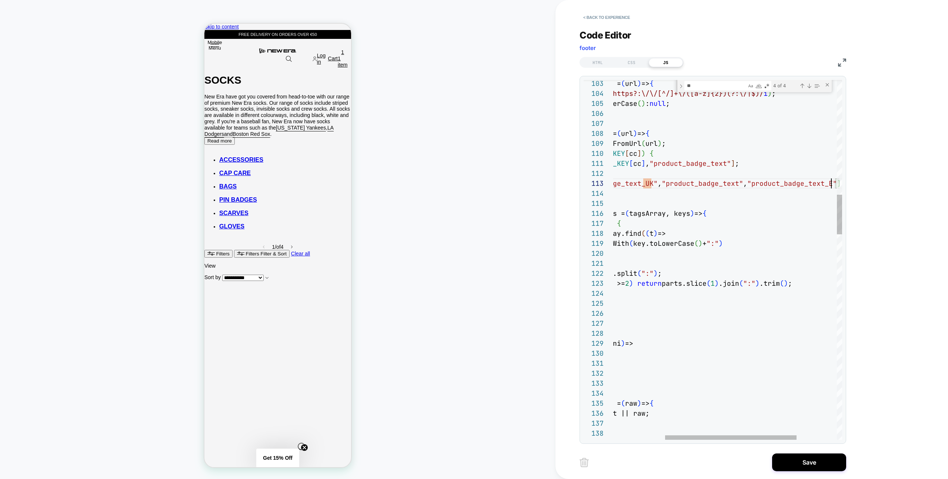
scroll to position [20, 312]
type textarea "**********"
click at [804, 457] on button "Save" at bounding box center [809, 462] width 74 height 18
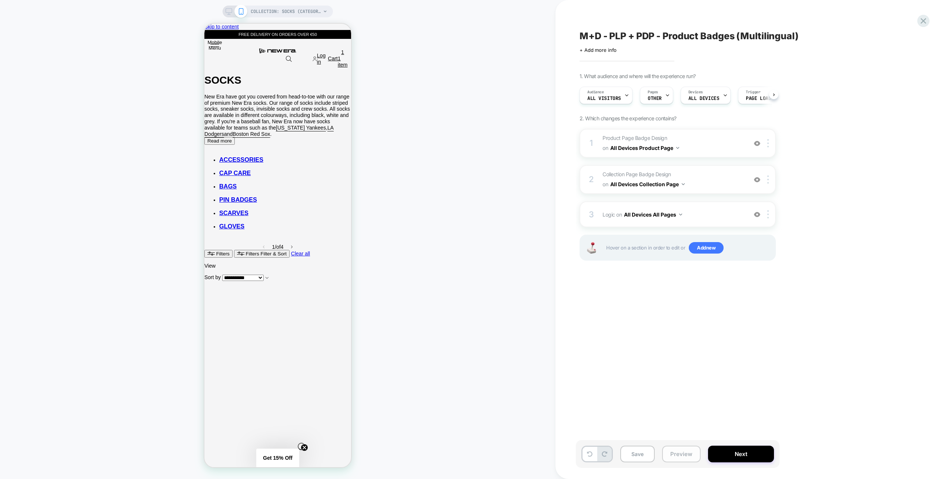
click at [672, 454] on button "Preview" at bounding box center [681, 454] width 38 height 17
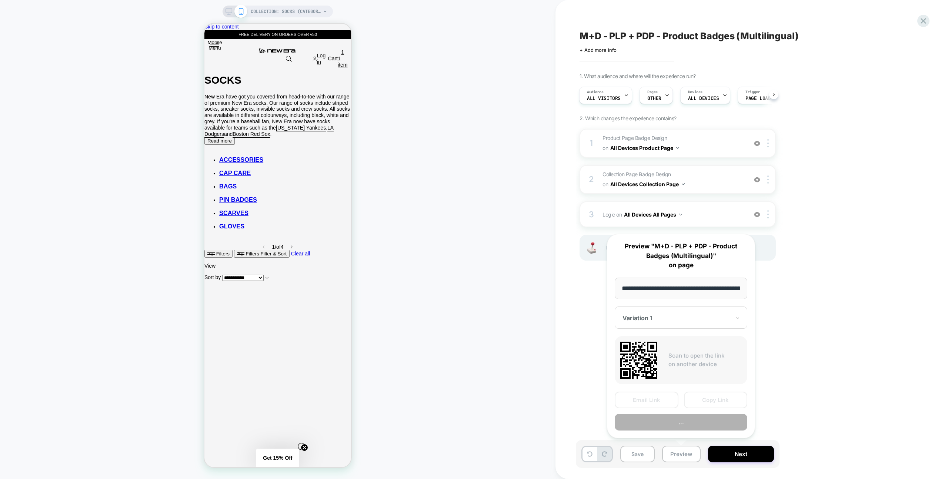
scroll to position [0, 73]
click at [681, 425] on button "Preview" at bounding box center [680, 422] width 133 height 17
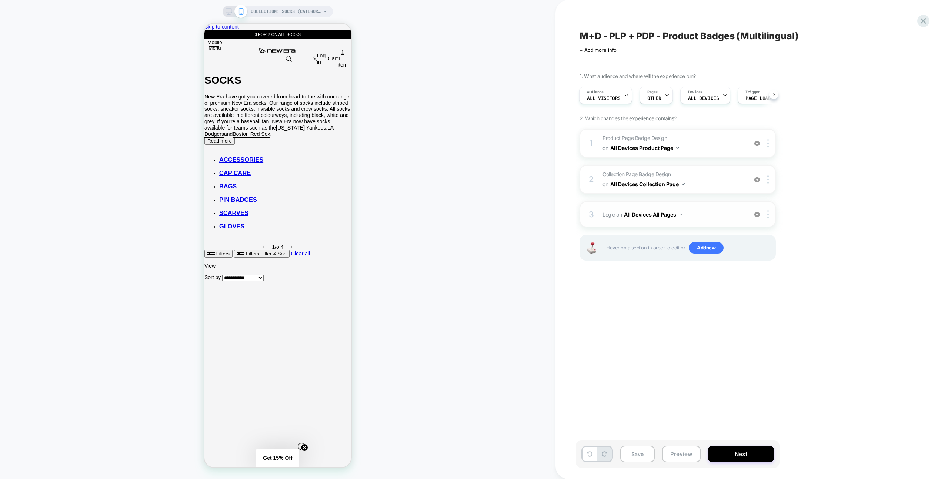
click at [735, 219] on span "Logic Adding Code Block BEFORE footer on All Devices All Pages" at bounding box center [672, 214] width 141 height 11
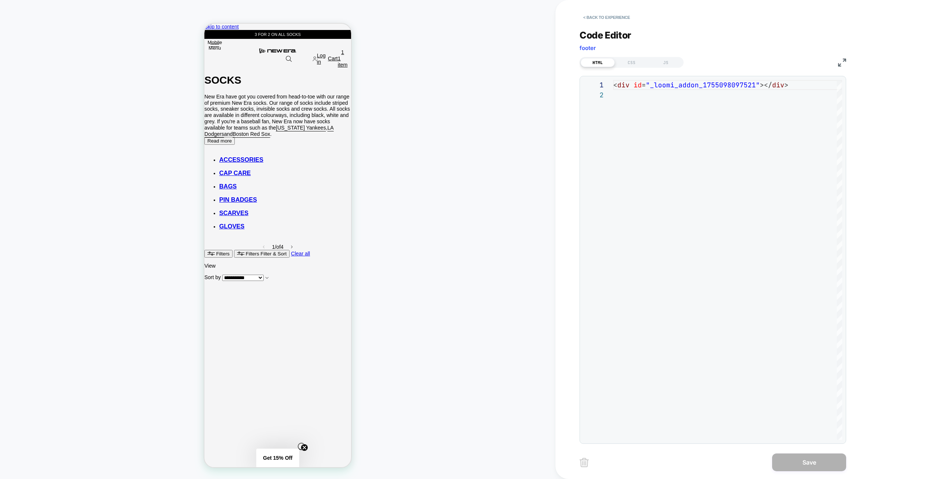
scroll to position [10, 0]
drag, startPoint x: 667, startPoint y: 60, endPoint x: 681, endPoint y: 69, distance: 16.3
click at [667, 60] on div "JS" at bounding box center [665, 62] width 34 height 9
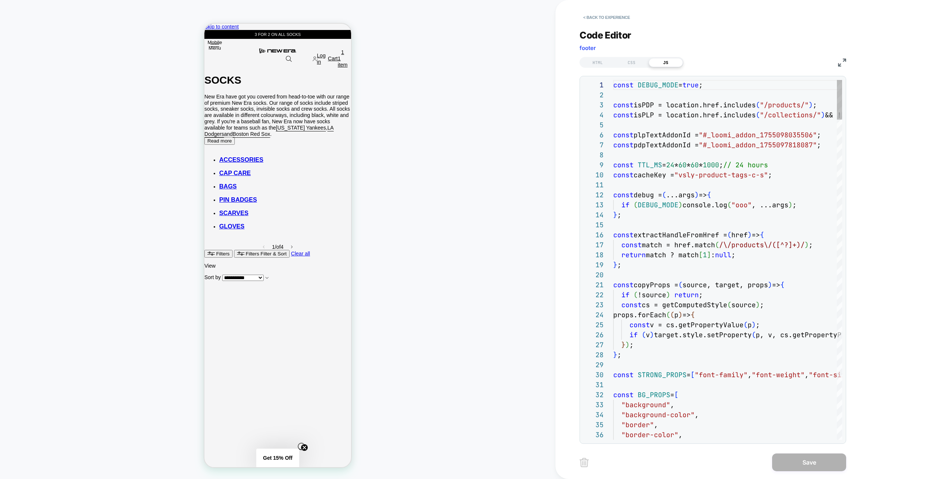
scroll to position [100, 0]
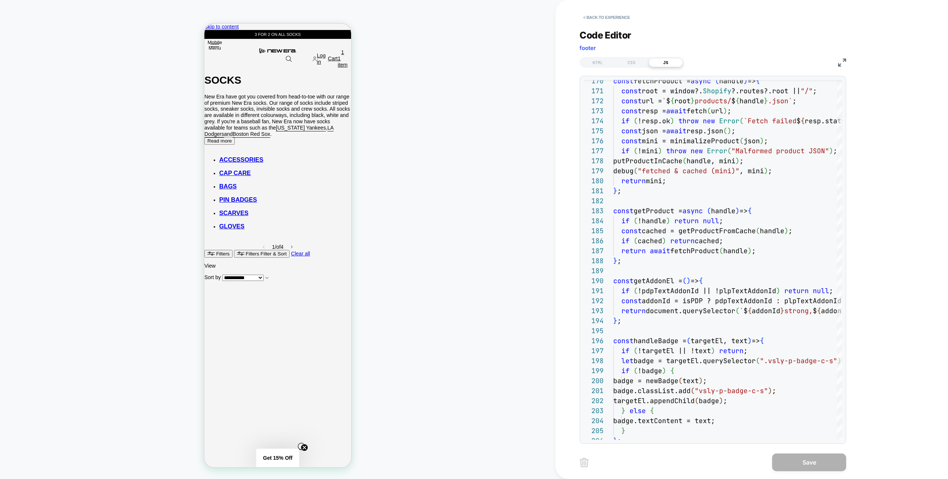
click at [842, 64] on img at bounding box center [842, 62] width 8 height 8
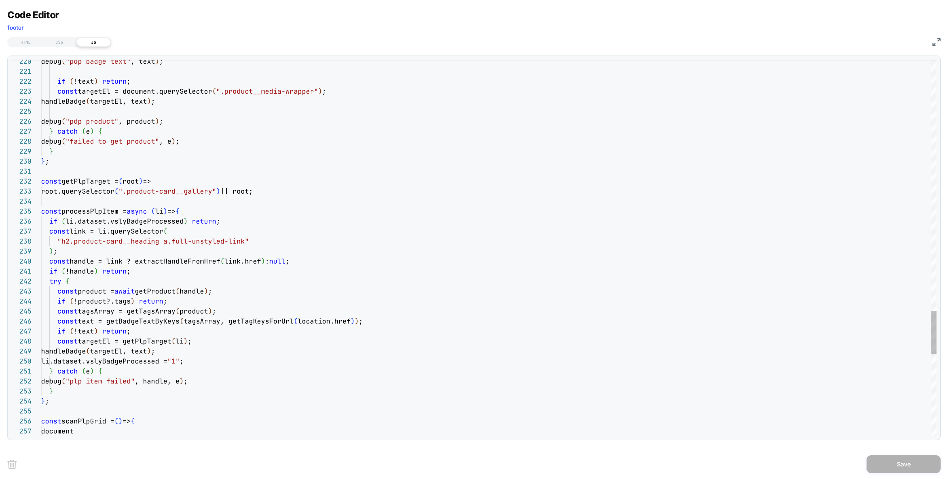
scroll to position [90, 8]
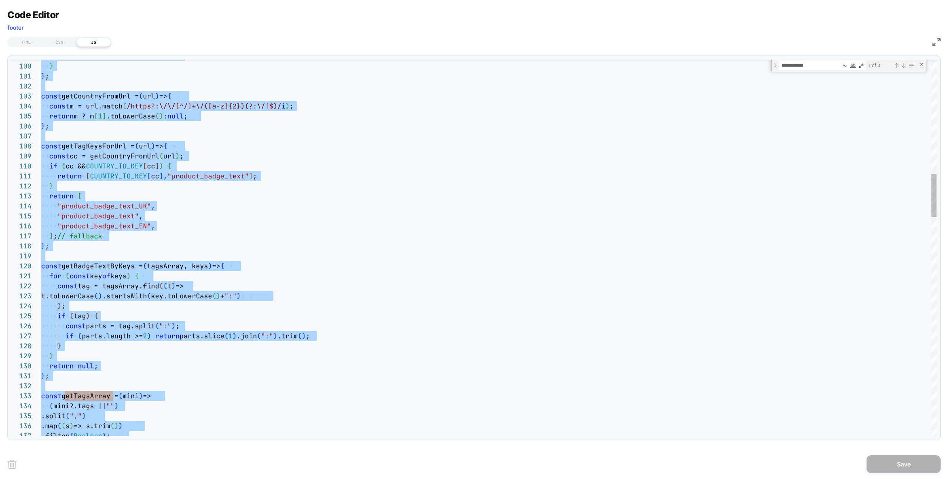
click at [421, 198] on div "return [" at bounding box center [488, 196] width 895 height 10
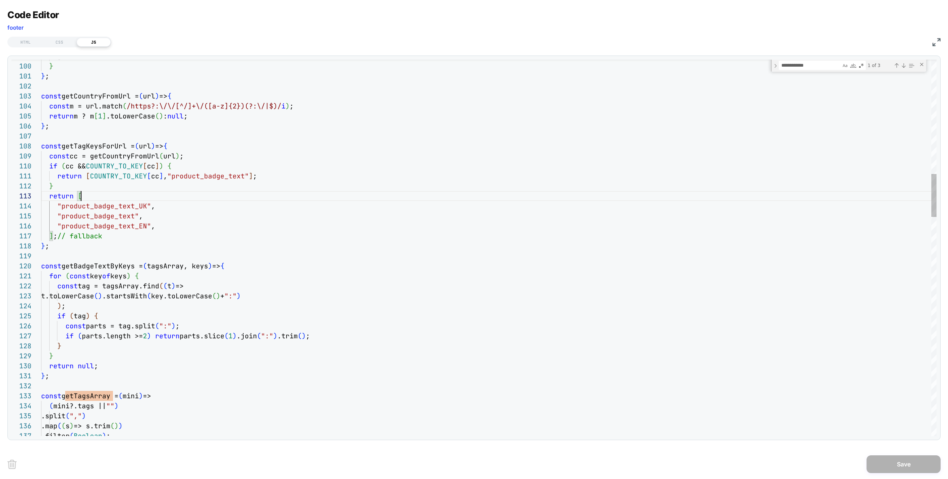
type textarea "**********"
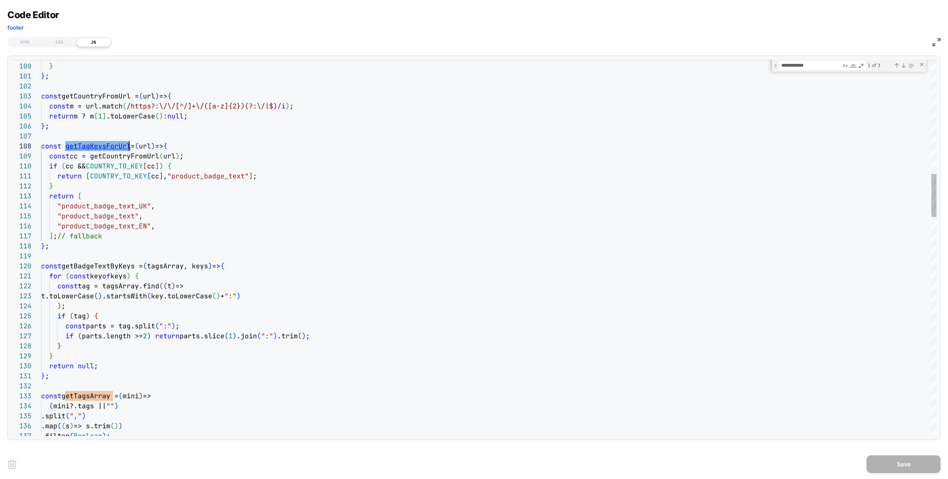
type textarea "**********"
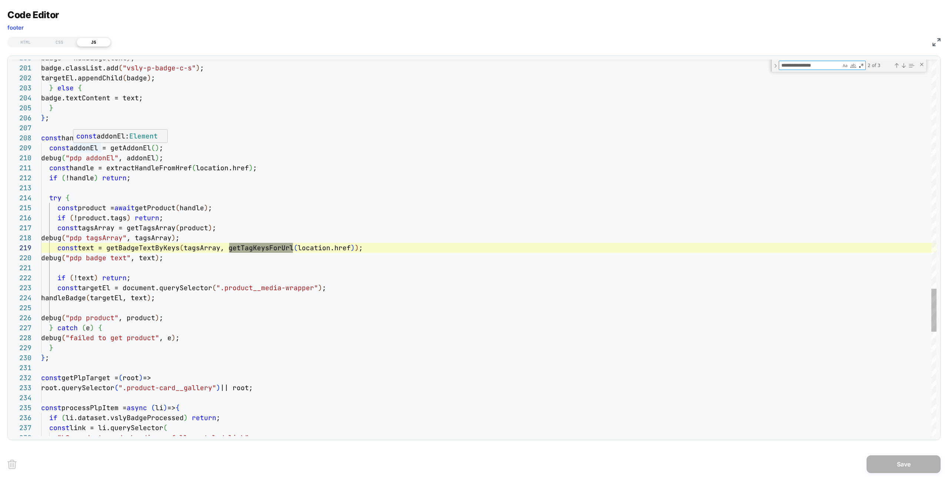
type textarea "**********"
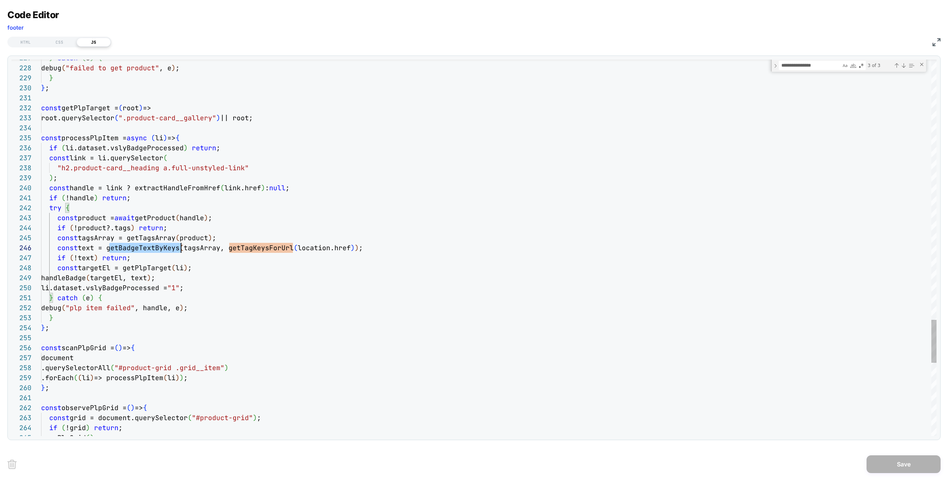
type textarea "**********"
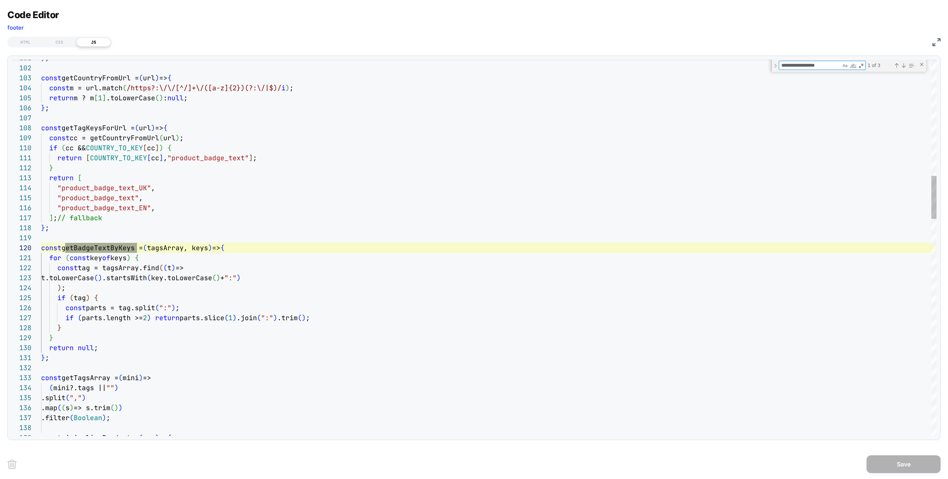
scroll to position [100, 140]
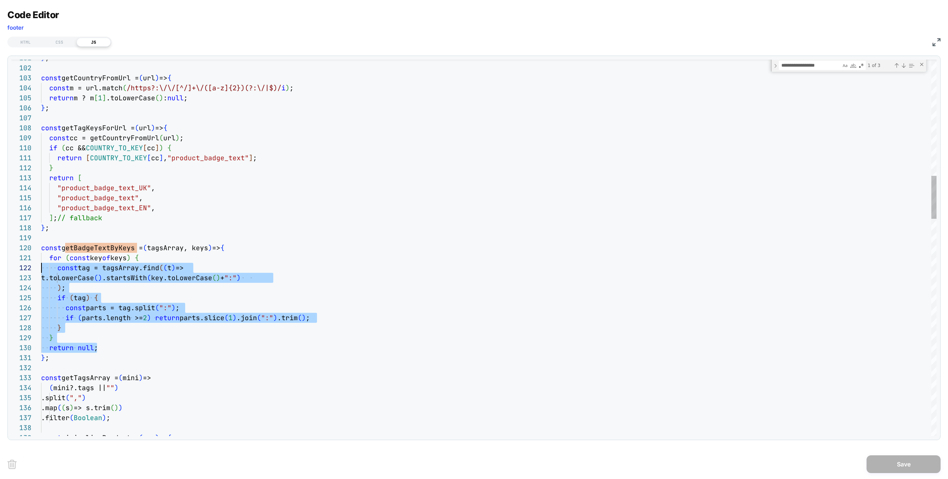
scroll to position [0, 0]
drag, startPoint x: 120, startPoint y: 346, endPoint x: 16, endPoint y: 258, distance: 136.3
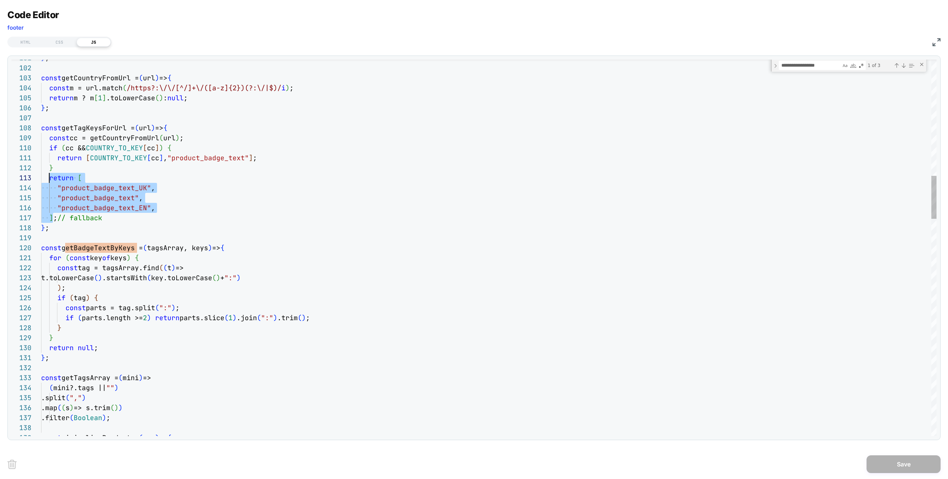
scroll to position [20, 8]
drag, startPoint x: 54, startPoint y: 218, endPoint x: 50, endPoint y: 175, distance: 43.1
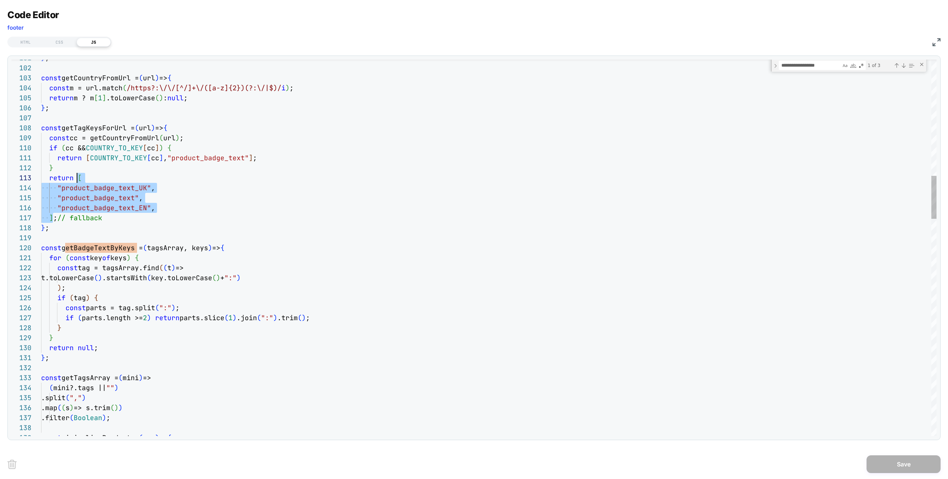
drag, startPoint x: 54, startPoint y: 217, endPoint x: 77, endPoint y: 177, distance: 45.6
drag, startPoint x: 936, startPoint y: 44, endPoint x: 931, endPoint y: 44, distance: 5.9
click at [936, 44] on img at bounding box center [936, 42] width 8 height 8
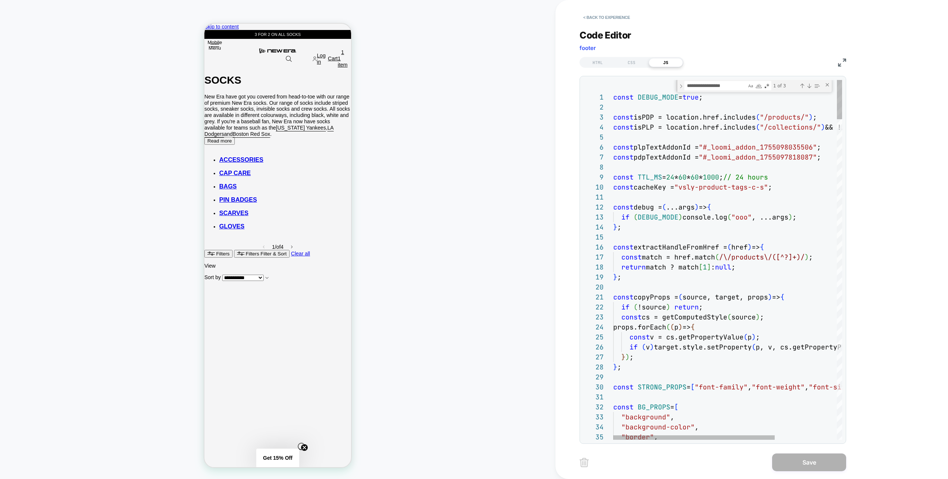
click at [698, 100] on span "true" at bounding box center [690, 97] width 16 height 9
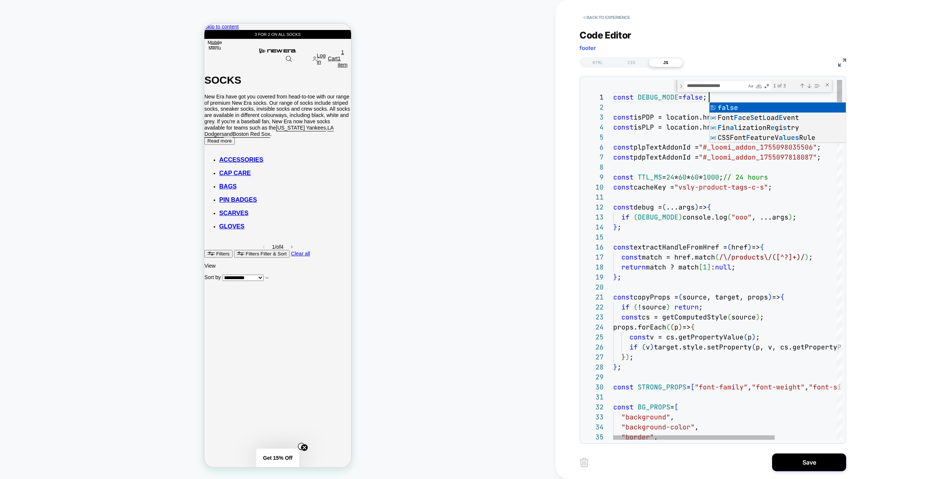
scroll to position [0, 96]
type textarea "**********"
drag, startPoint x: 805, startPoint y: 469, endPoint x: 772, endPoint y: 464, distance: 32.6
click at [805, 469] on button "Save" at bounding box center [809, 462] width 74 height 18
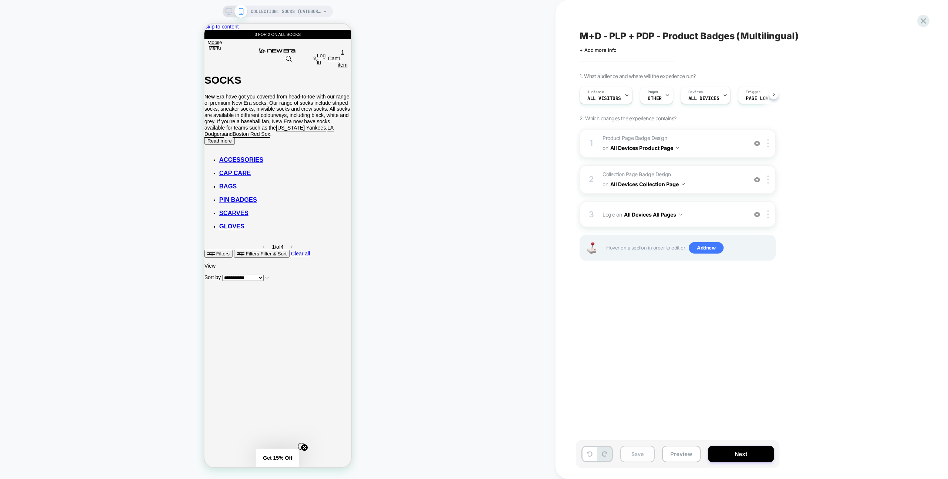
scroll to position [0, 0]
click at [630, 453] on button "Save" at bounding box center [637, 454] width 34 height 17
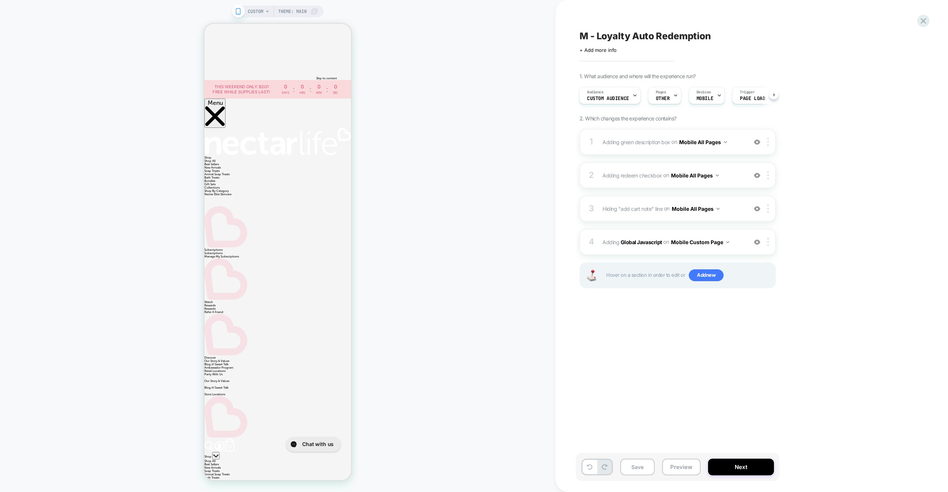
scroll to position [0, 0]
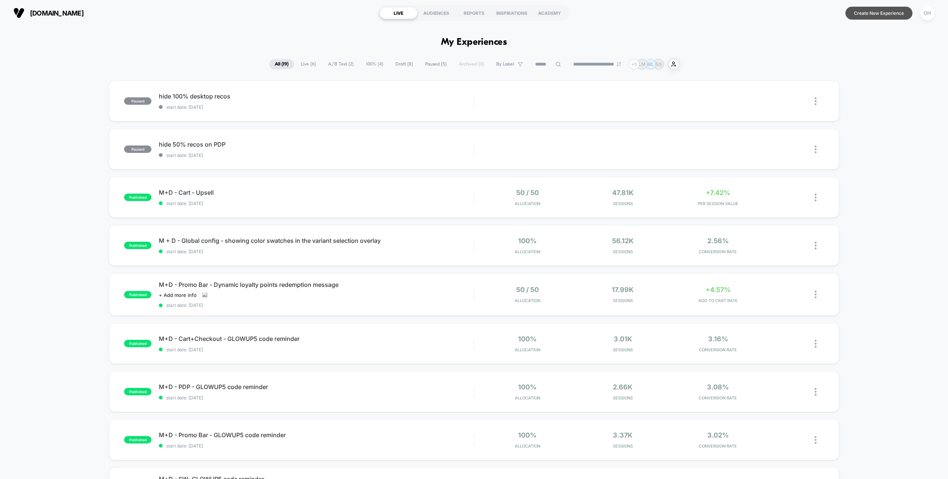
click at [883, 13] on button "Create New Experience" at bounding box center [878, 13] width 67 height 13
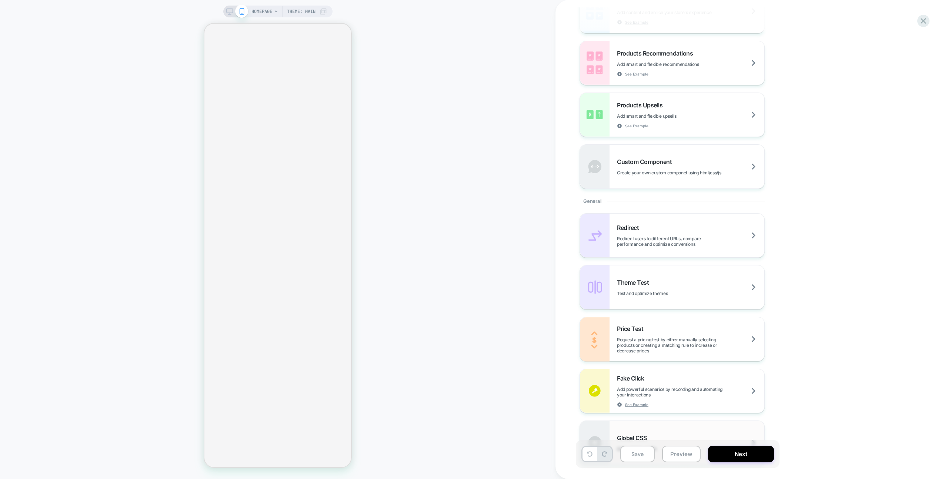
scroll to position [251, 0]
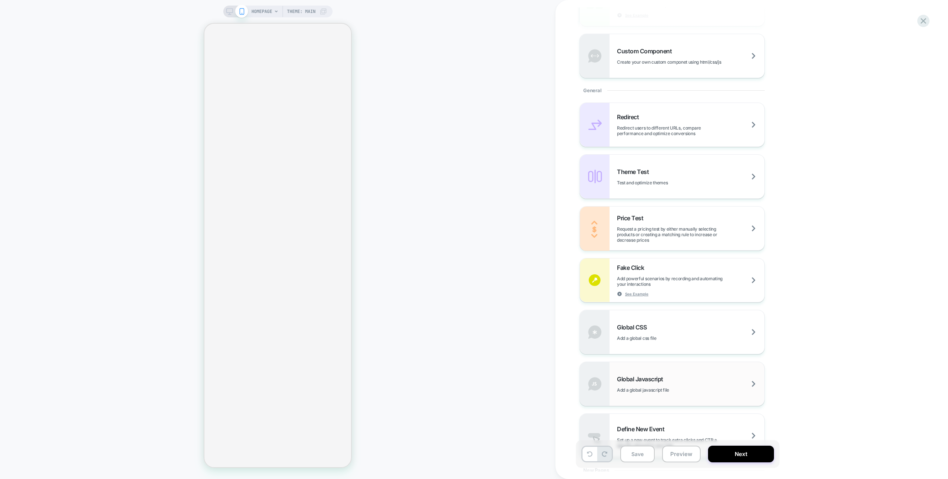
click at [710, 379] on div "Global Javascript Add a global javascript file" at bounding box center [690, 383] width 147 height 17
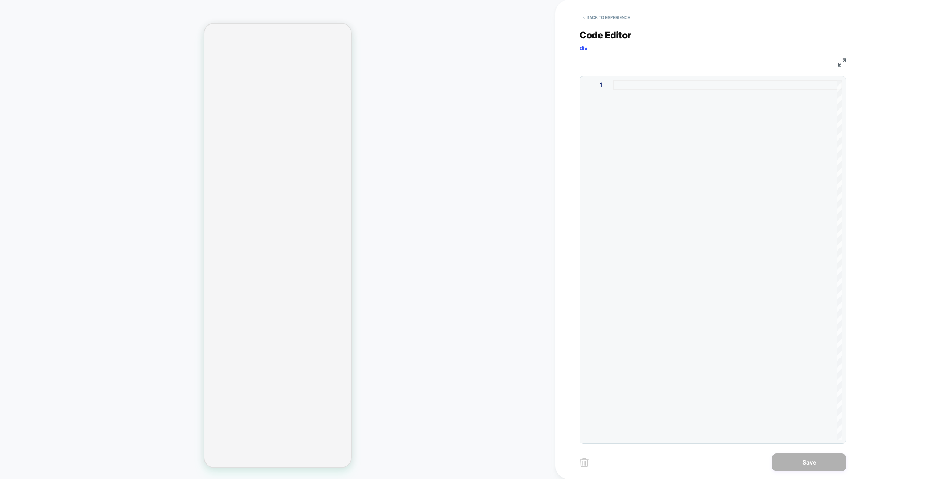
click at [721, 254] on div "1" at bounding box center [712, 260] width 266 height 368
click at [724, 241] on div at bounding box center [727, 260] width 229 height 360
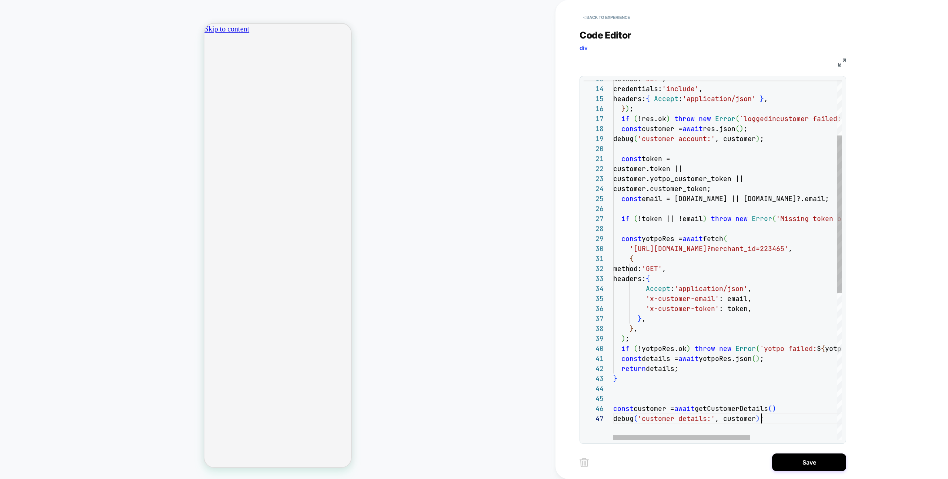
scroll to position [0, 130]
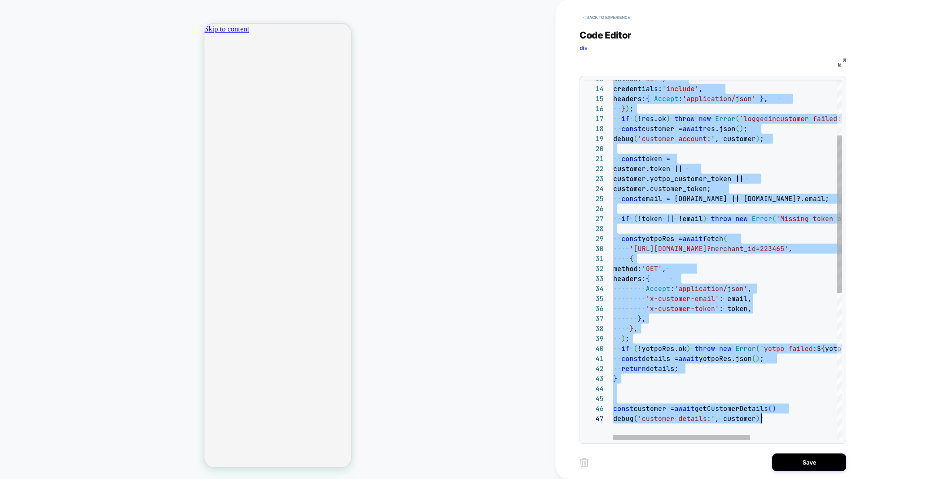
type textarea "**********"
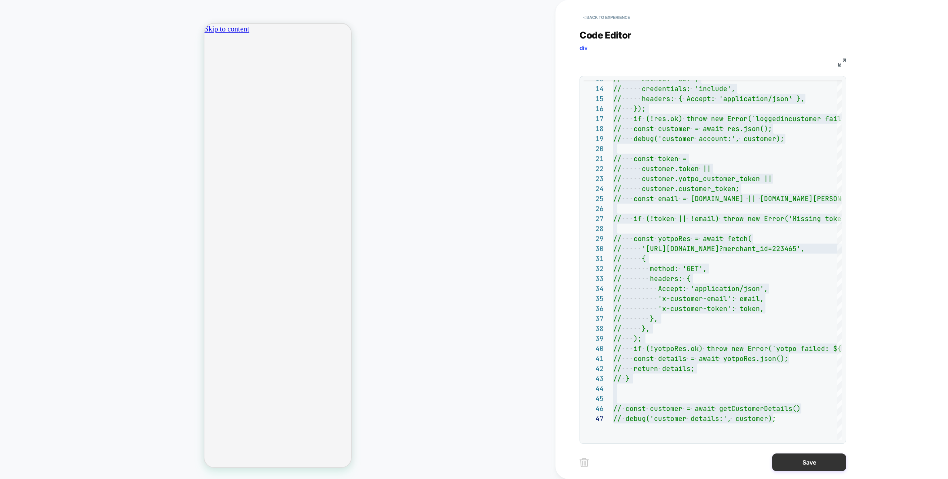
click at [772, 465] on button "Save" at bounding box center [809, 462] width 74 height 18
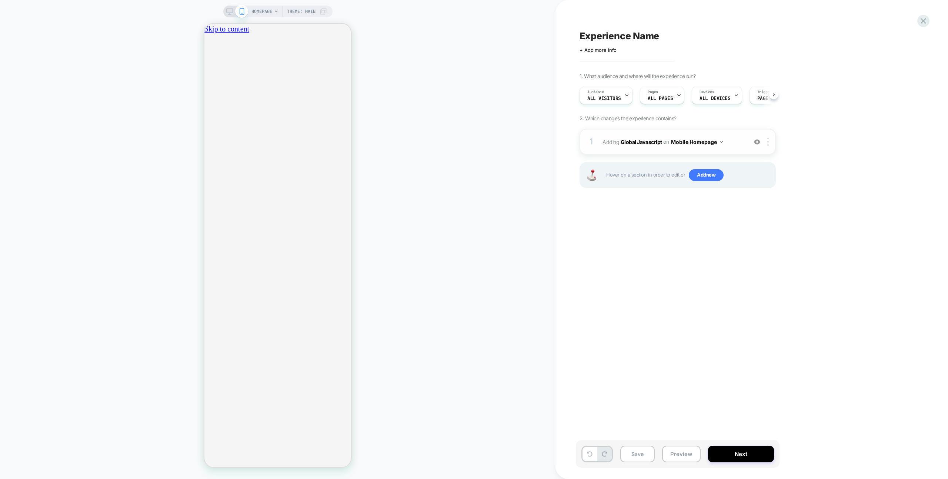
scroll to position [0, 0]
click at [697, 144] on button "Mobile Homepage" at bounding box center [697, 142] width 52 height 11
click at [708, 249] on div "Mobile All Pages" at bounding box center [696, 255] width 90 height 16
click at [768, 143] on img at bounding box center [767, 142] width 1 height 8
click at [756, 226] on div "Target All Devices" at bounding box center [768, 221] width 66 height 20
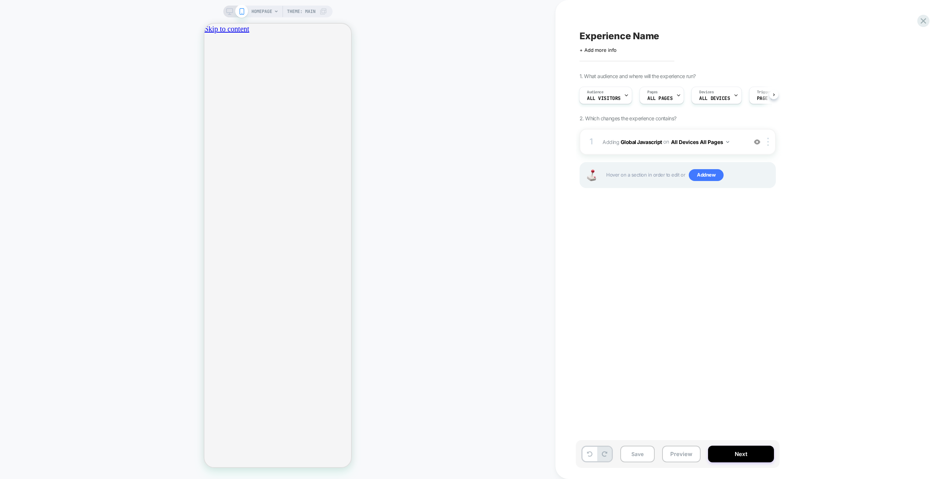
scroll to position [0, 261]
drag, startPoint x: 692, startPoint y: 459, endPoint x: 693, endPoint y: 454, distance: 5.2
click at [692, 459] on button "Preview" at bounding box center [681, 454] width 38 height 17
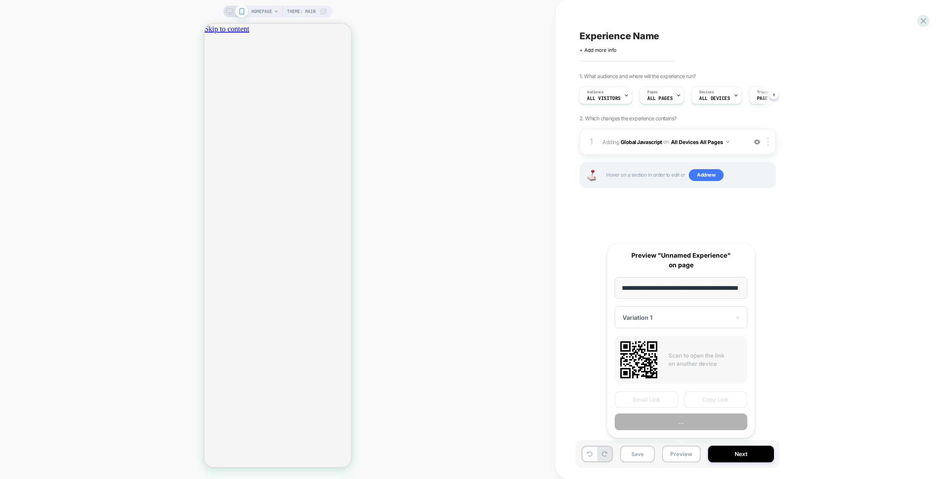
scroll to position [0, 23]
click at [697, 415] on button "Preview" at bounding box center [680, 422] width 133 height 17
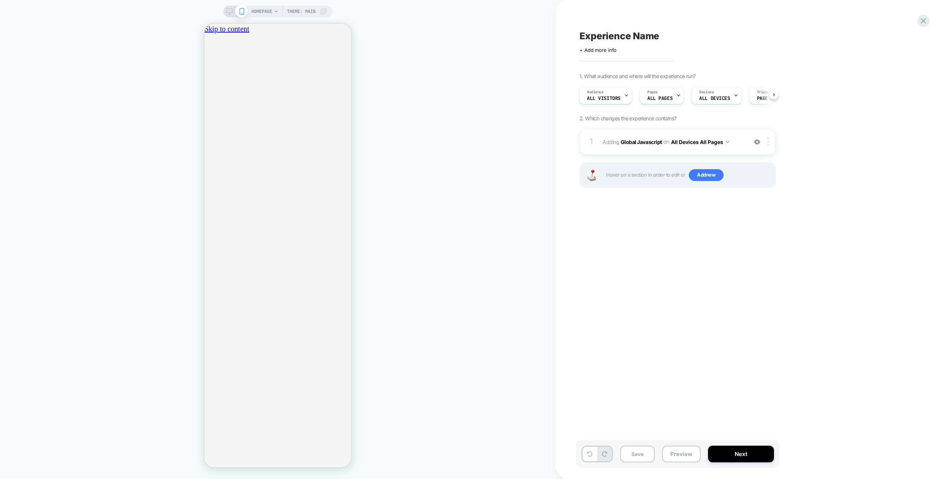
scroll to position [0, 261]
click at [735, 130] on div "1 Adding Global Javascript on All Devices All Pages Add Before Add After Target…" at bounding box center [677, 142] width 196 height 26
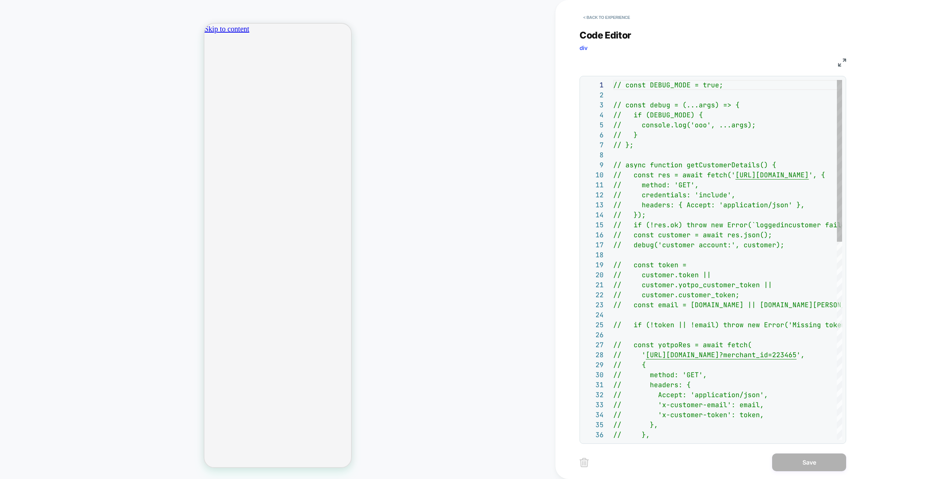
click at [746, 130] on div "// const DEBUG_MODE = true; // const debug = (...args) => { // if (DEBUG_MODE) …" at bounding box center [727, 479] width 229 height 799
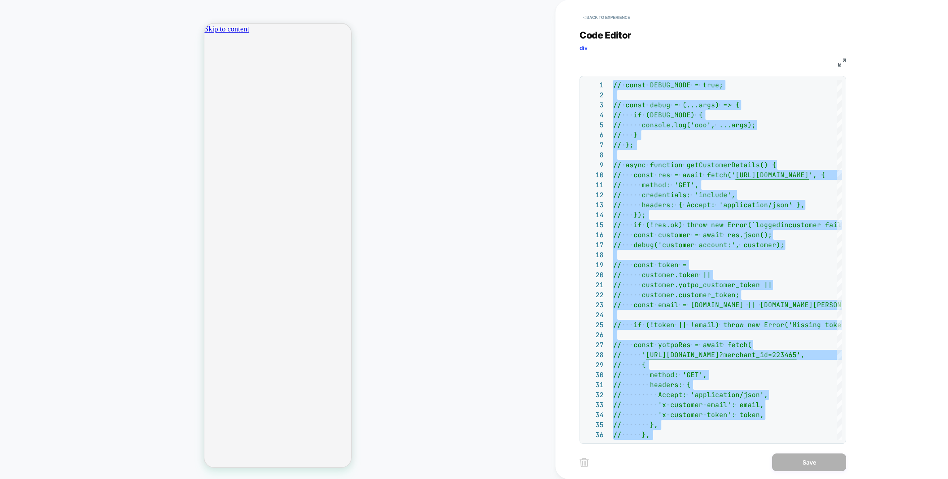
scroll to position [0, 0]
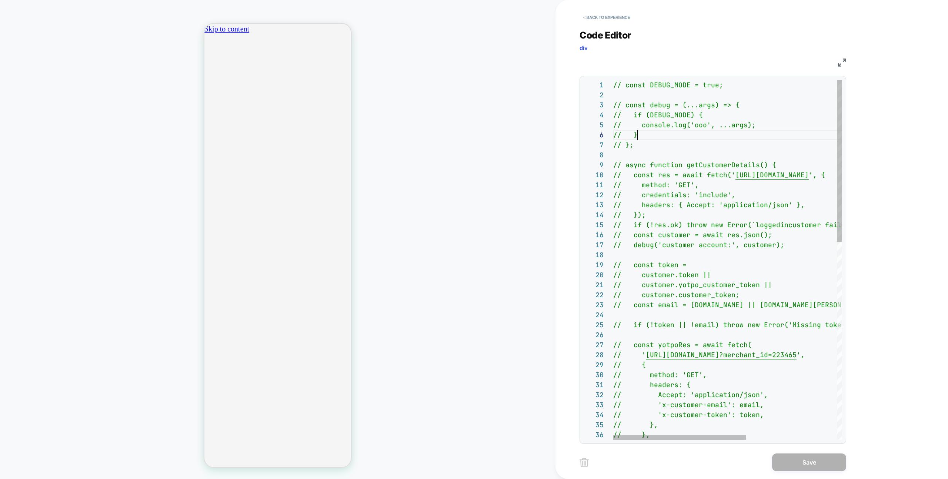
click at [724, 134] on div "// const DEBUG_MODE = true; // const debug = (...args) => { // if (DEBUG_MODE) …" at bounding box center [805, 479] width 385 height 799
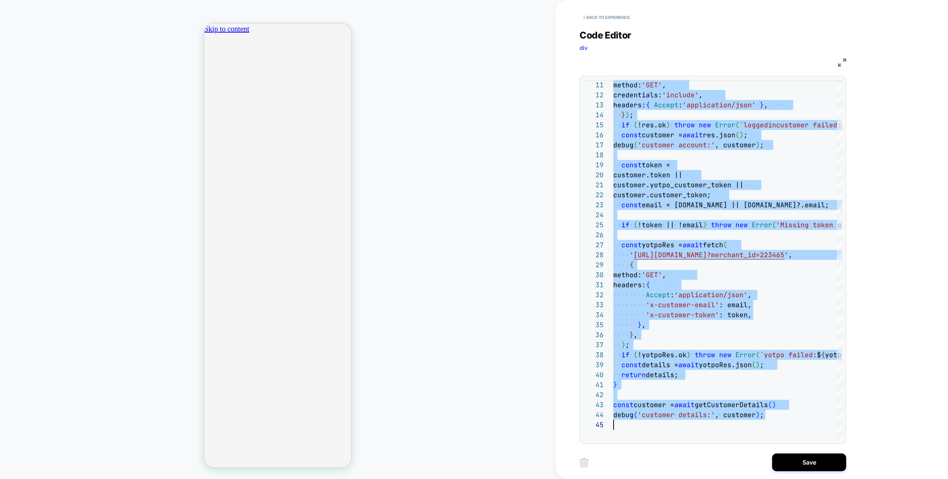
scroll to position [0, 261]
click at [800, 240] on div "method: 'GET' , credentials: 'include' , headers: { Accept : 'application/json'…" at bounding box center [805, 379] width 385 height 799
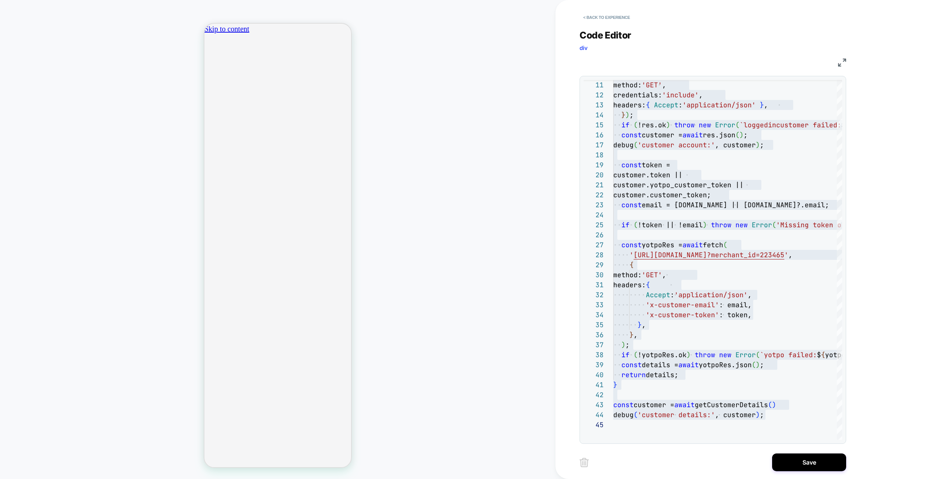
scroll to position [0, 0]
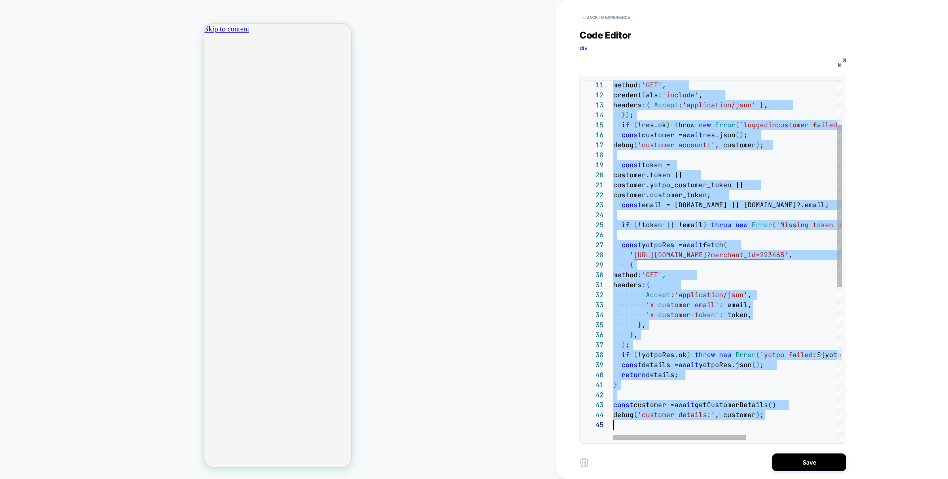
click at [741, 195] on div "method: 'GET' , credentials: 'include' , headers: { Accept : 'application/json'…" at bounding box center [805, 379] width 385 height 799
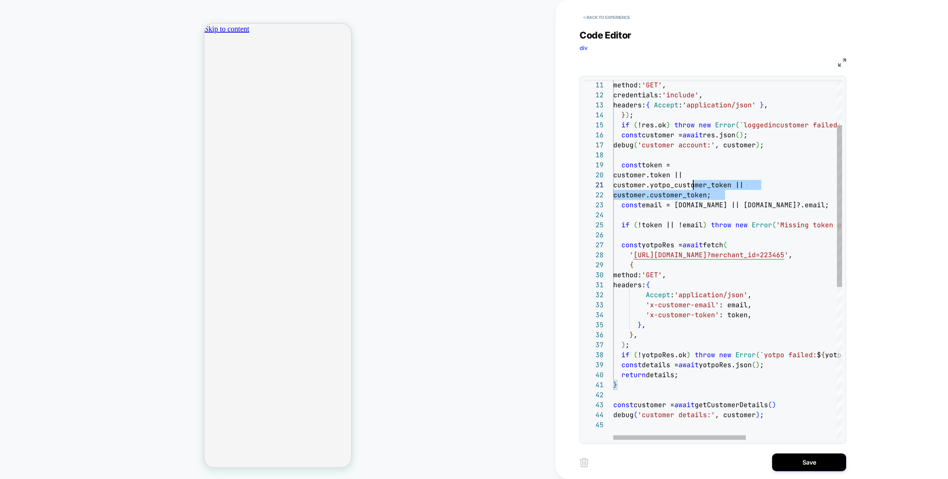
scroll to position [0, 52]
drag, startPoint x: 725, startPoint y: 195, endPoint x: 631, endPoint y: 178, distance: 95.6
click at [631, 178] on div "method: 'GET' , credentials: 'include' , headers: { Accept : 'application/json'…" at bounding box center [805, 379] width 385 height 799
click at [628, 177] on div "method: 'GET' , credentials: 'include' , headers: { Accept : 'application/json'…" at bounding box center [805, 379] width 385 height 799
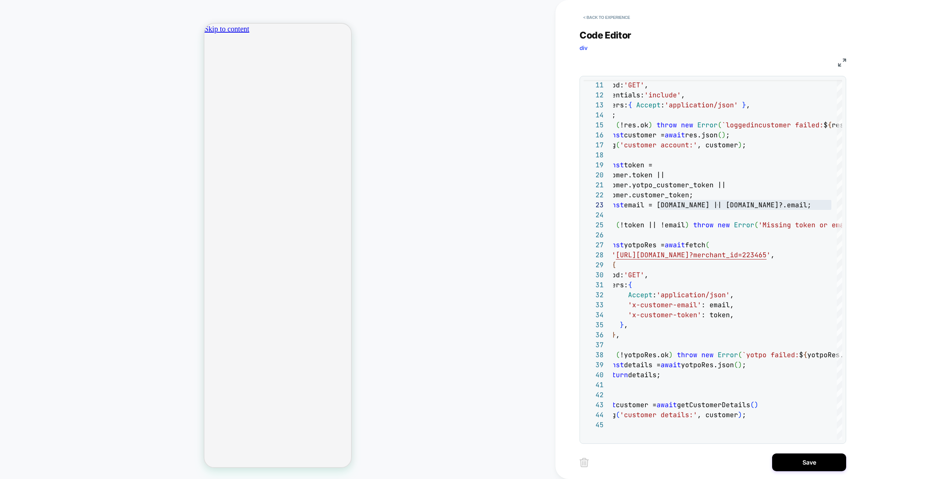
scroll to position [0, 0]
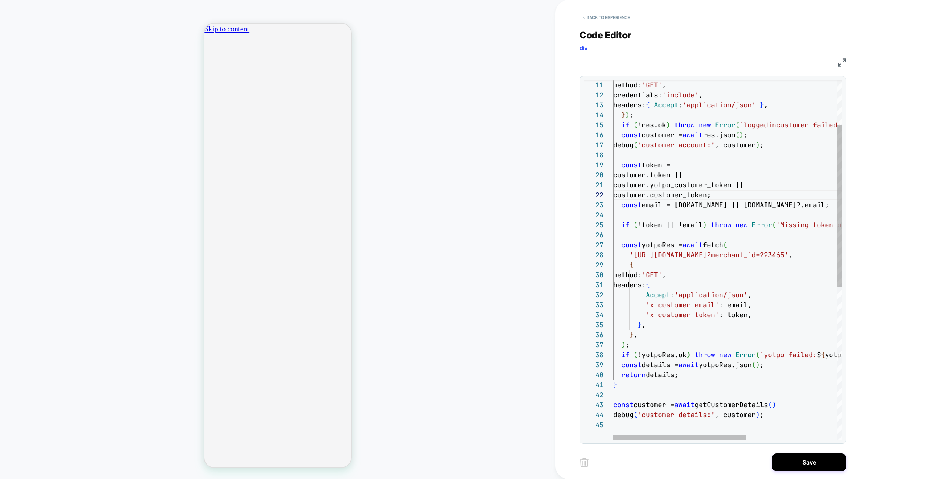
type textarea "**********"
drag, startPoint x: 739, startPoint y: 194, endPoint x: 614, endPoint y: 171, distance: 126.5
click at [616, 171] on div "method: 'GET' , credentials: 'include' , headers: { Accept : 'application/json'…" at bounding box center [805, 379] width 385 height 799
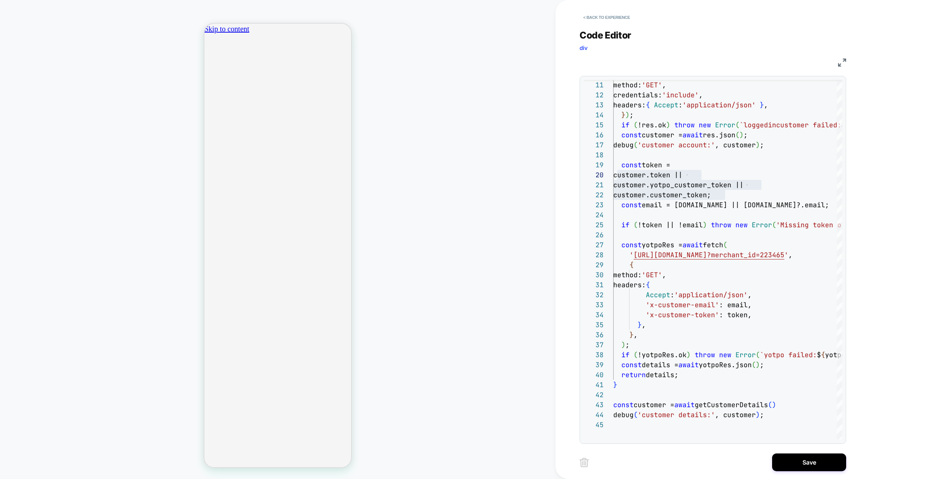
scroll to position [0, 130]
